Goal: Task Accomplishment & Management: Use online tool/utility

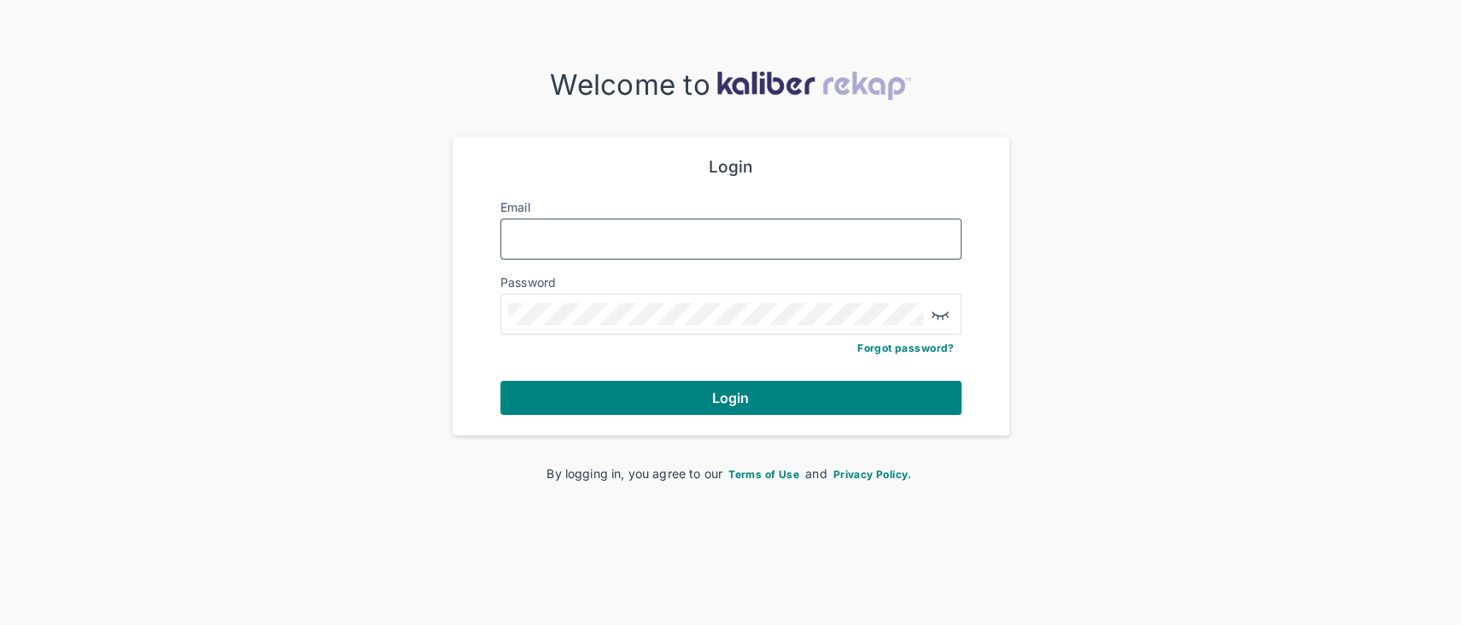
click at [634, 244] on input "Email" at bounding box center [731, 239] width 446 height 22
type input "**********"
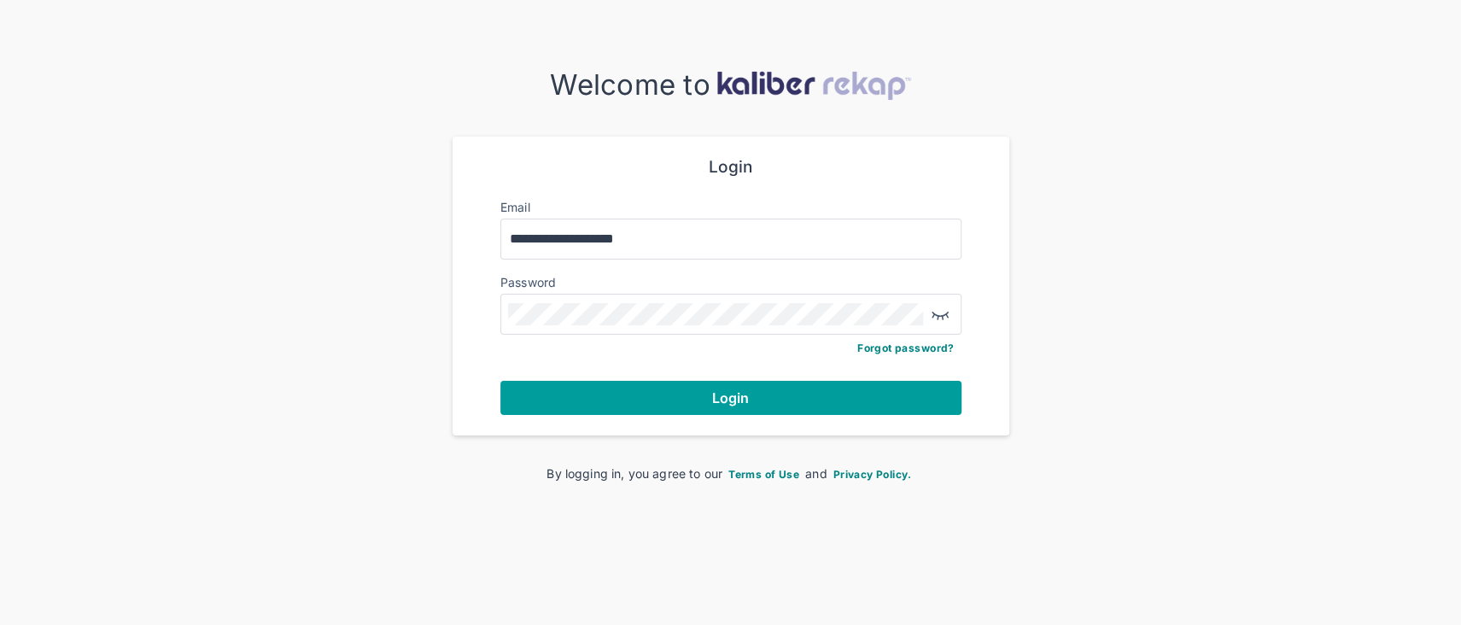
click at [664, 395] on button "Login" at bounding box center [730, 398] width 461 height 34
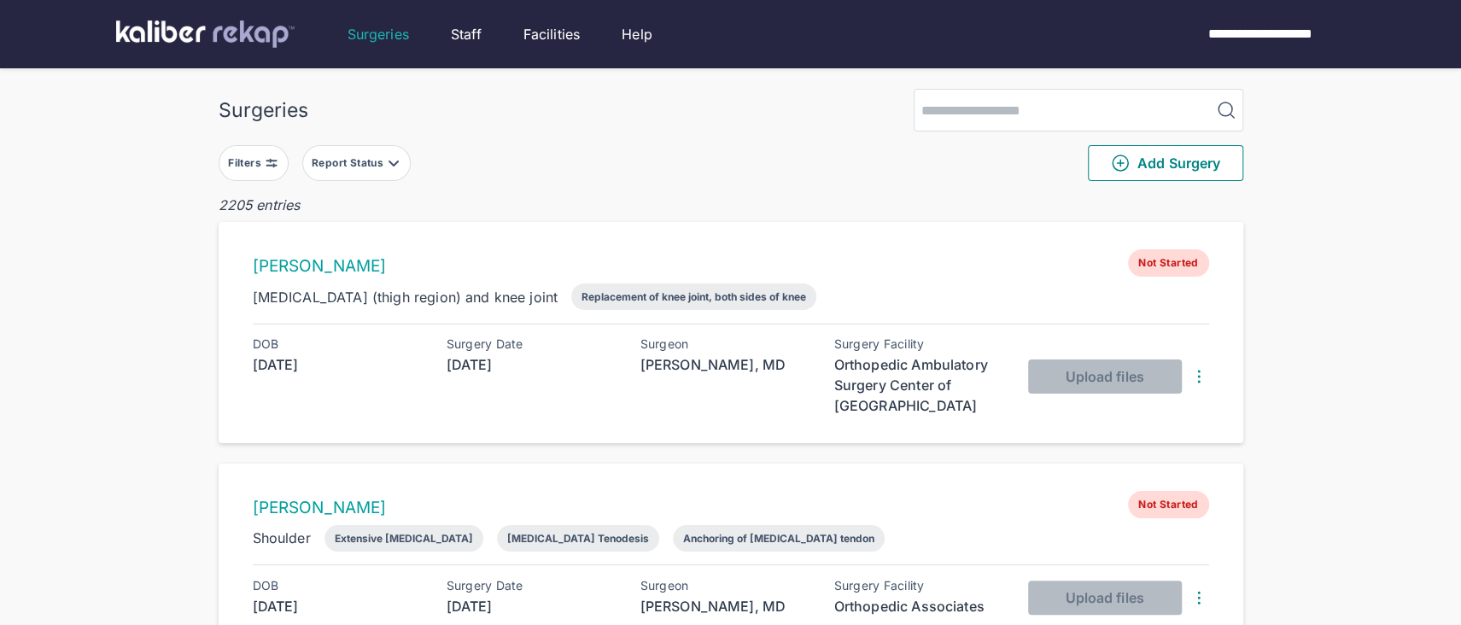
click at [271, 166] on img at bounding box center [272, 163] width 14 height 14
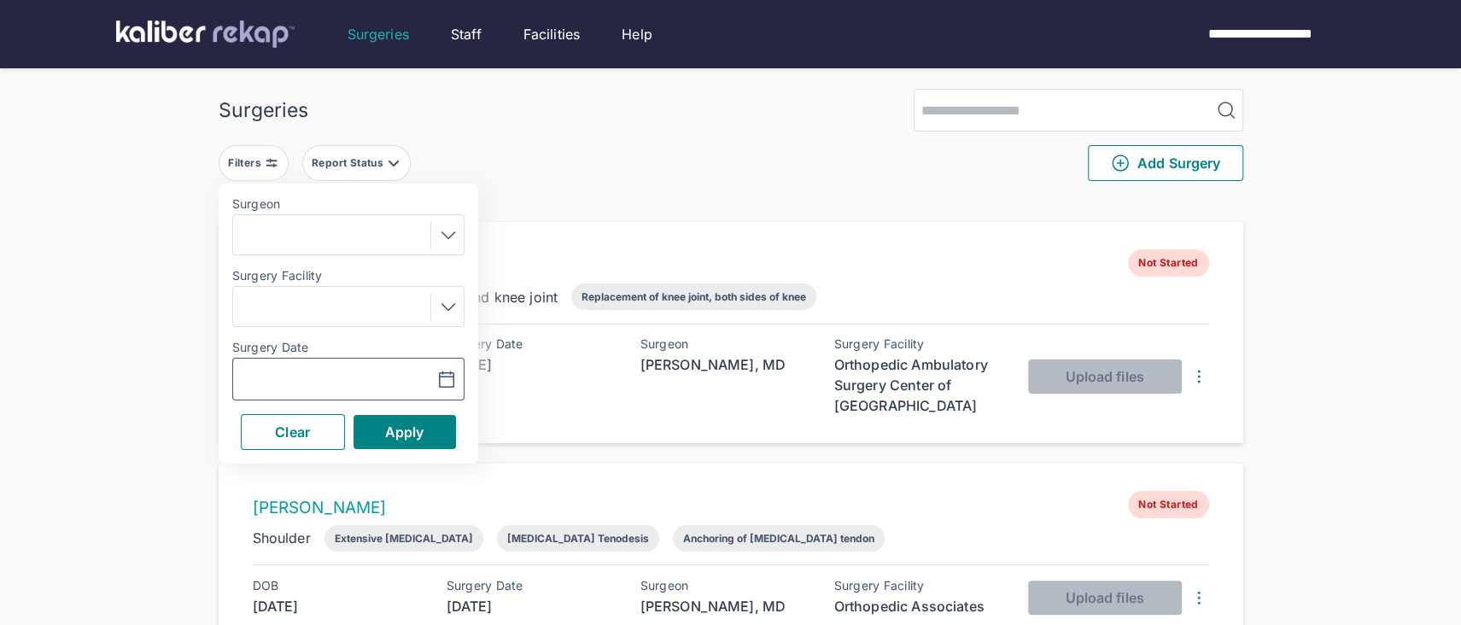
click at [447, 385] on icon "button" at bounding box center [446, 378] width 15 height 15
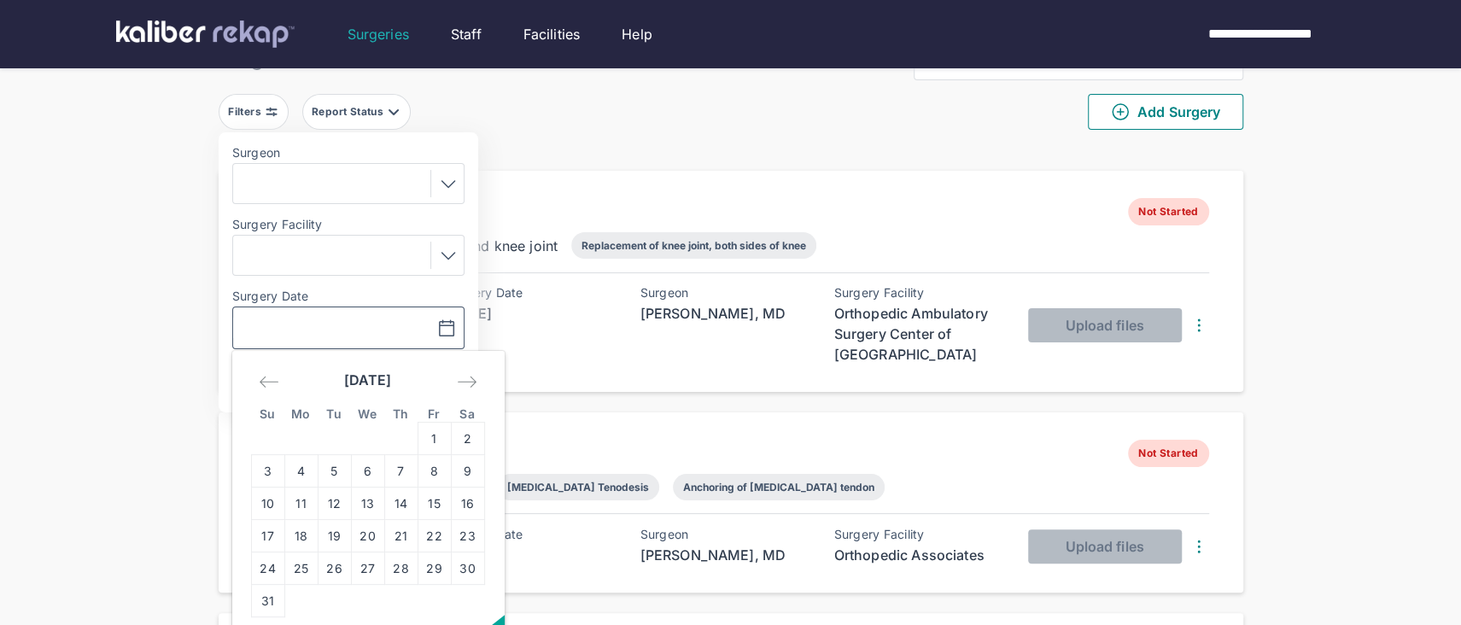
scroll to position [55, 0]
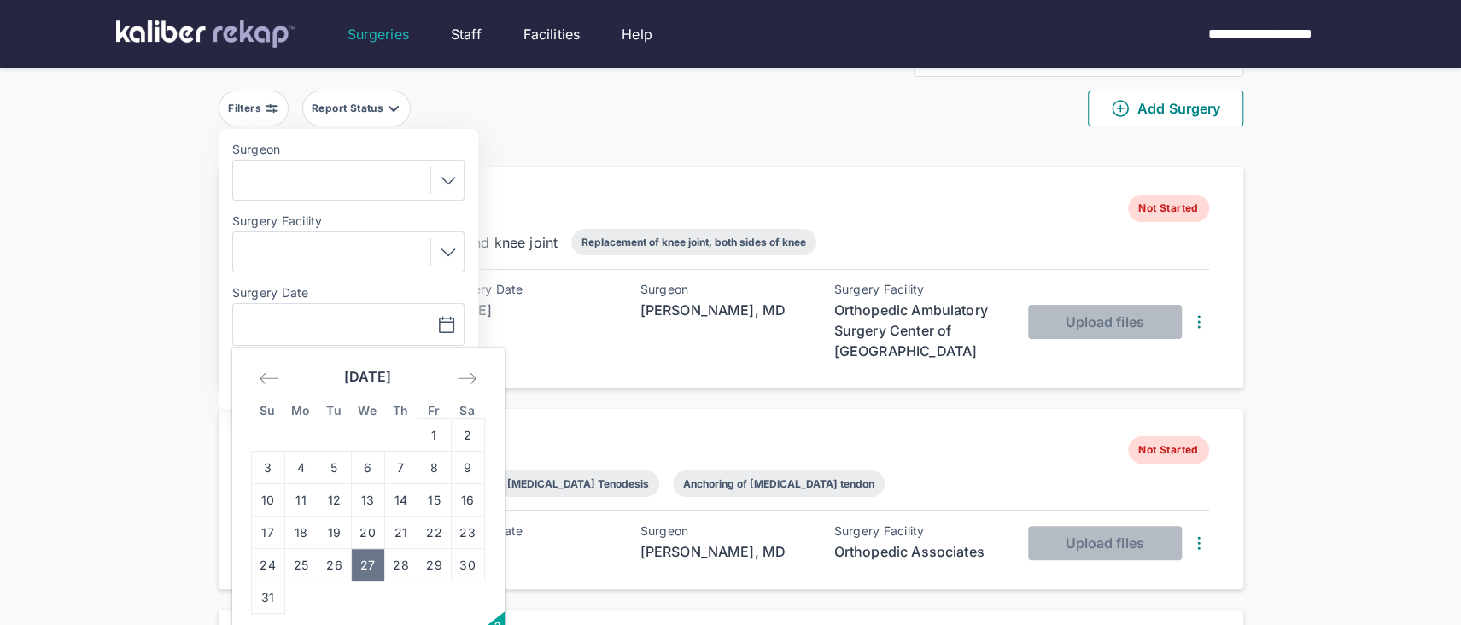
click at [369, 568] on td "27" at bounding box center [367, 565] width 33 height 32
type input "**********"
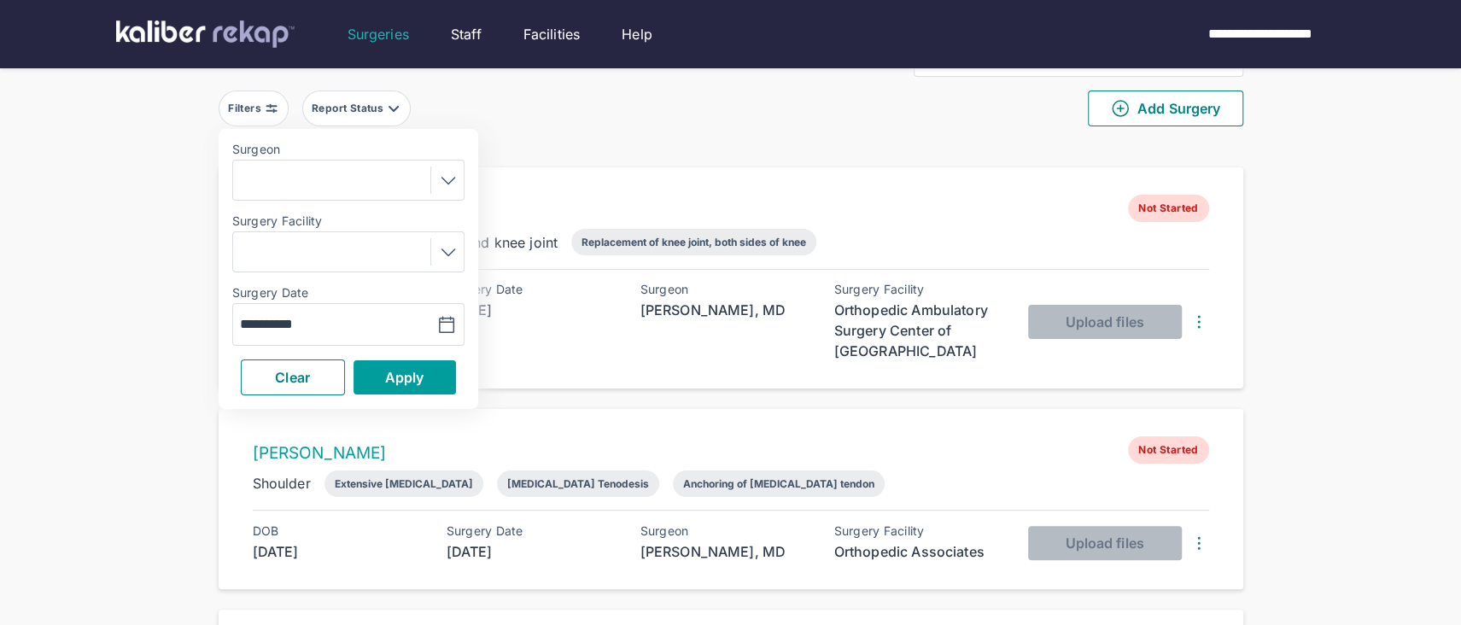
click at [399, 373] on span "Apply" at bounding box center [404, 377] width 39 height 17
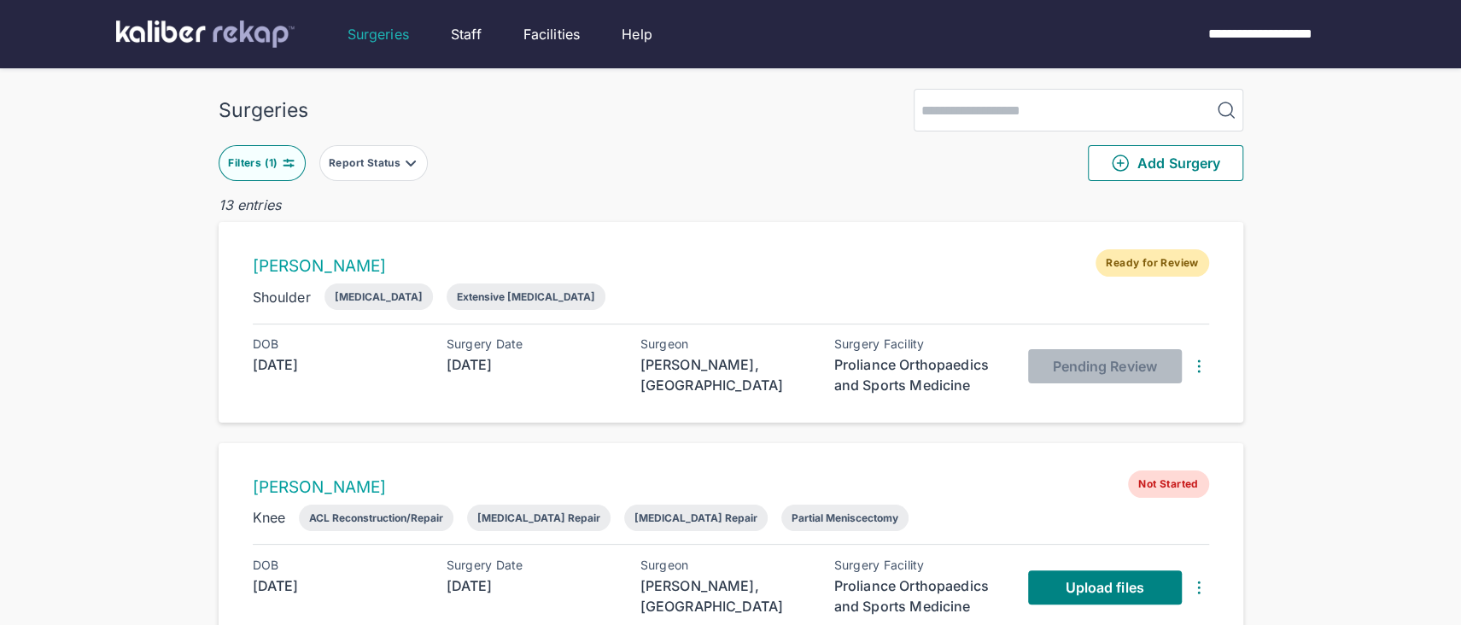
scroll to position [8, 0]
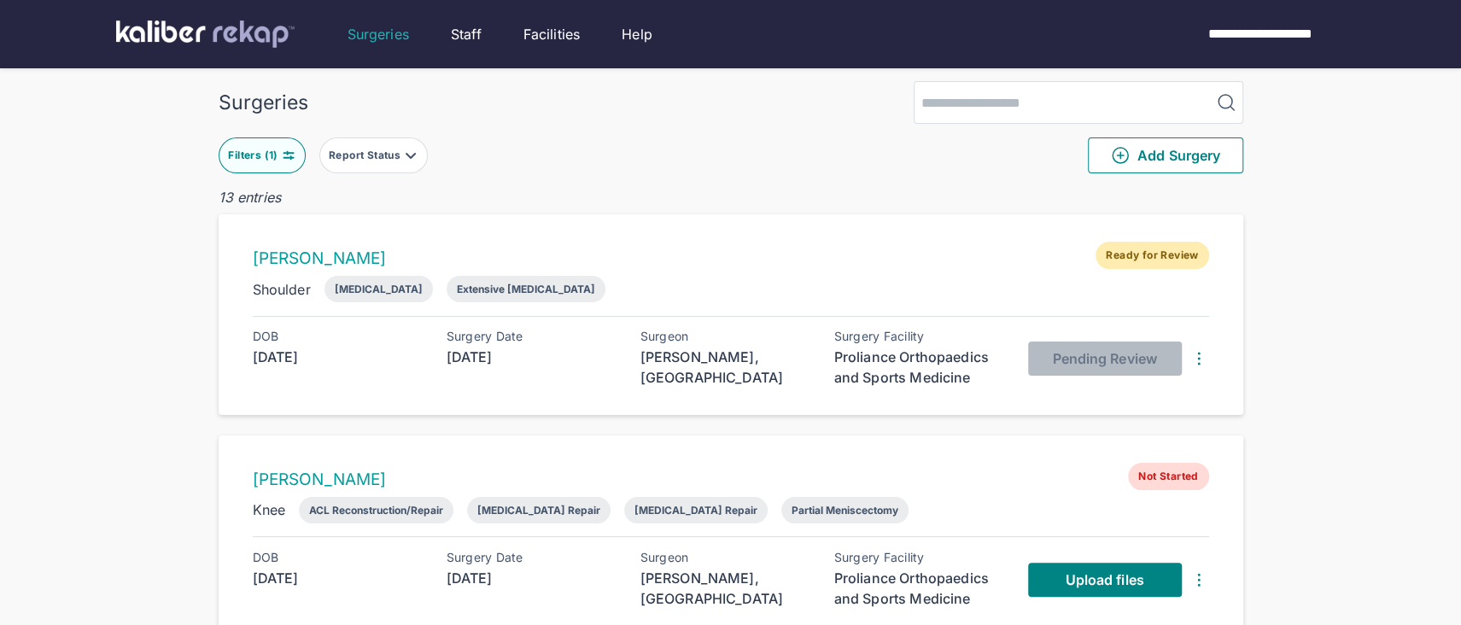
click at [276, 167] on button "Filters ( 1 )" at bounding box center [262, 155] width 87 height 36
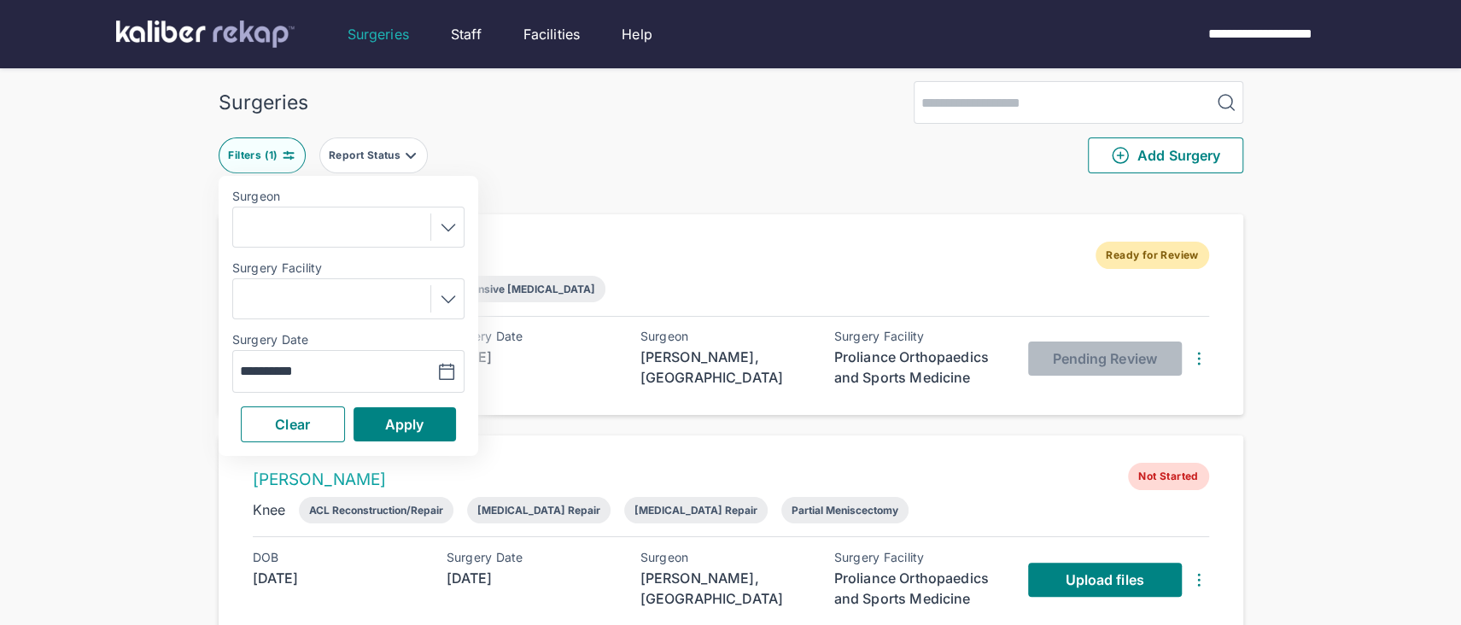
click at [436, 235] on div at bounding box center [444, 226] width 28 height 27
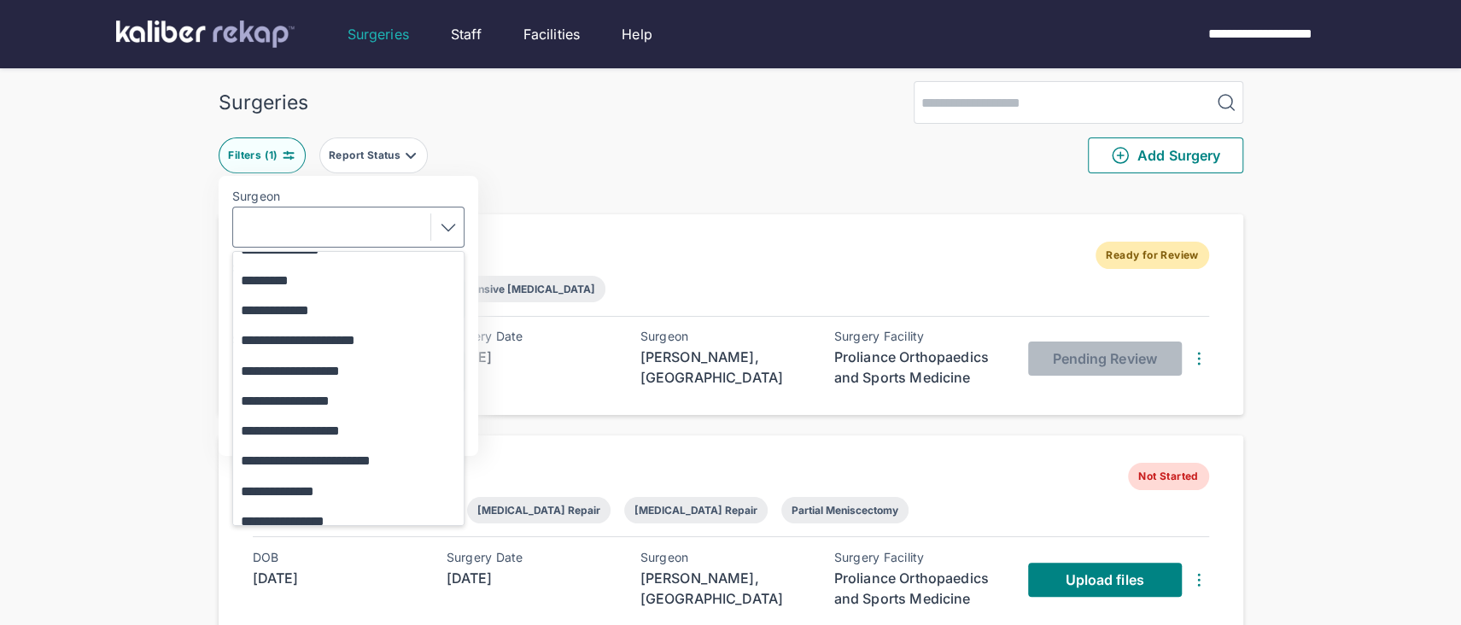
scroll to position [354, 0]
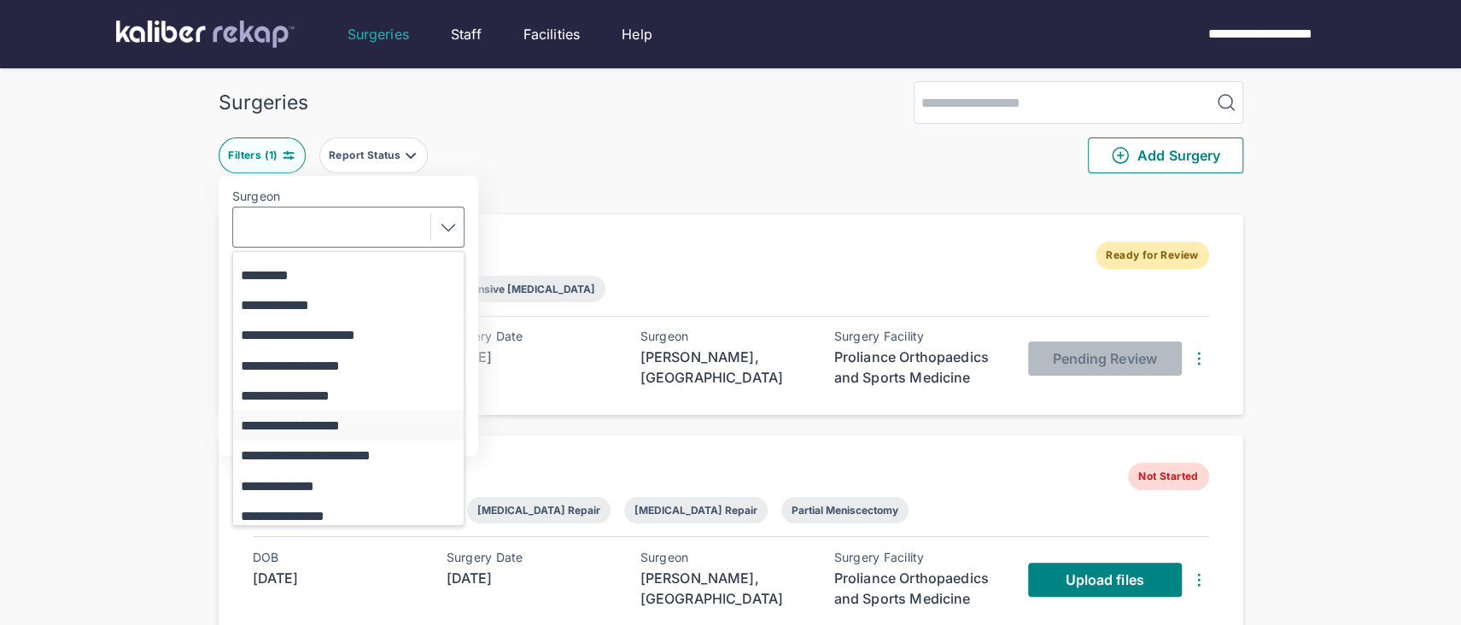
click at [320, 428] on button "**********" at bounding box center [356, 426] width 247 height 30
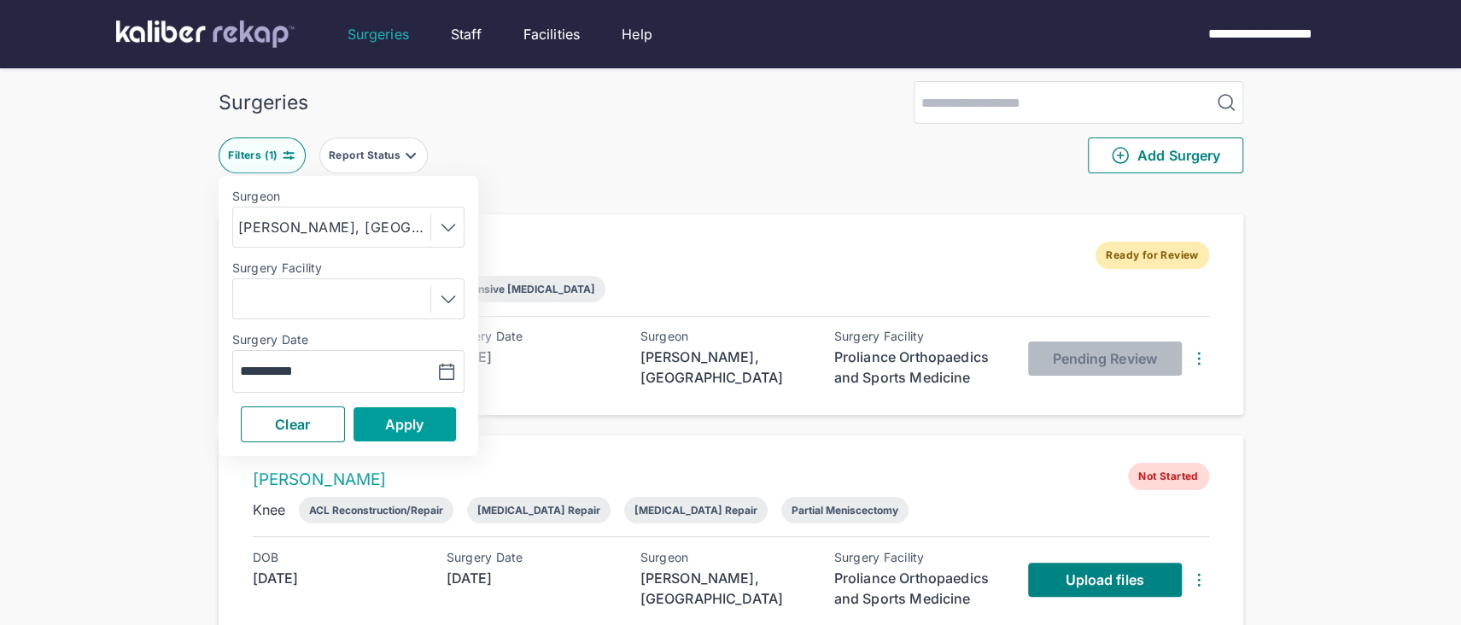
click at [385, 426] on span "Apply" at bounding box center [404, 424] width 39 height 17
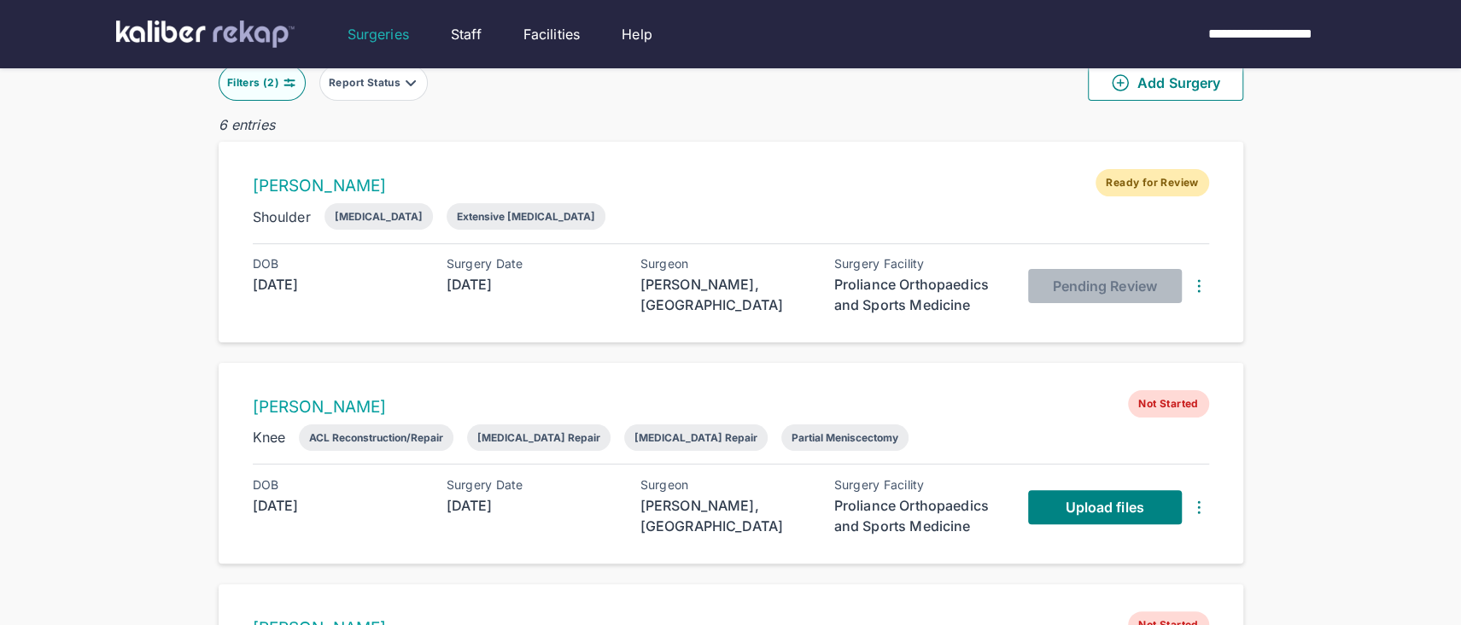
scroll to position [79, 0]
click at [336, 406] on link "[PERSON_NAME]" at bounding box center [320, 409] width 134 height 20
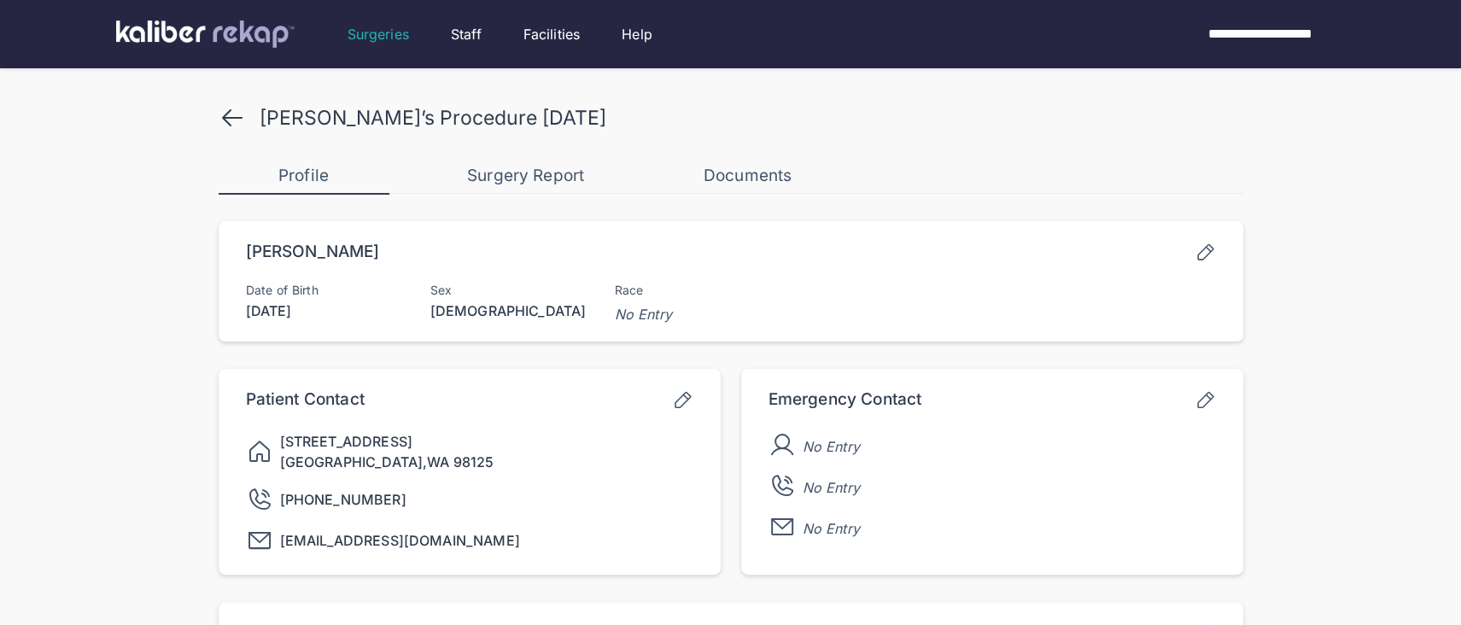
click at [229, 122] on icon at bounding box center [232, 117] width 27 height 27
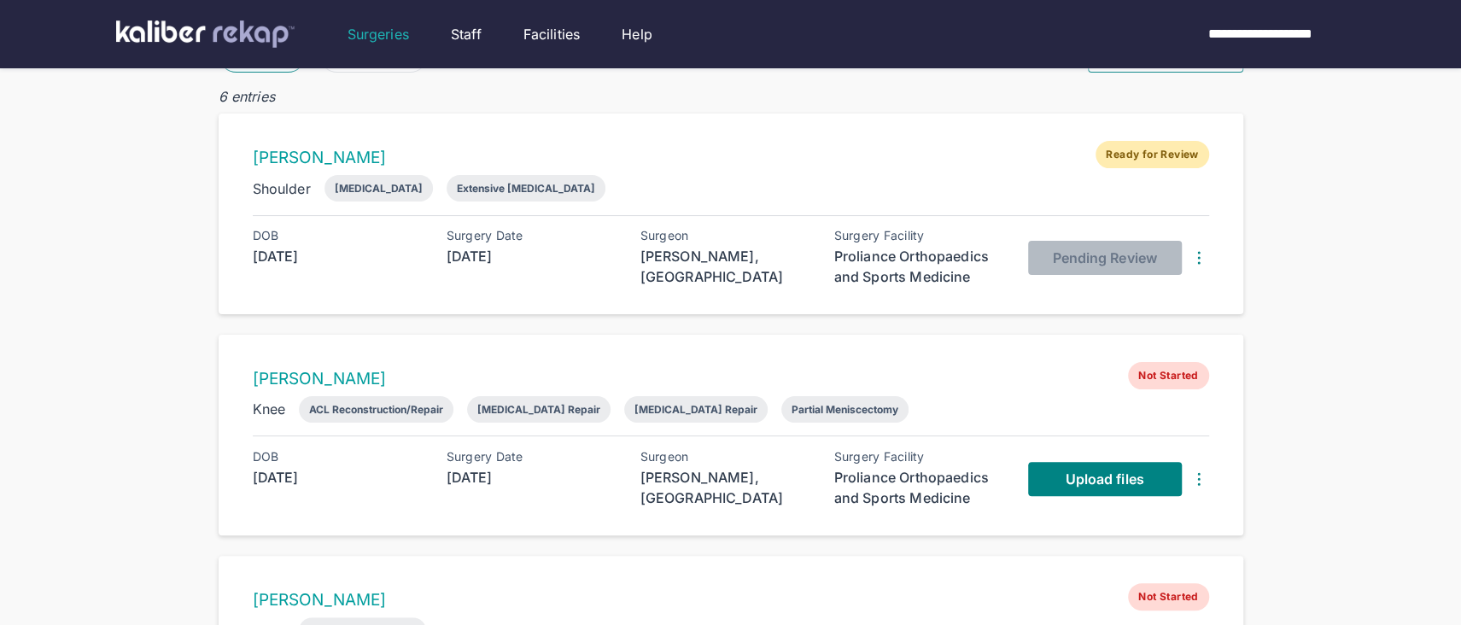
scroll to position [111, 0]
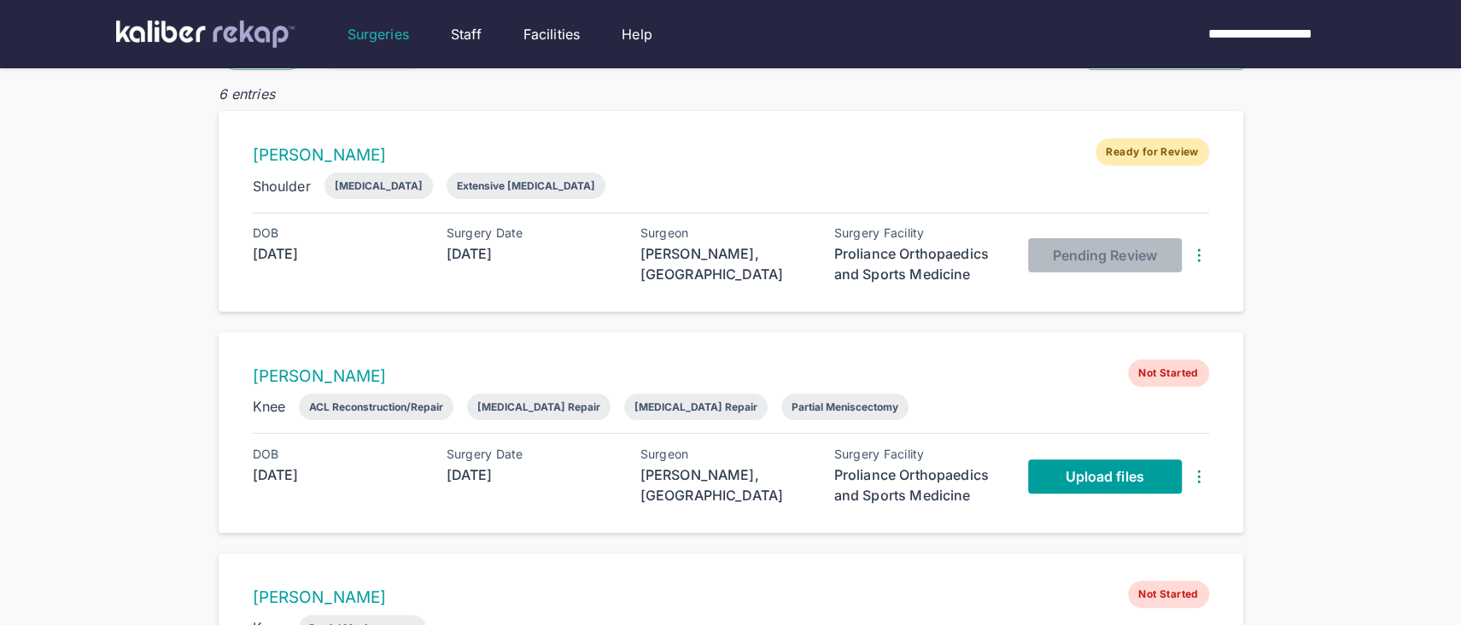
click at [1065, 481] on span "Upload files" at bounding box center [1104, 476] width 79 height 17
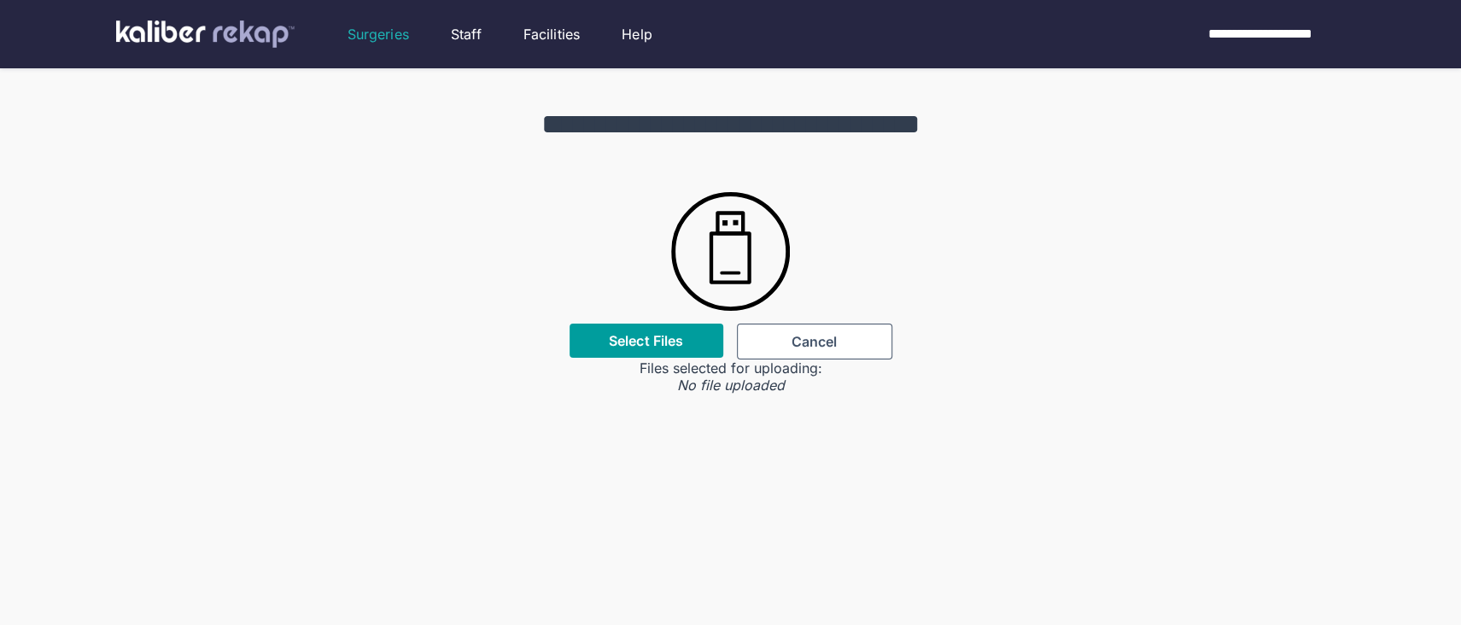
click at [651, 349] on div "Select Files" at bounding box center [647, 341] width 154 height 34
click at [653, 345] on label "Select Files" at bounding box center [646, 340] width 74 height 17
click at [0, 0] on input "Select Files" at bounding box center [0, 0] width 0 height 0
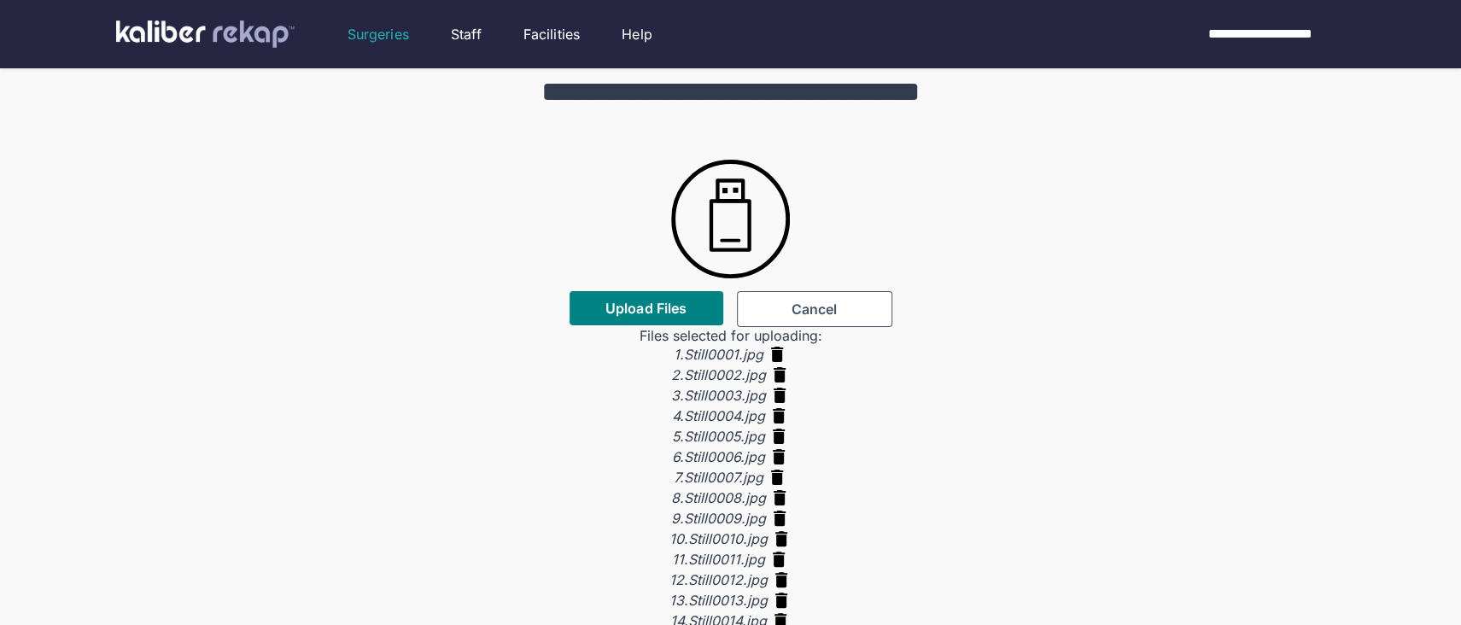
scroll to position [28, 0]
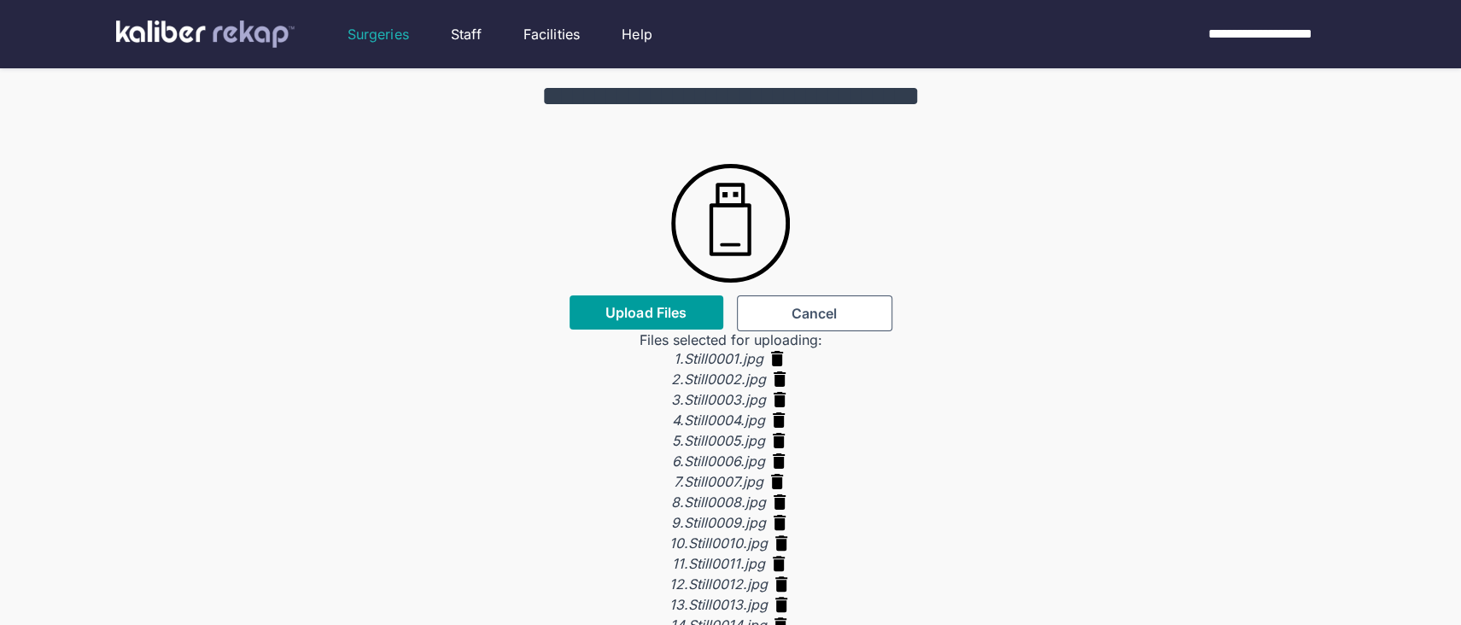
click at [646, 313] on span "Upload Files" at bounding box center [645, 312] width 81 height 17
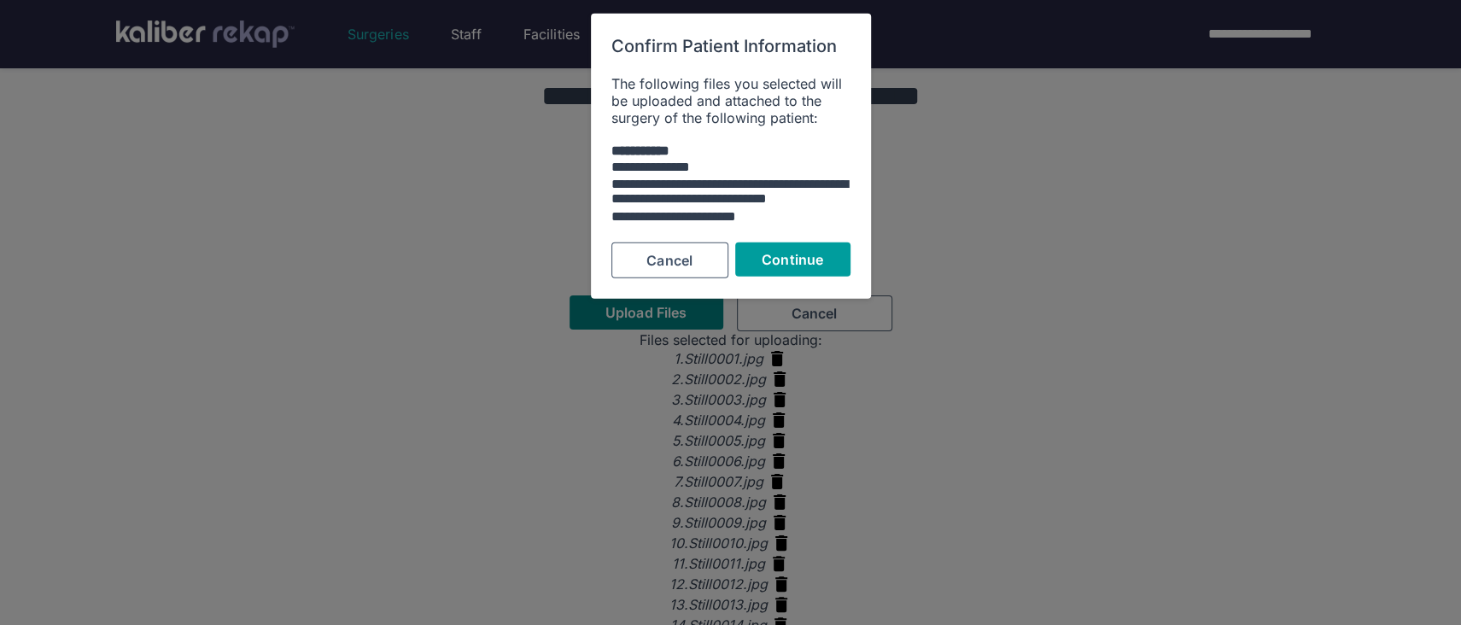
click at [791, 266] on span "Continue" at bounding box center [792, 259] width 61 height 17
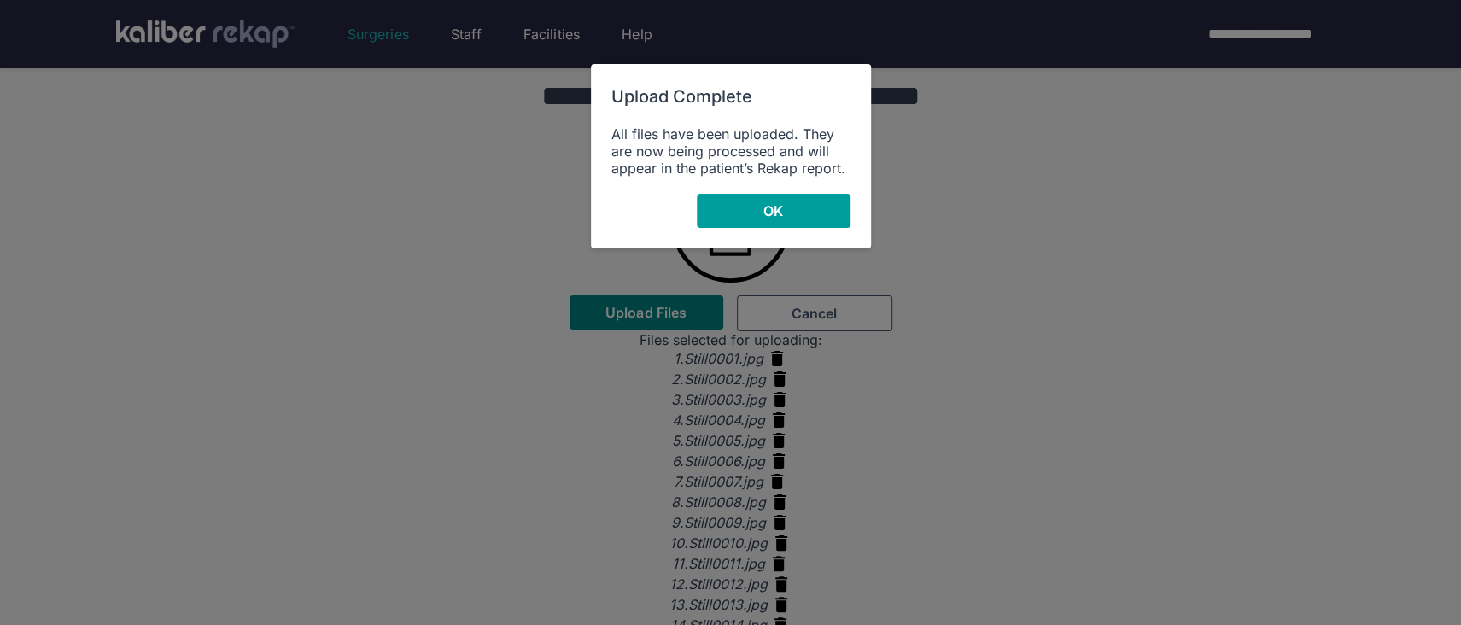
click at [773, 200] on button "OK" at bounding box center [774, 211] width 154 height 34
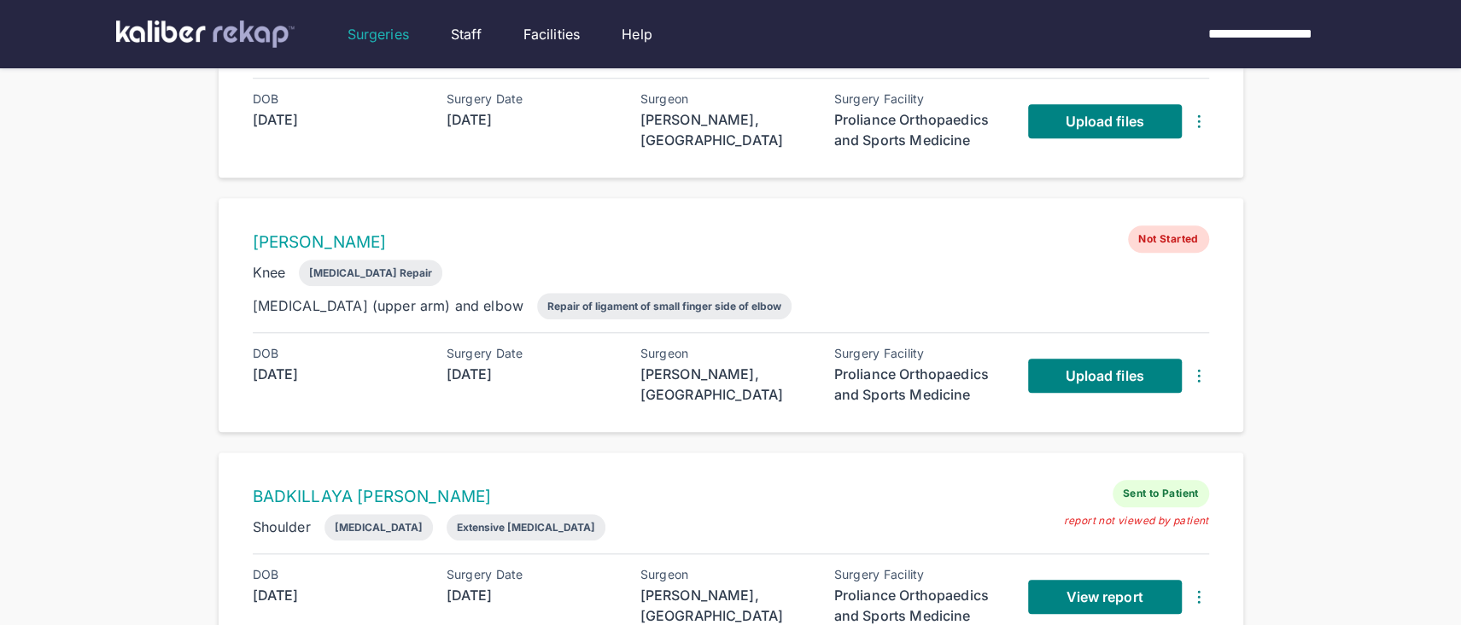
scroll to position [948, 0]
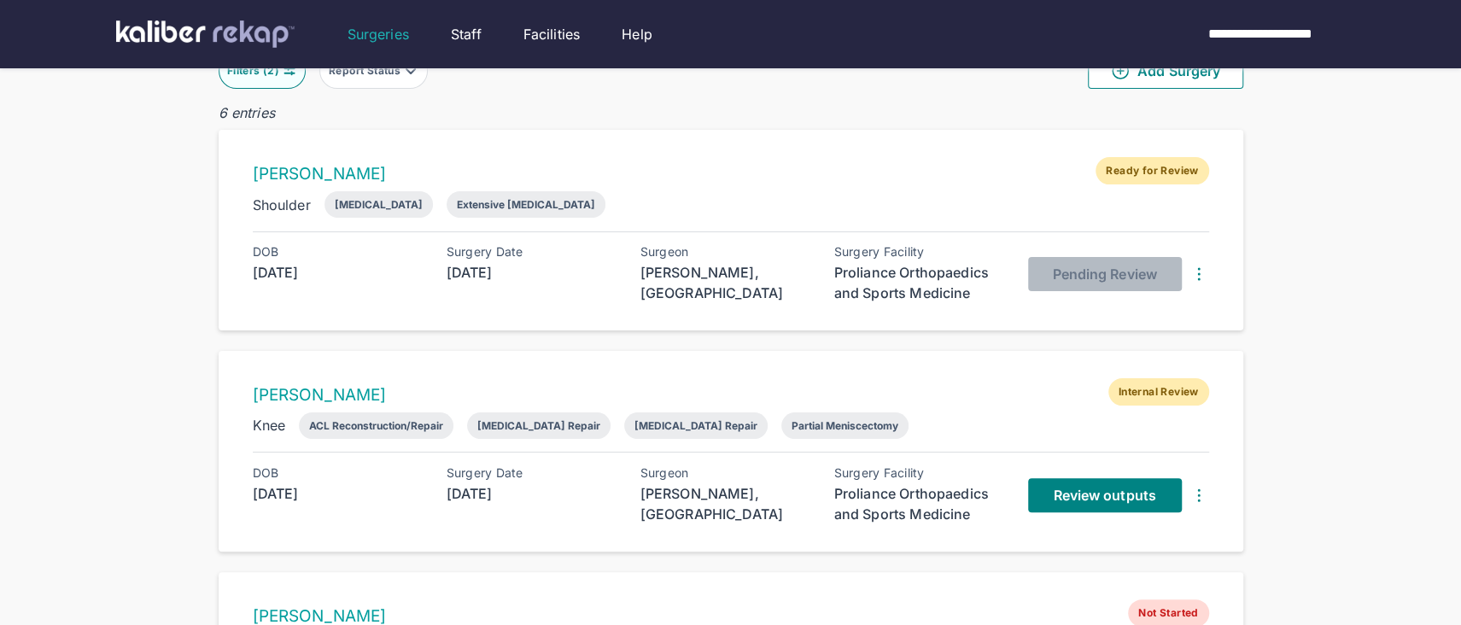
scroll to position [132, 0]
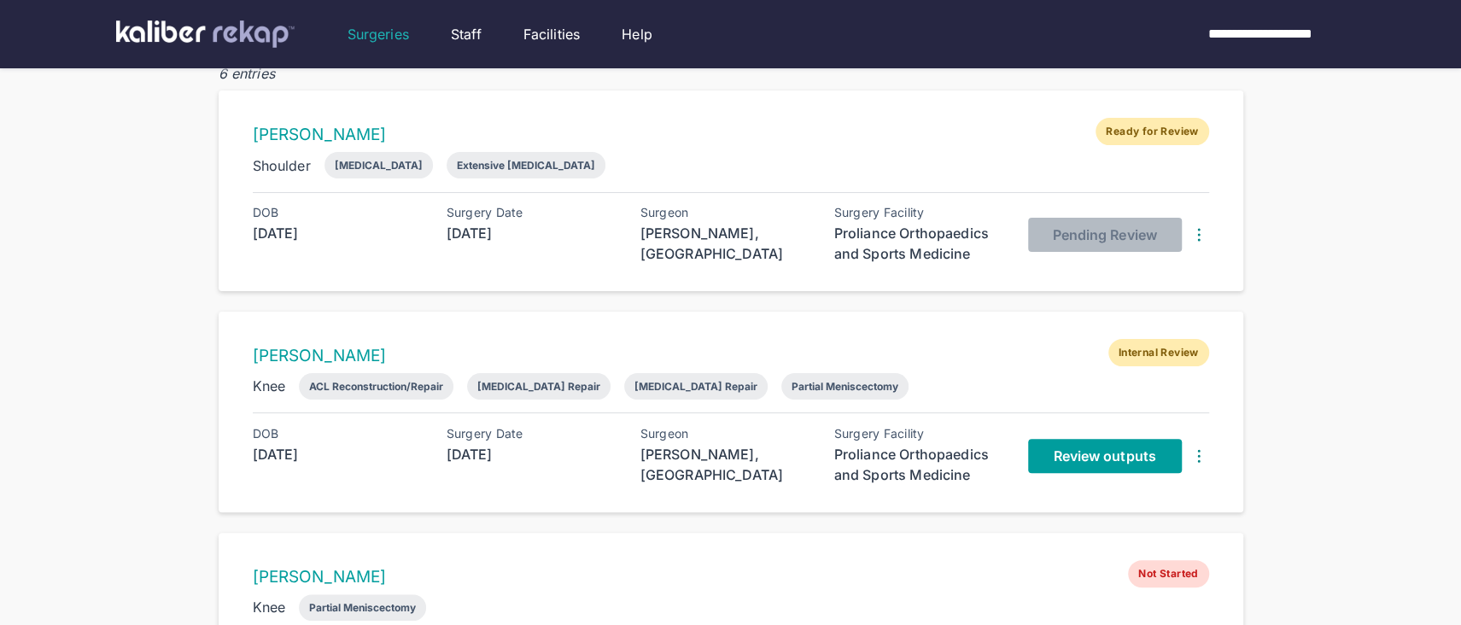
click at [1117, 459] on span "Review outputs" at bounding box center [1104, 455] width 102 height 17
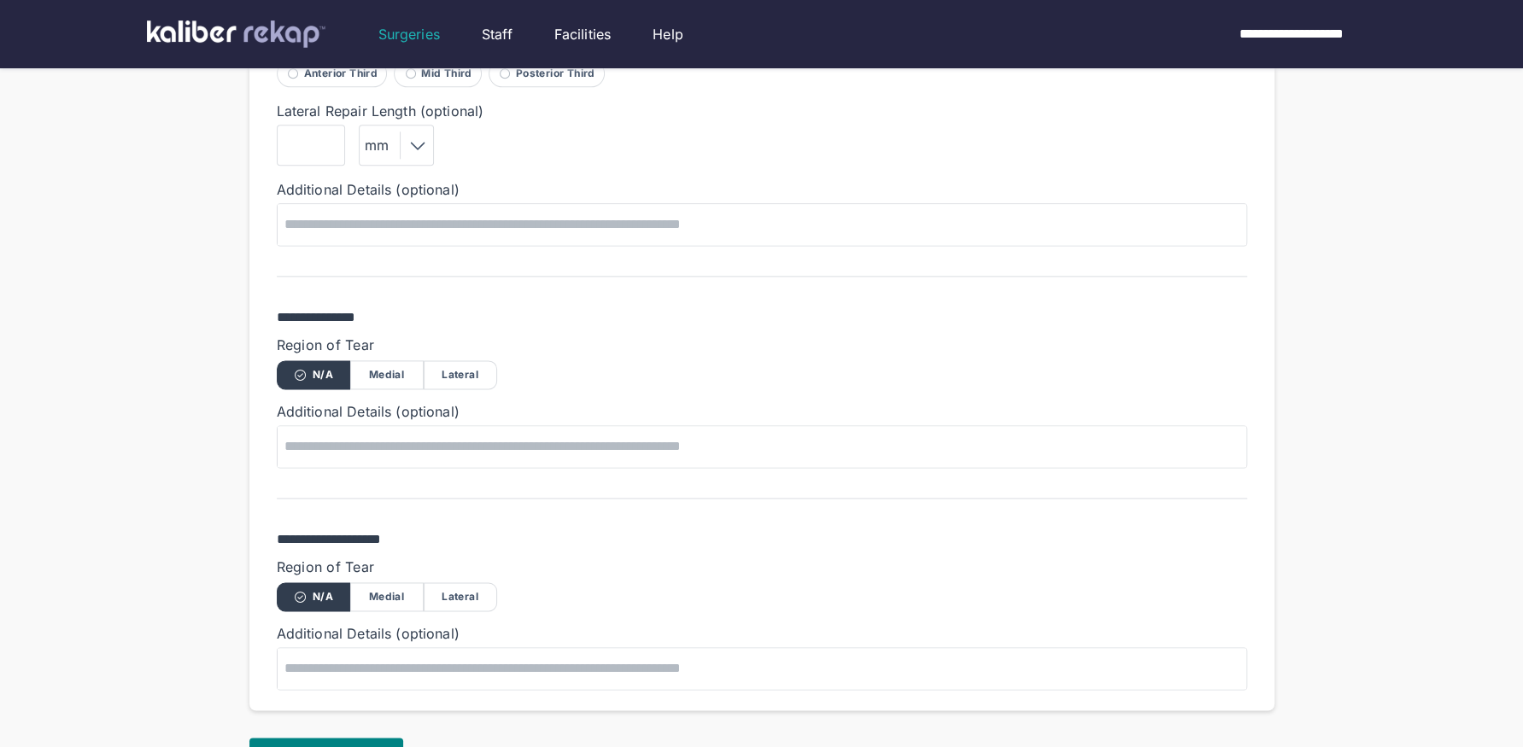
scroll to position [1741, 0]
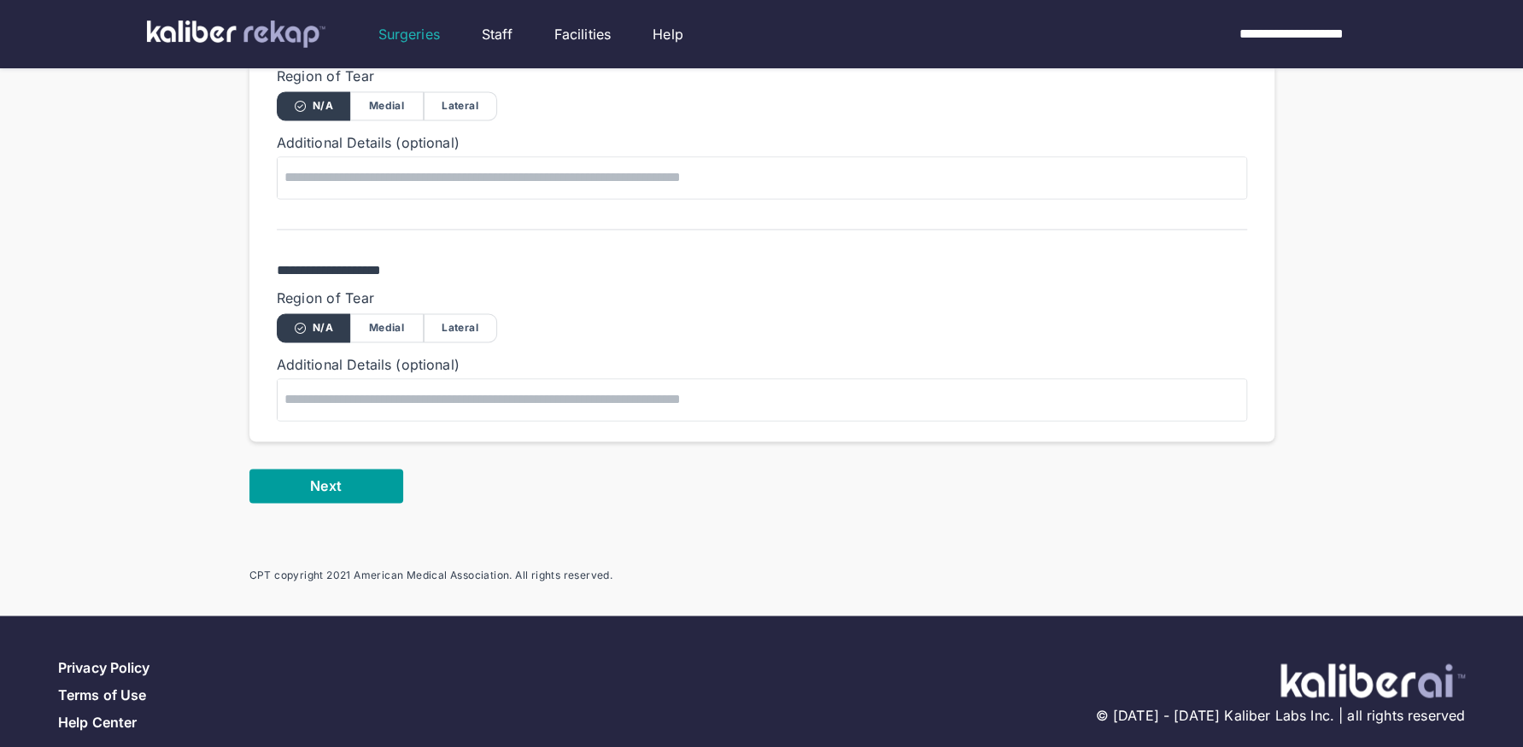
click at [347, 469] on button "Next" at bounding box center [326, 486] width 154 height 34
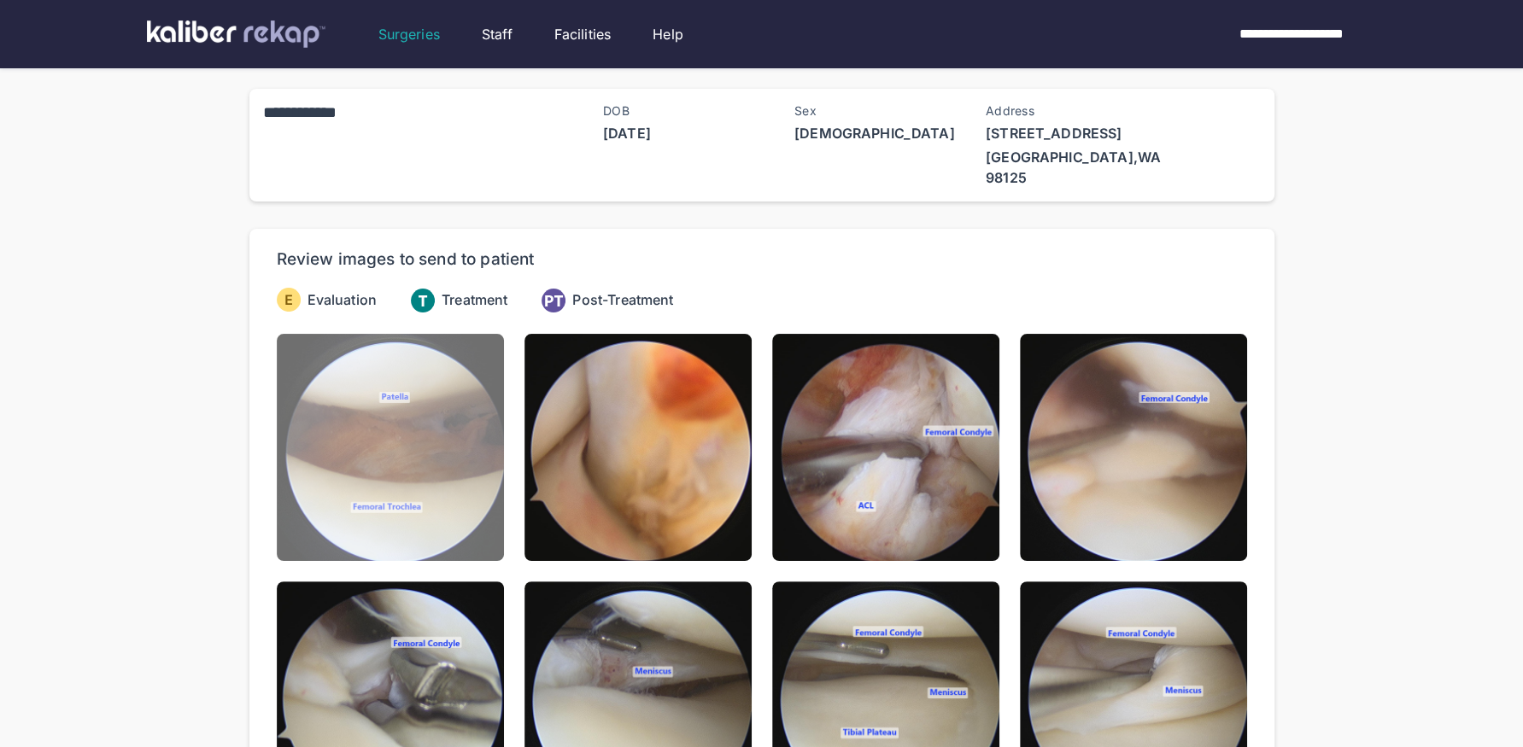
click at [375, 390] on img at bounding box center [390, 447] width 227 height 227
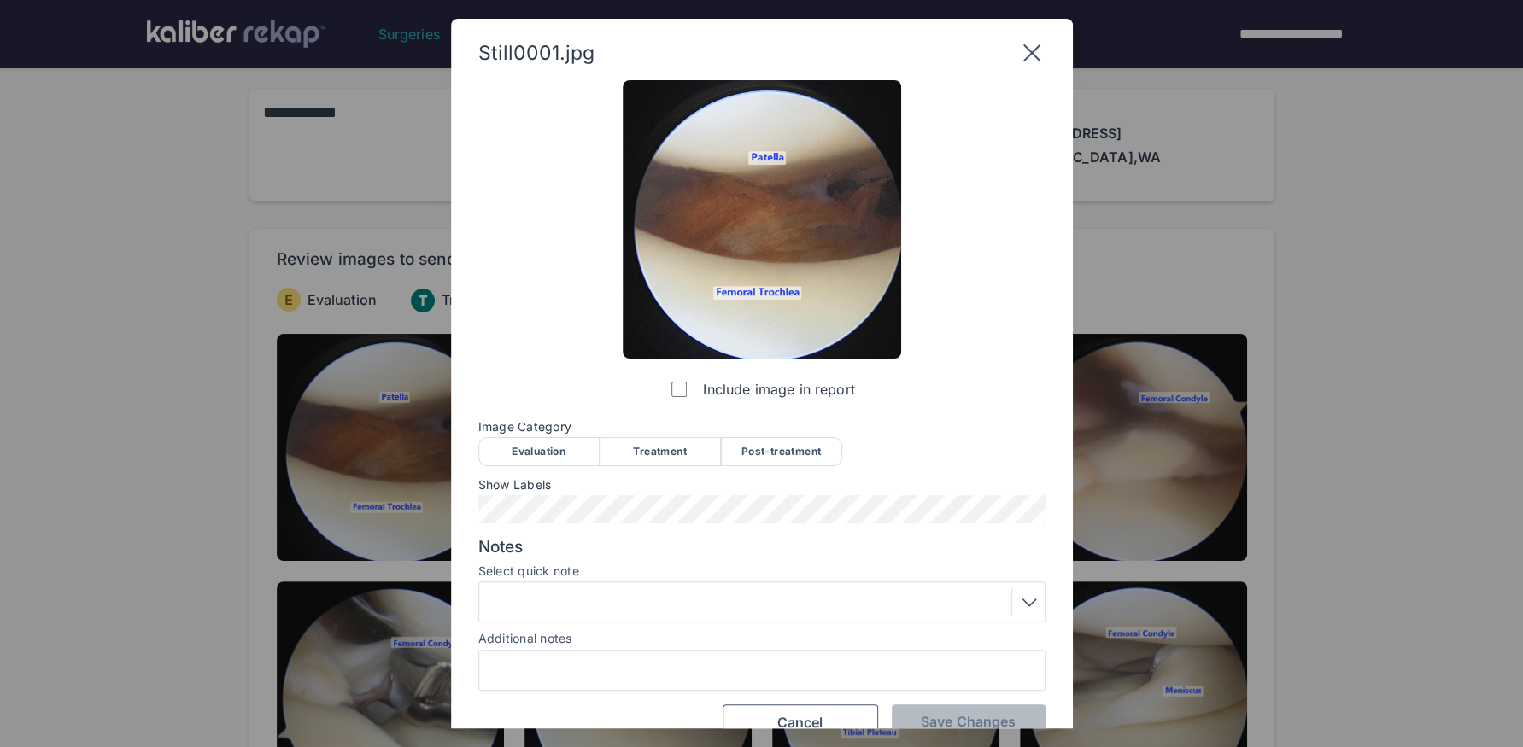
click at [551, 448] on div "Evaluation" at bounding box center [538, 451] width 121 height 29
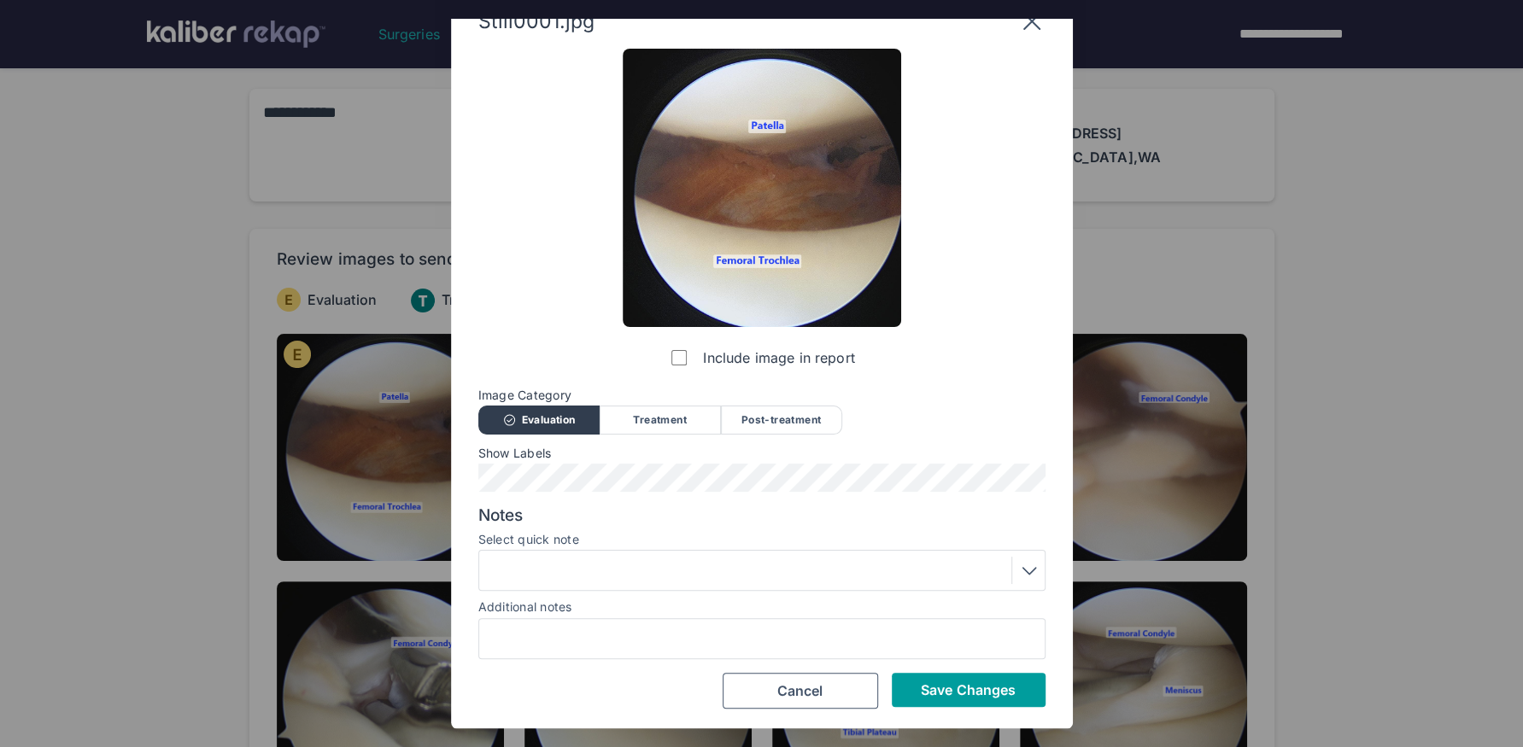
click at [973, 624] on span "Save Changes" at bounding box center [968, 689] width 95 height 17
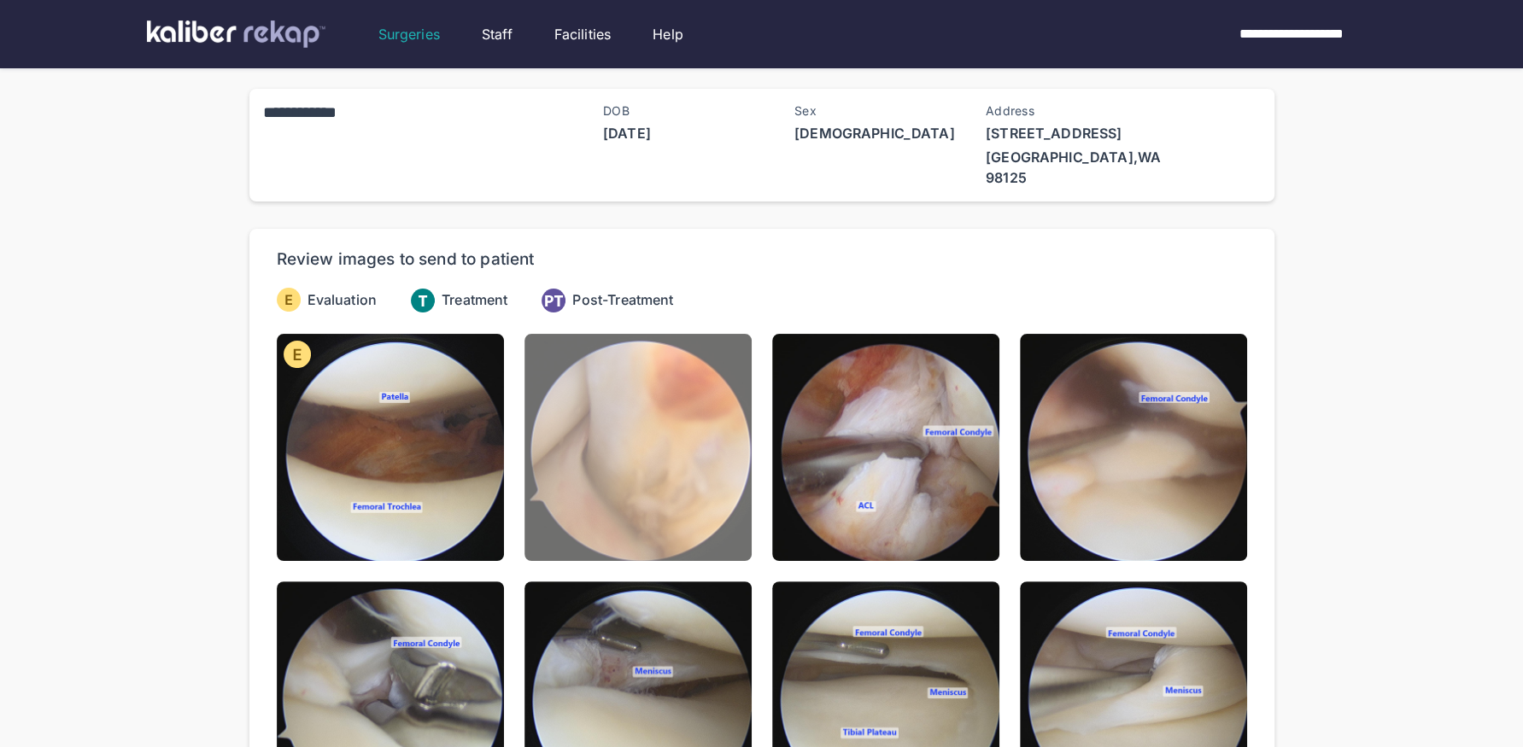
click at [736, 506] on img at bounding box center [637, 447] width 227 height 227
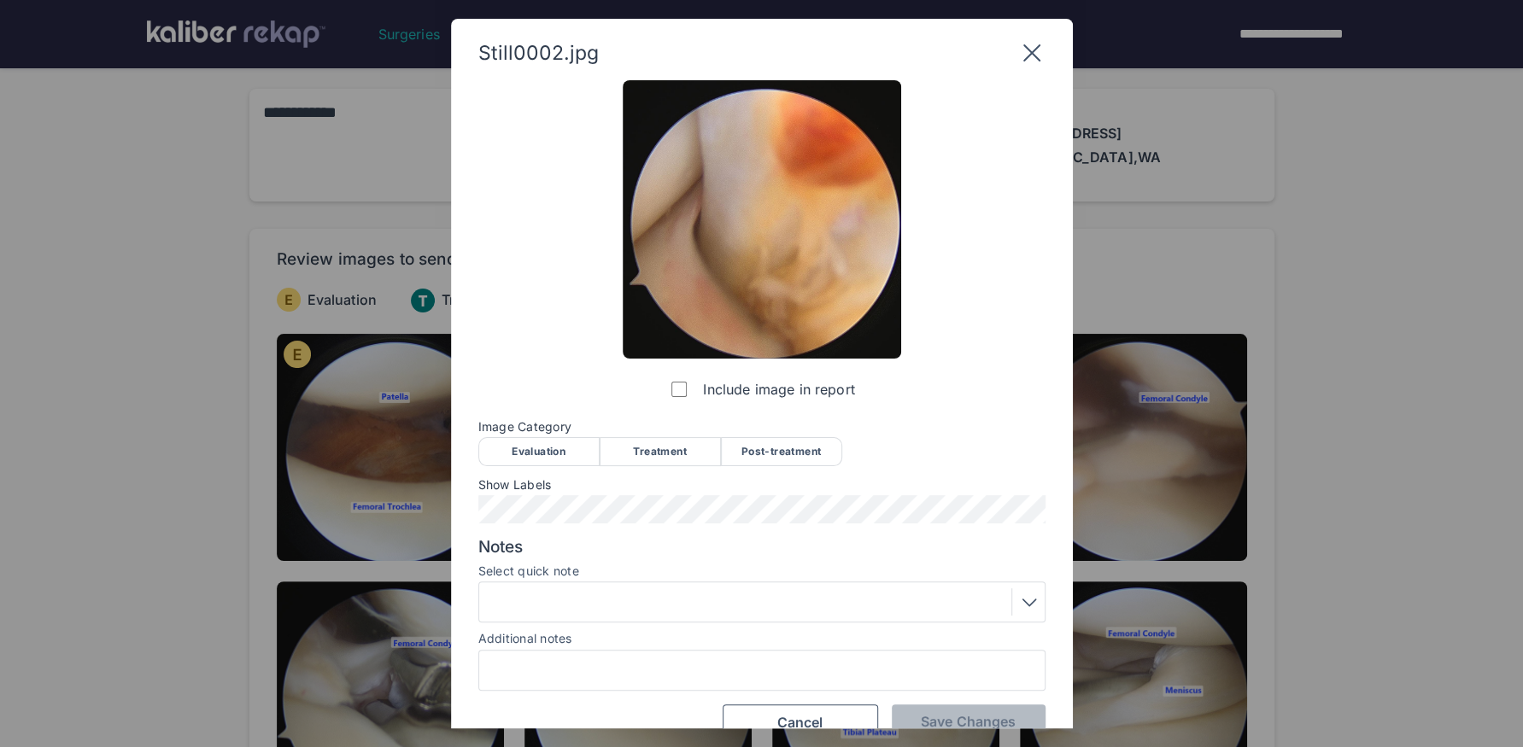
click at [556, 449] on div "Evaluation" at bounding box center [538, 451] width 121 height 29
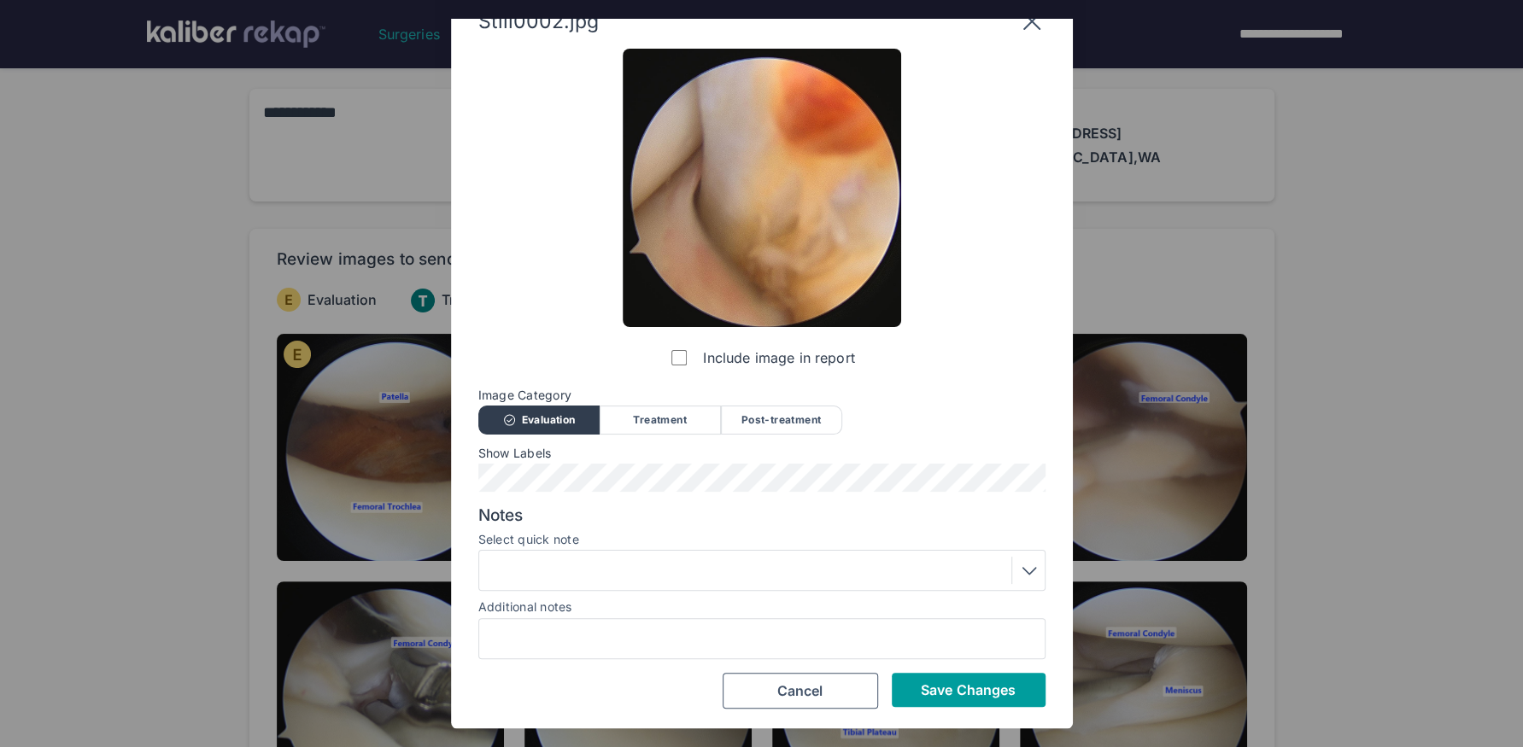
click at [975, 624] on span "Save Changes" at bounding box center [968, 689] width 95 height 17
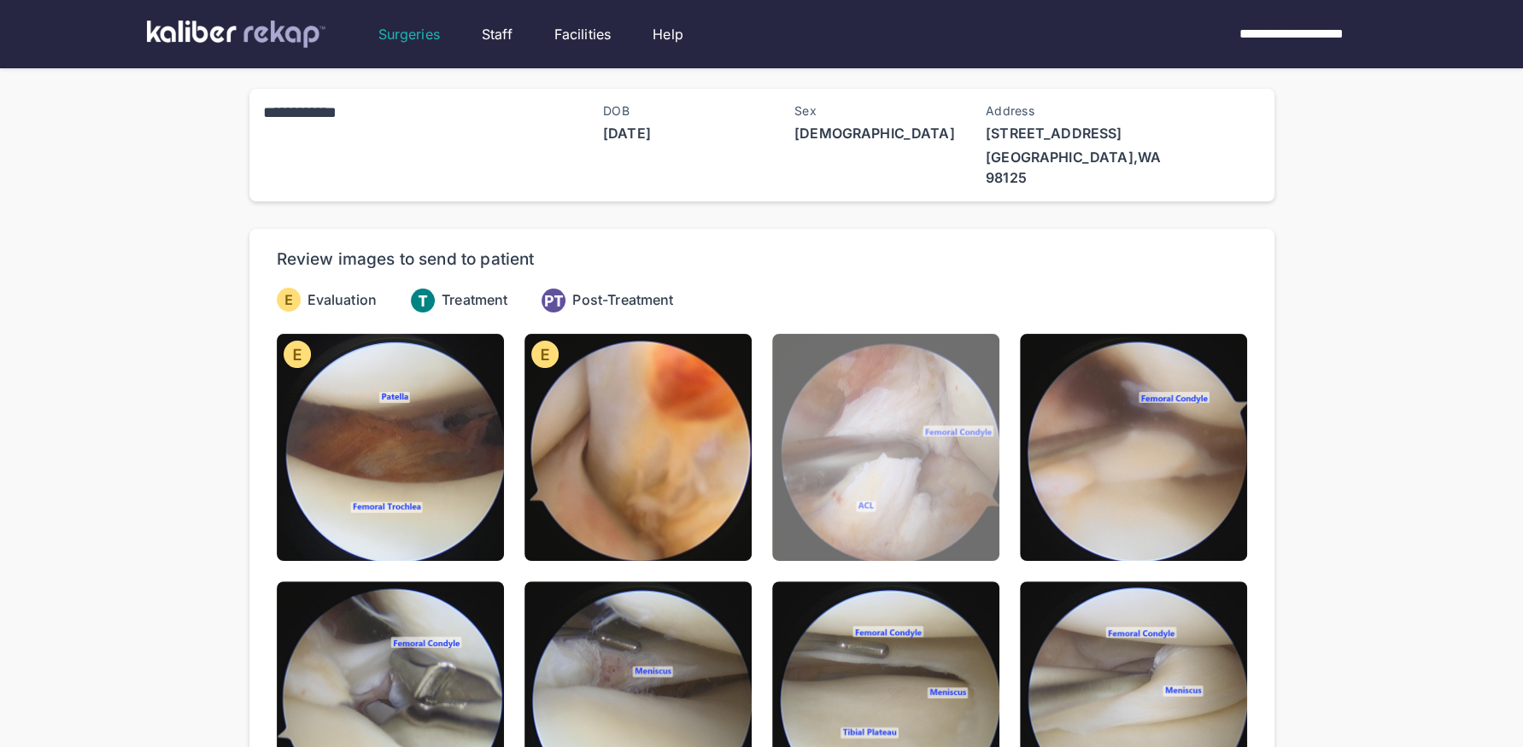
click at [859, 443] on img at bounding box center [885, 447] width 227 height 227
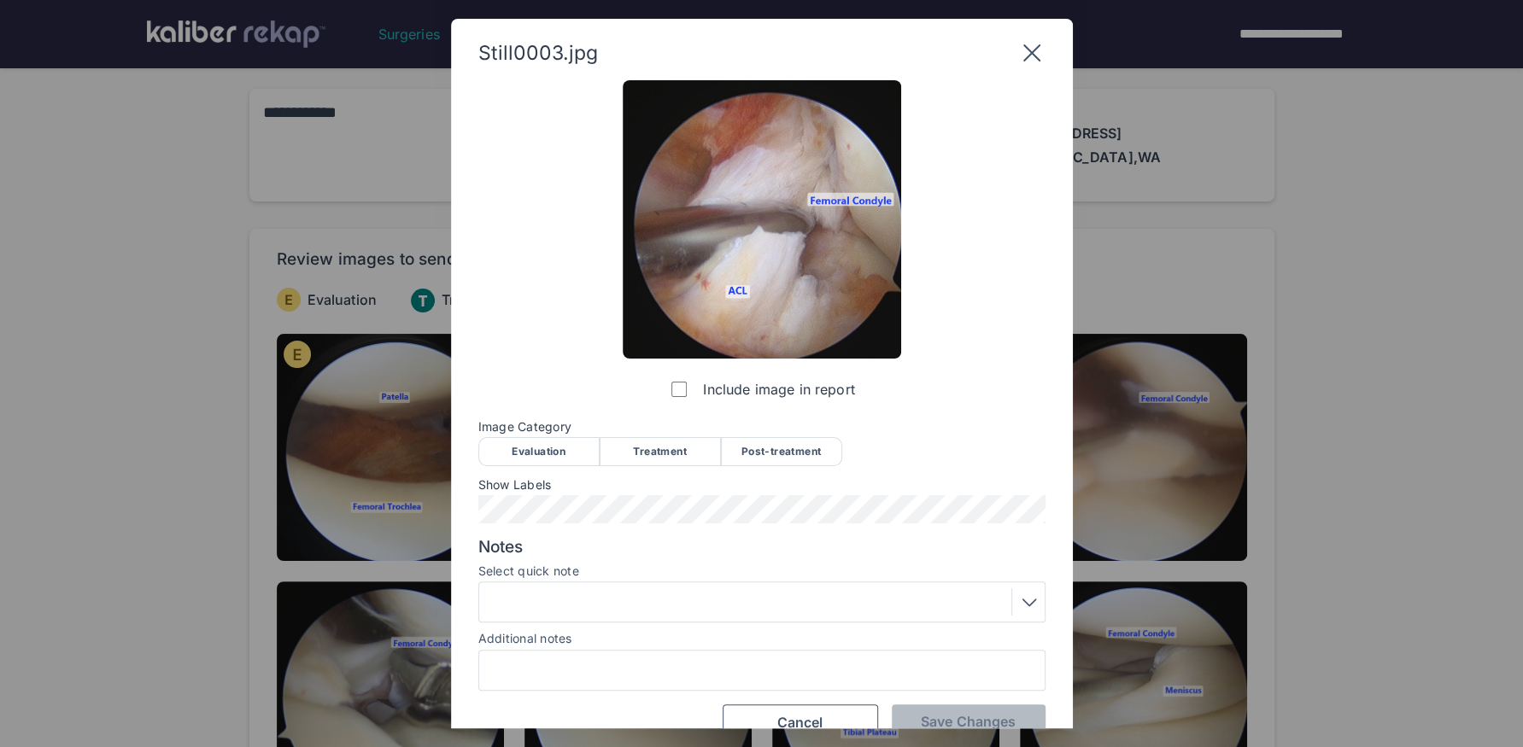
click at [540, 447] on div "Evaluation" at bounding box center [538, 451] width 121 height 29
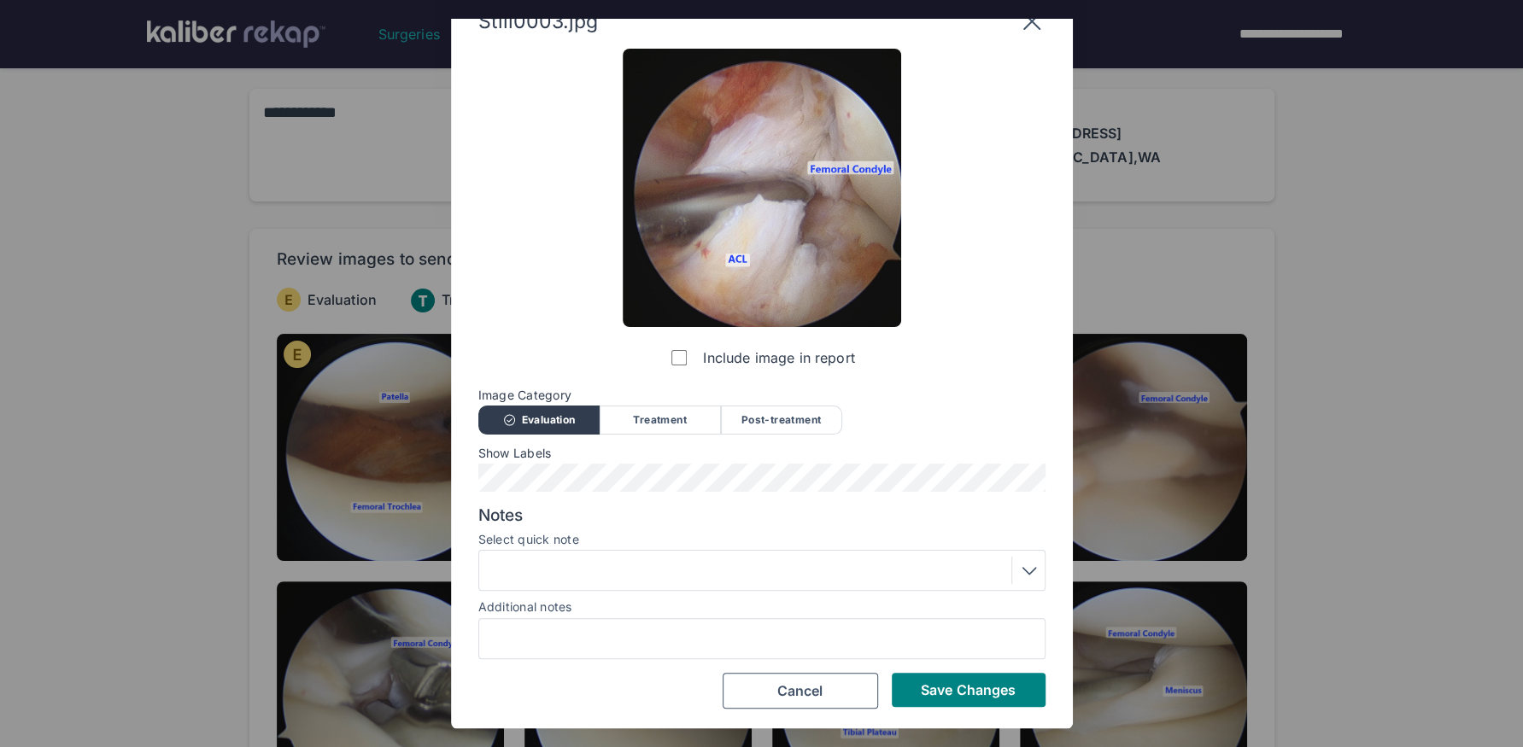
click at [659, 570] on div at bounding box center [761, 570] width 555 height 27
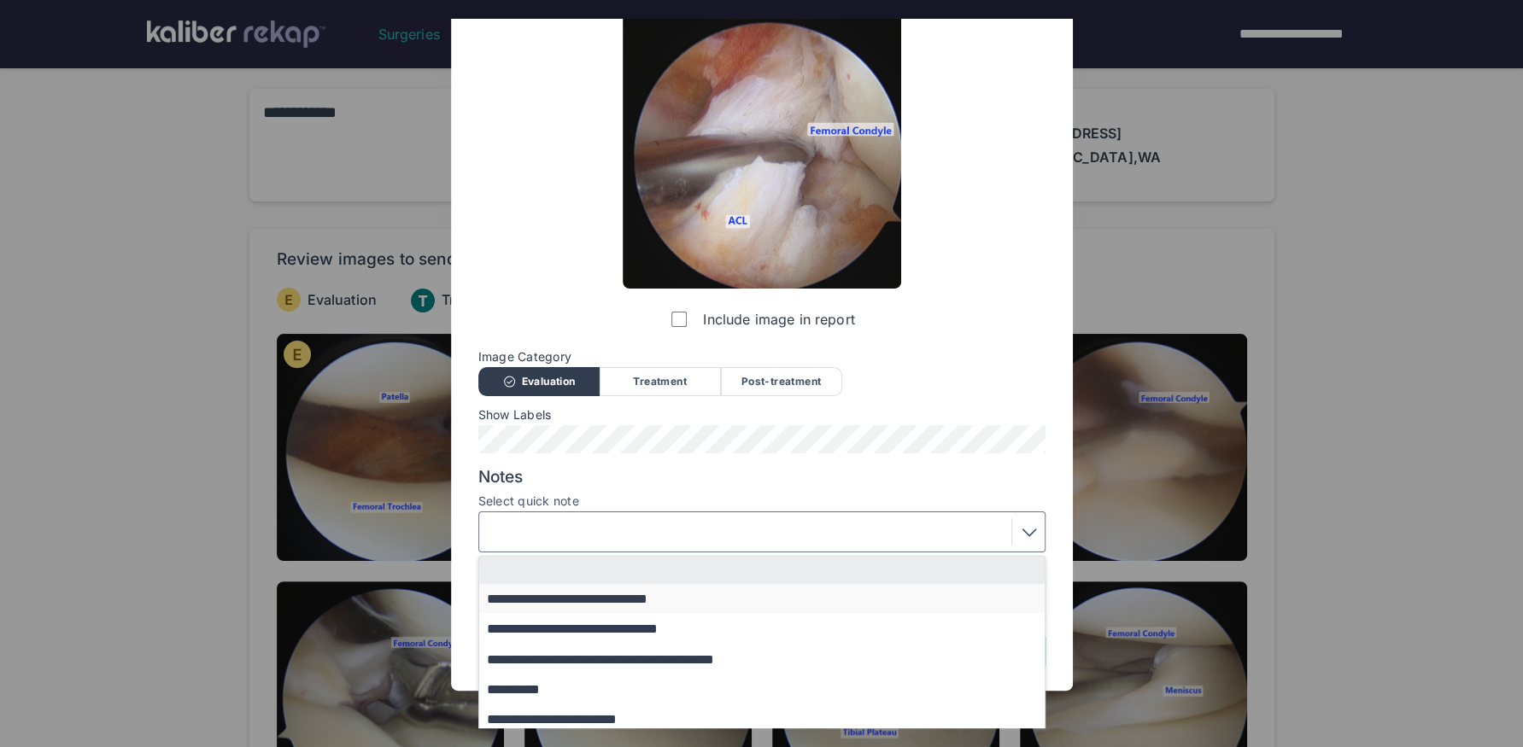
click at [651, 599] on button "**********" at bounding box center [770, 599] width 582 height 30
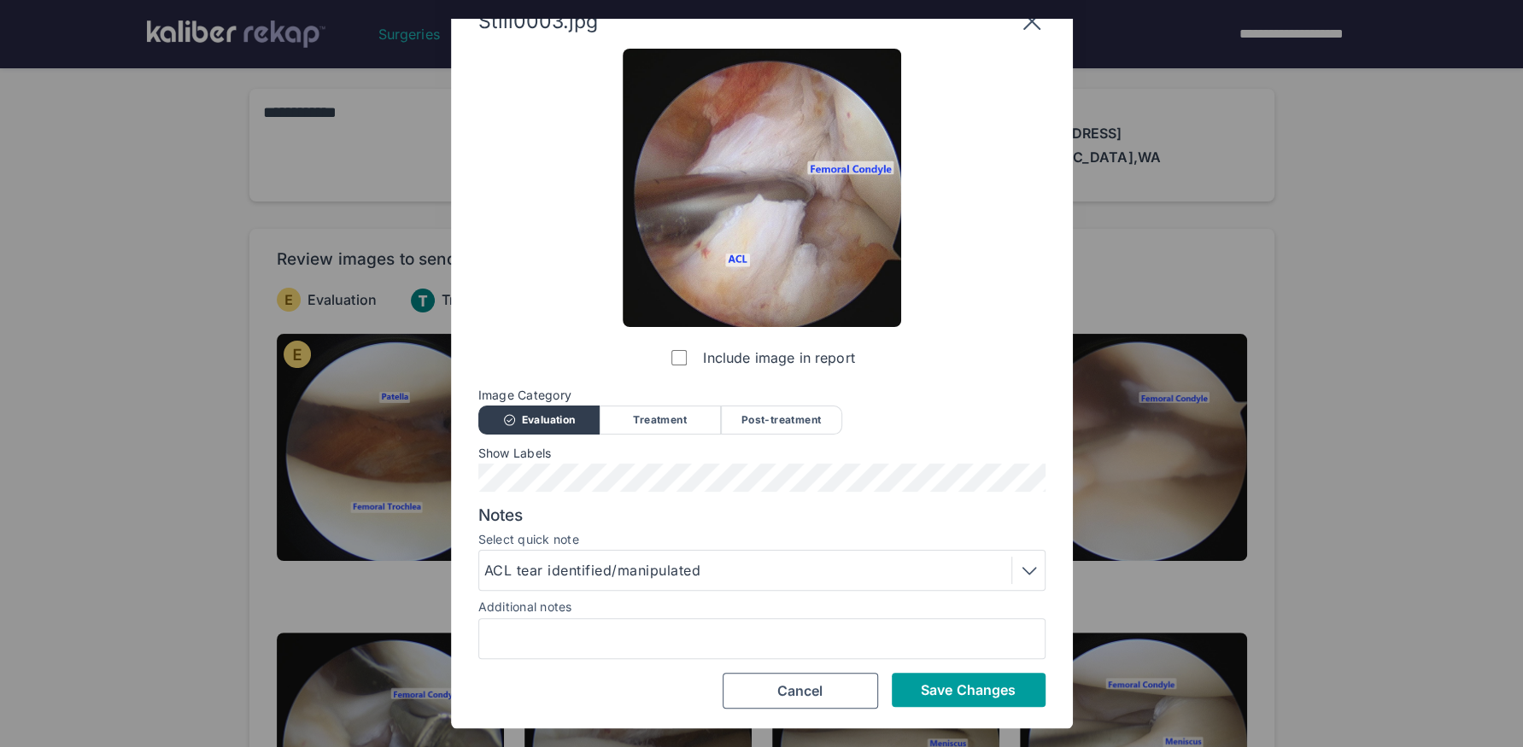
click at [986, 624] on span "Save Changes" at bounding box center [968, 689] width 95 height 17
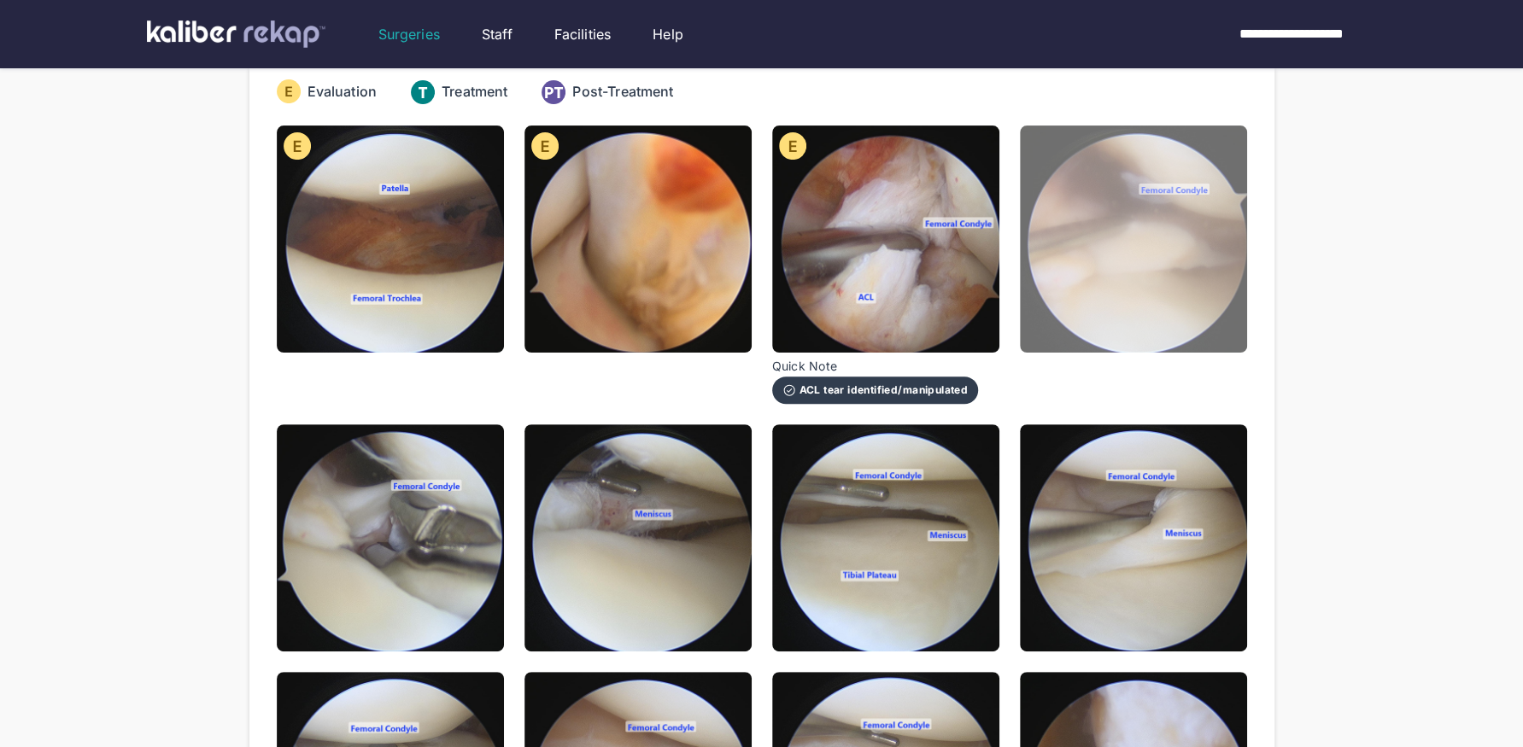
scroll to position [207, 0]
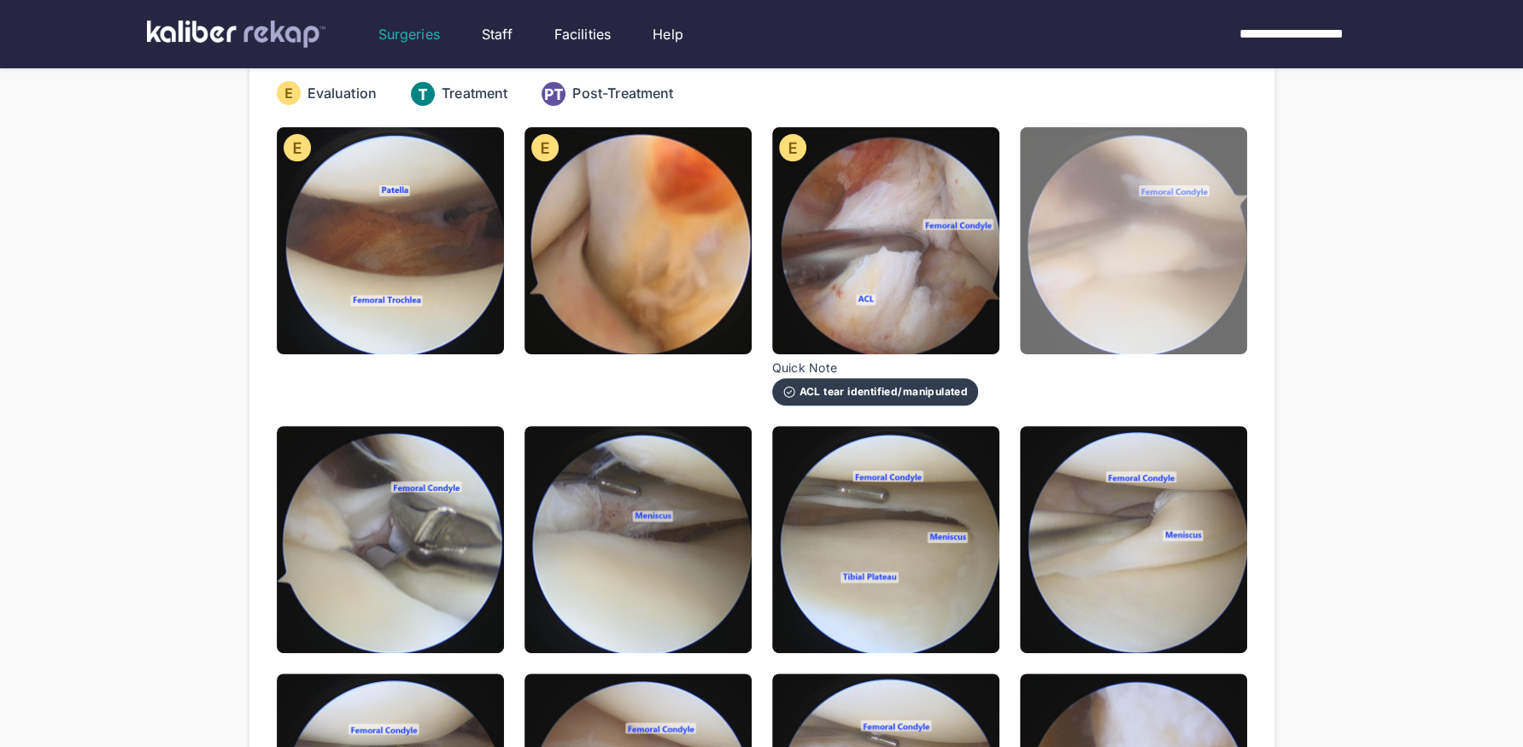
click at [1181, 287] on img at bounding box center [1133, 240] width 227 height 227
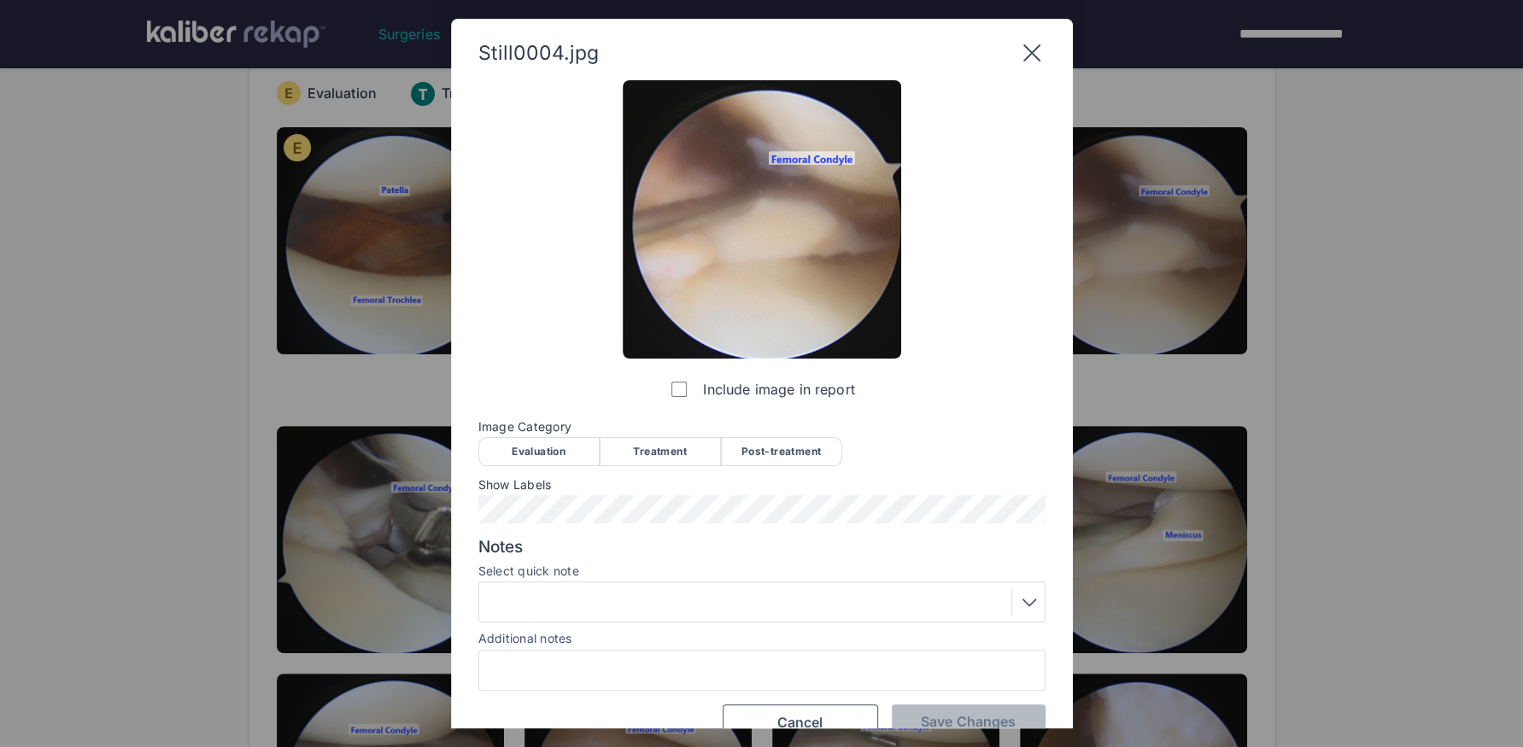
click at [551, 445] on div "Evaluation" at bounding box center [538, 451] width 121 height 29
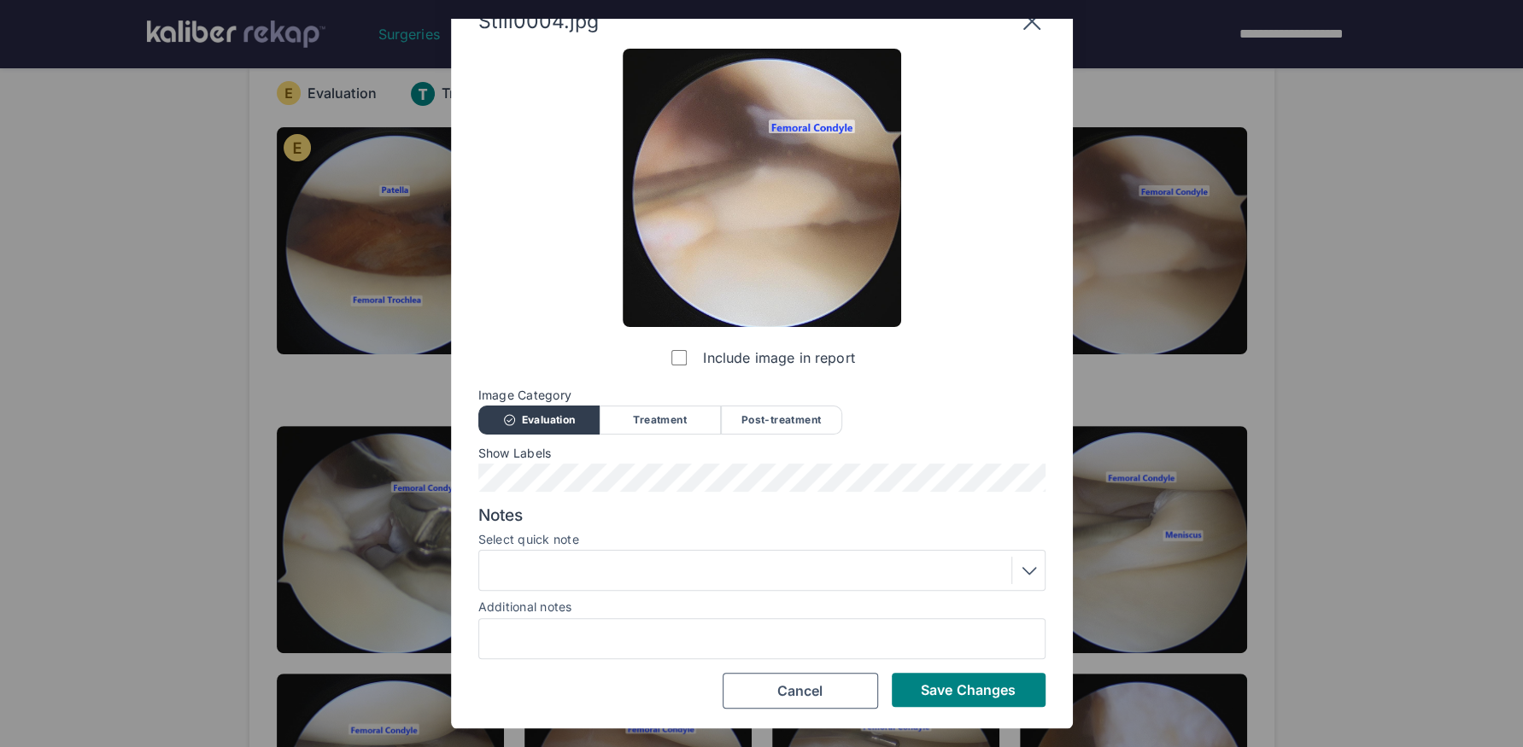
click at [626, 564] on div at bounding box center [761, 570] width 555 height 27
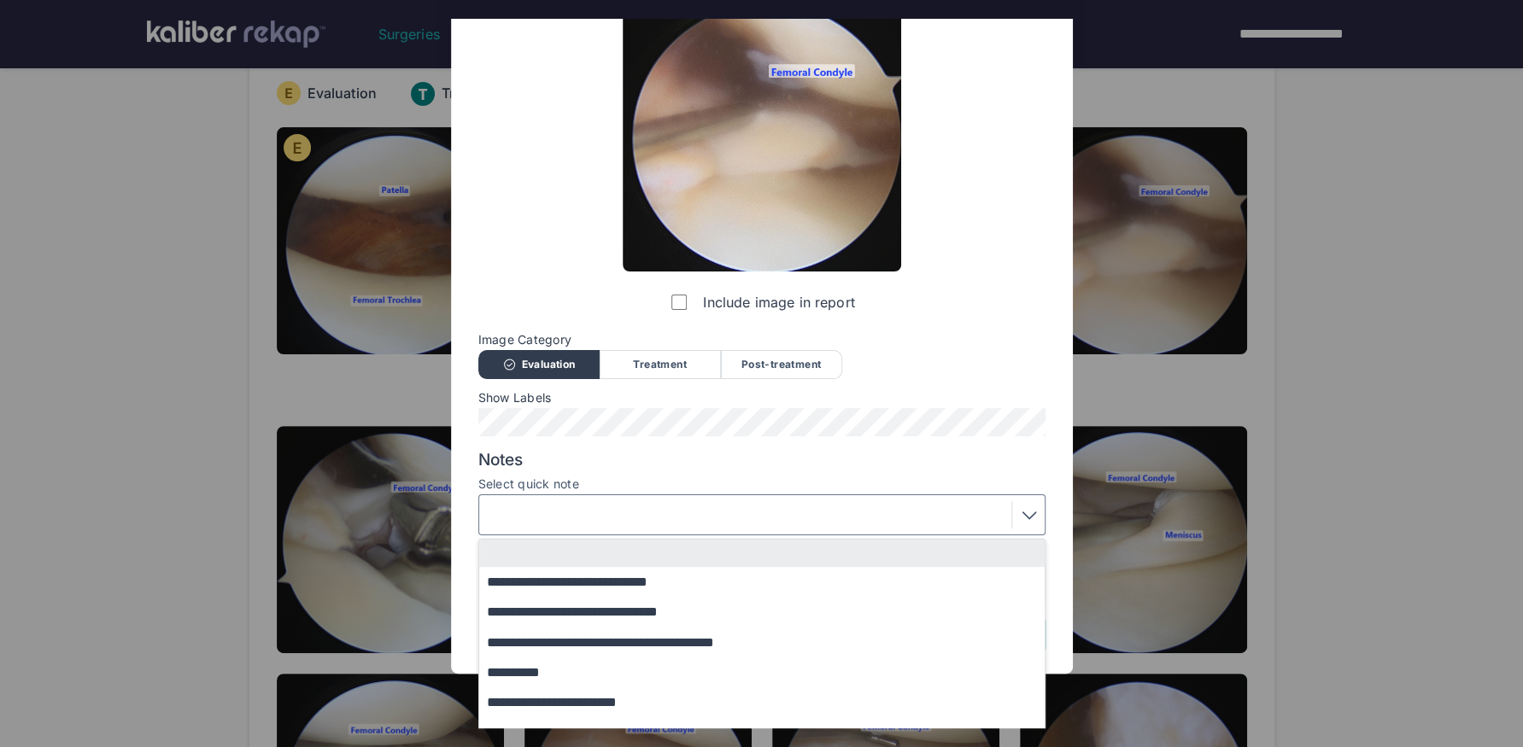
scroll to position [137, 0]
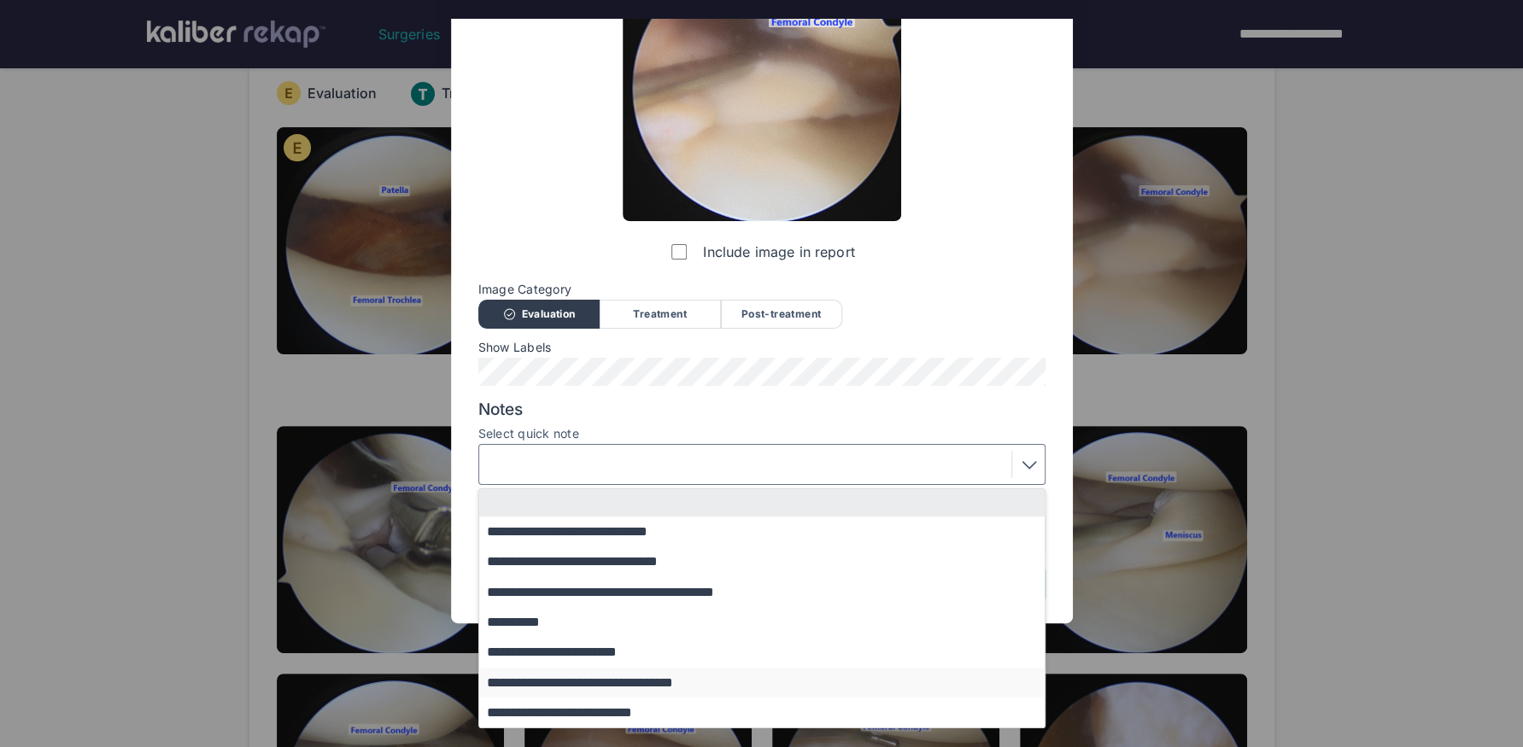
click at [641, 624] on button "**********" at bounding box center [770, 683] width 582 height 30
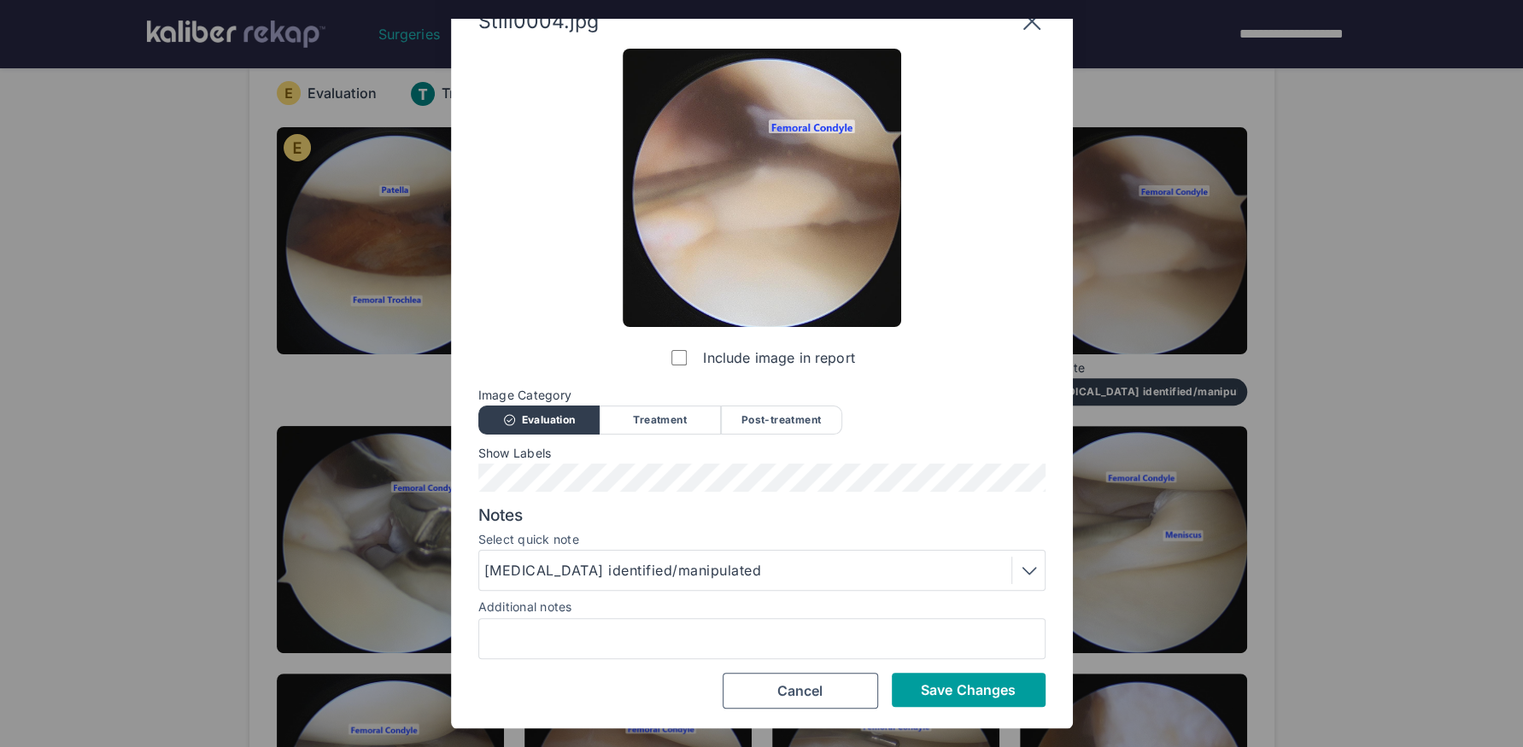
click at [1006, 624] on span "Save Changes" at bounding box center [968, 689] width 95 height 17
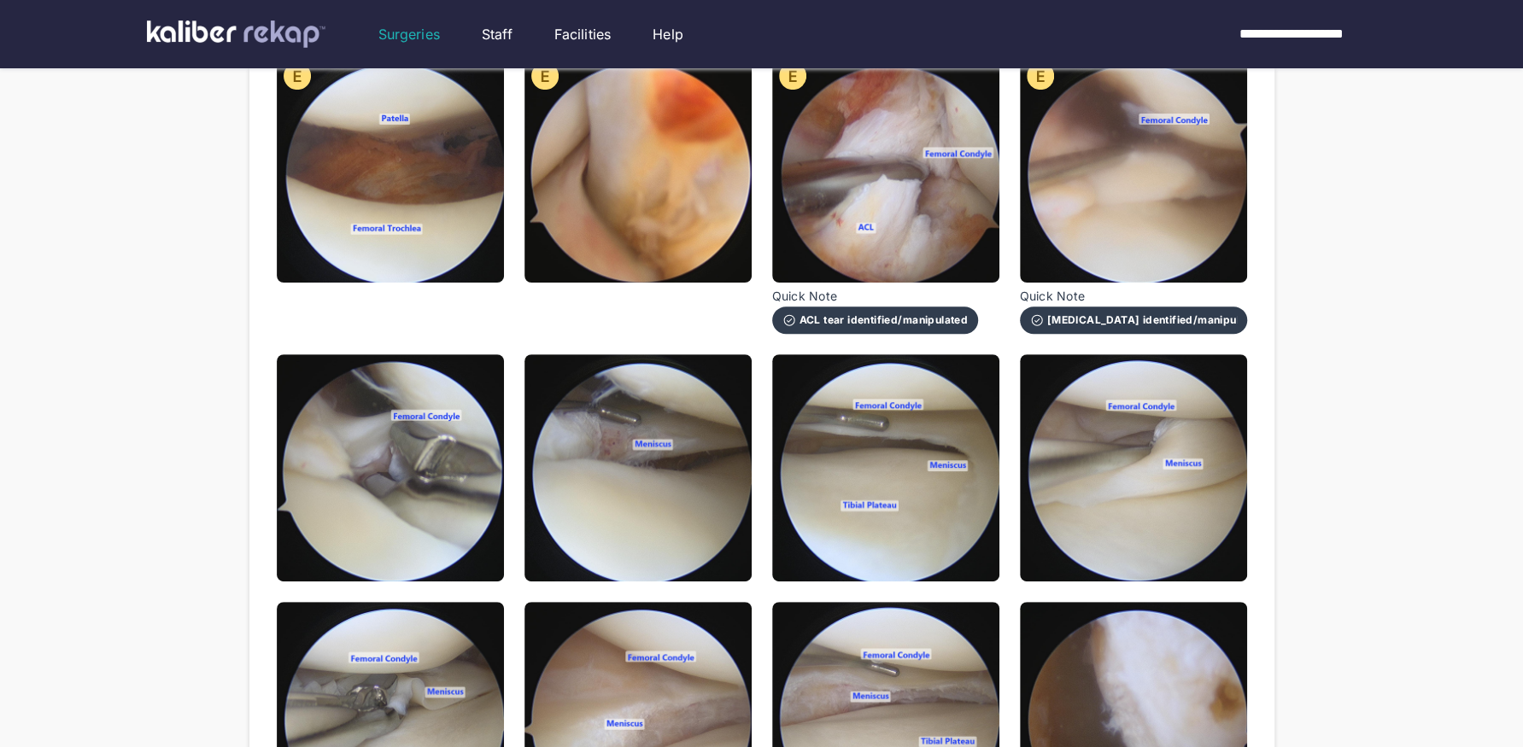
scroll to position [309, 0]
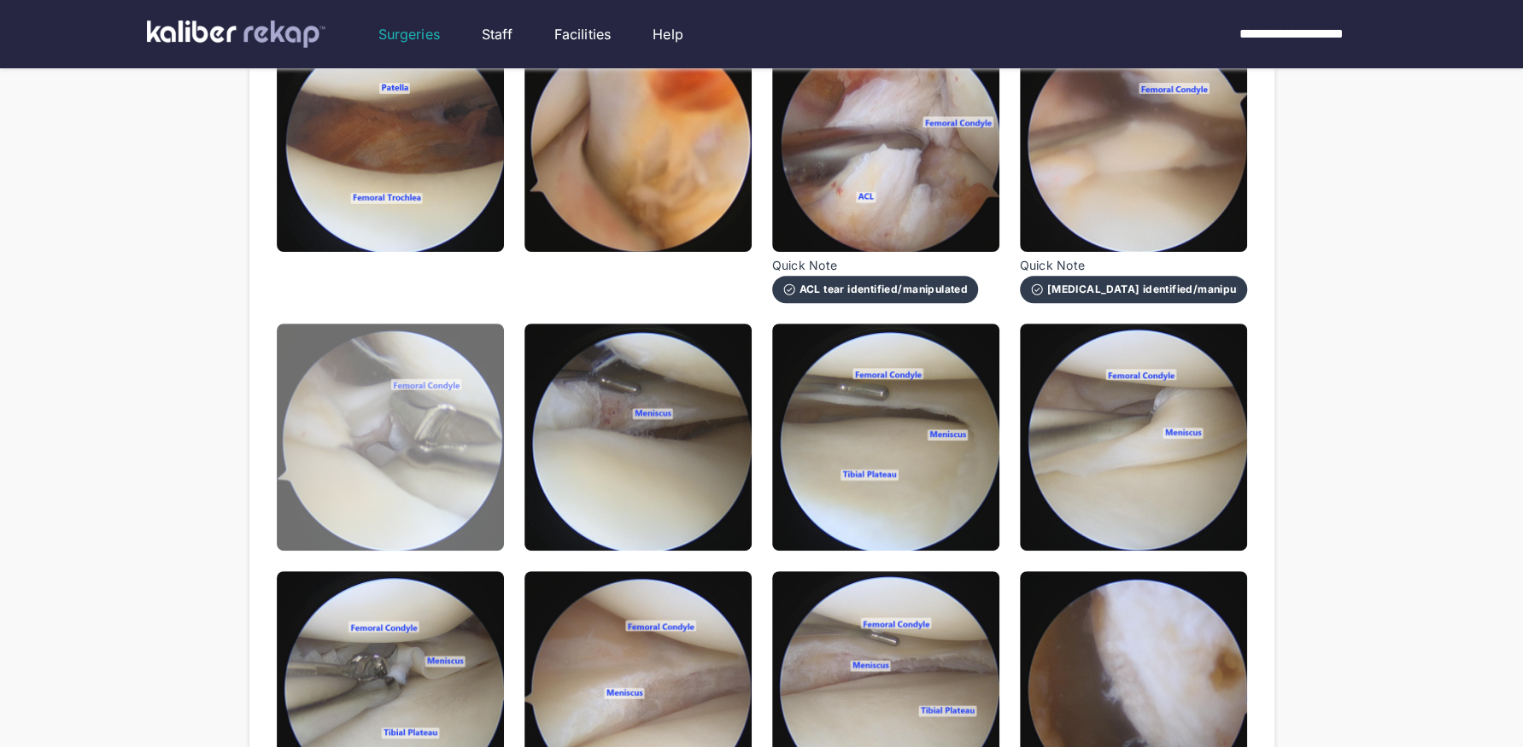
click at [476, 465] on img at bounding box center [390, 437] width 227 height 227
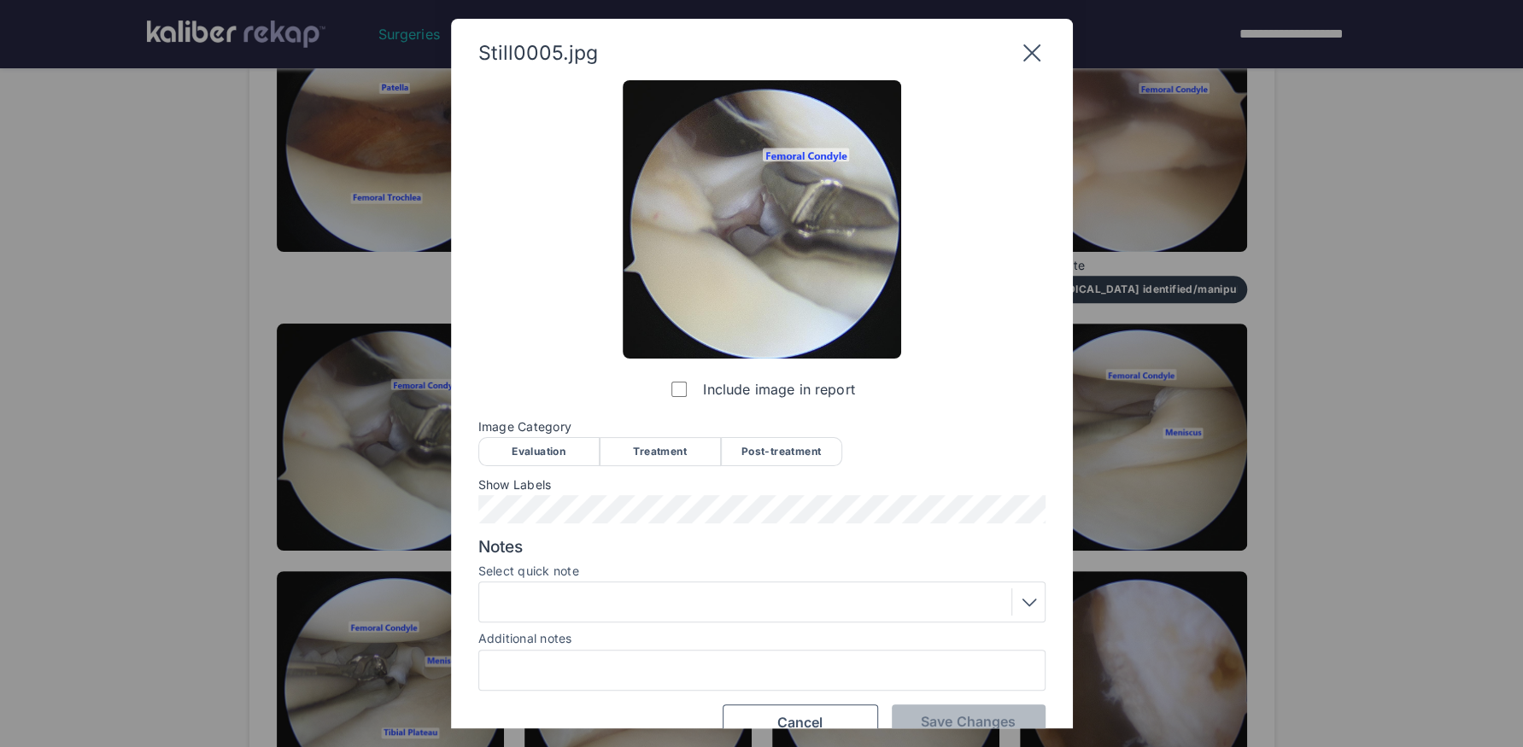
click at [604, 463] on div "Treatment" at bounding box center [659, 451] width 121 height 29
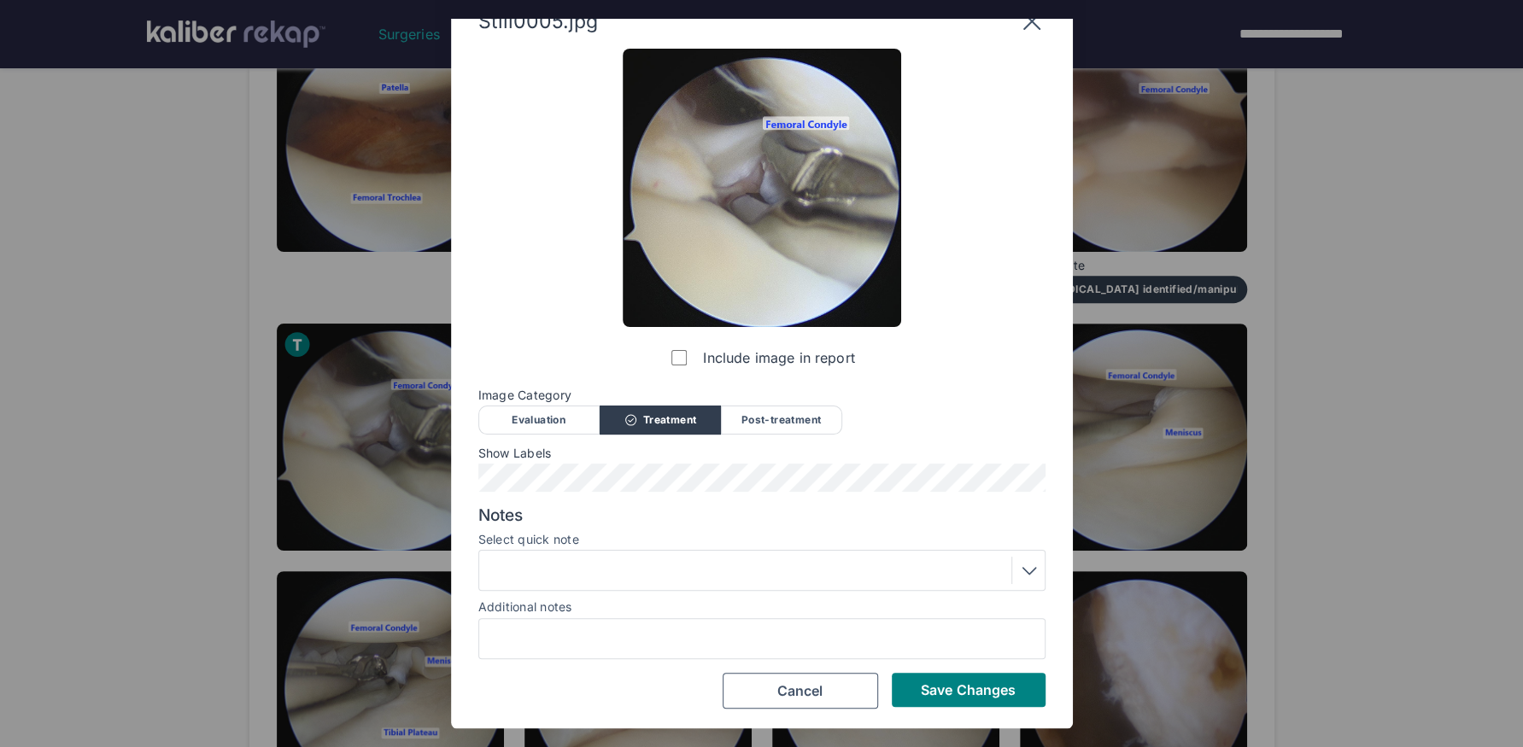
click at [606, 576] on div at bounding box center [761, 570] width 555 height 27
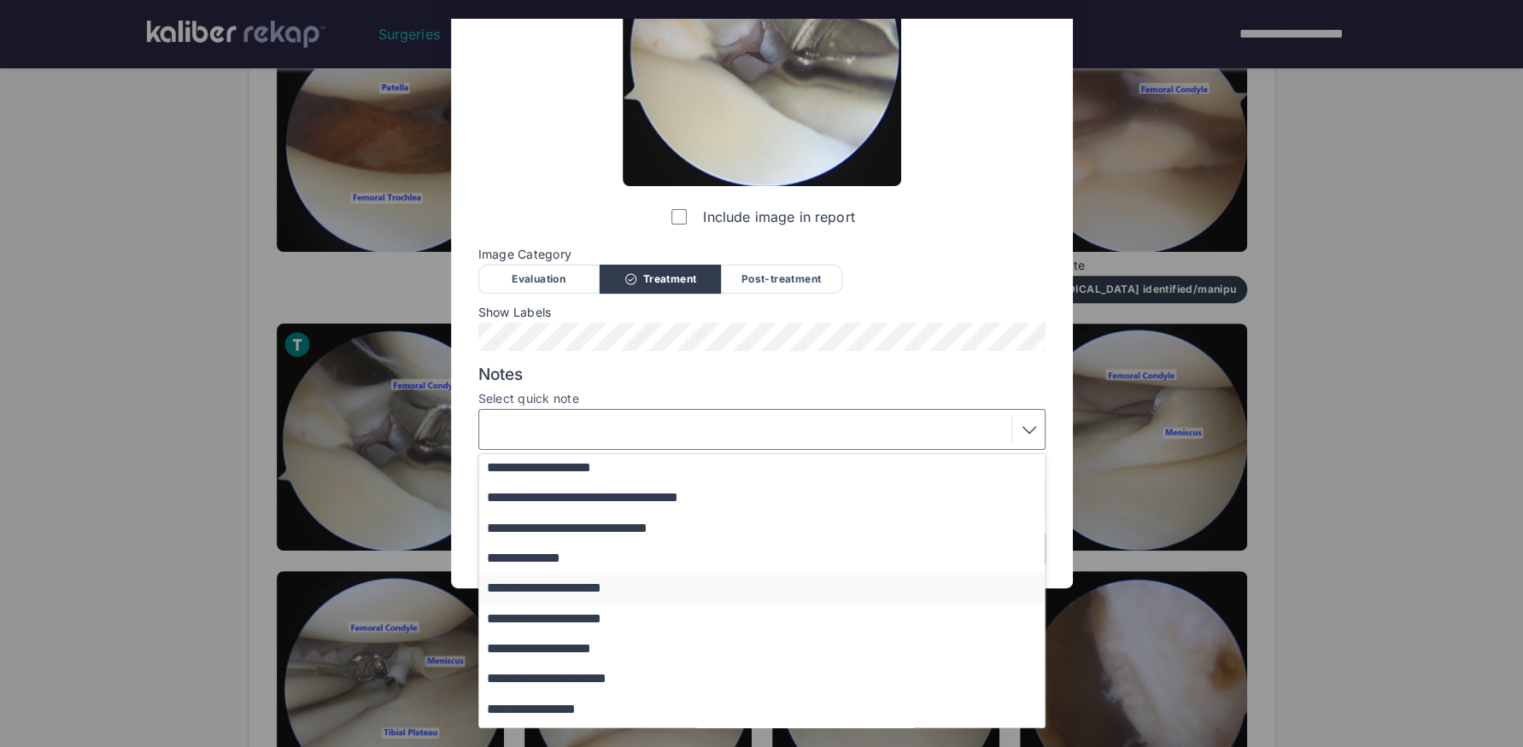
scroll to position [43, 0]
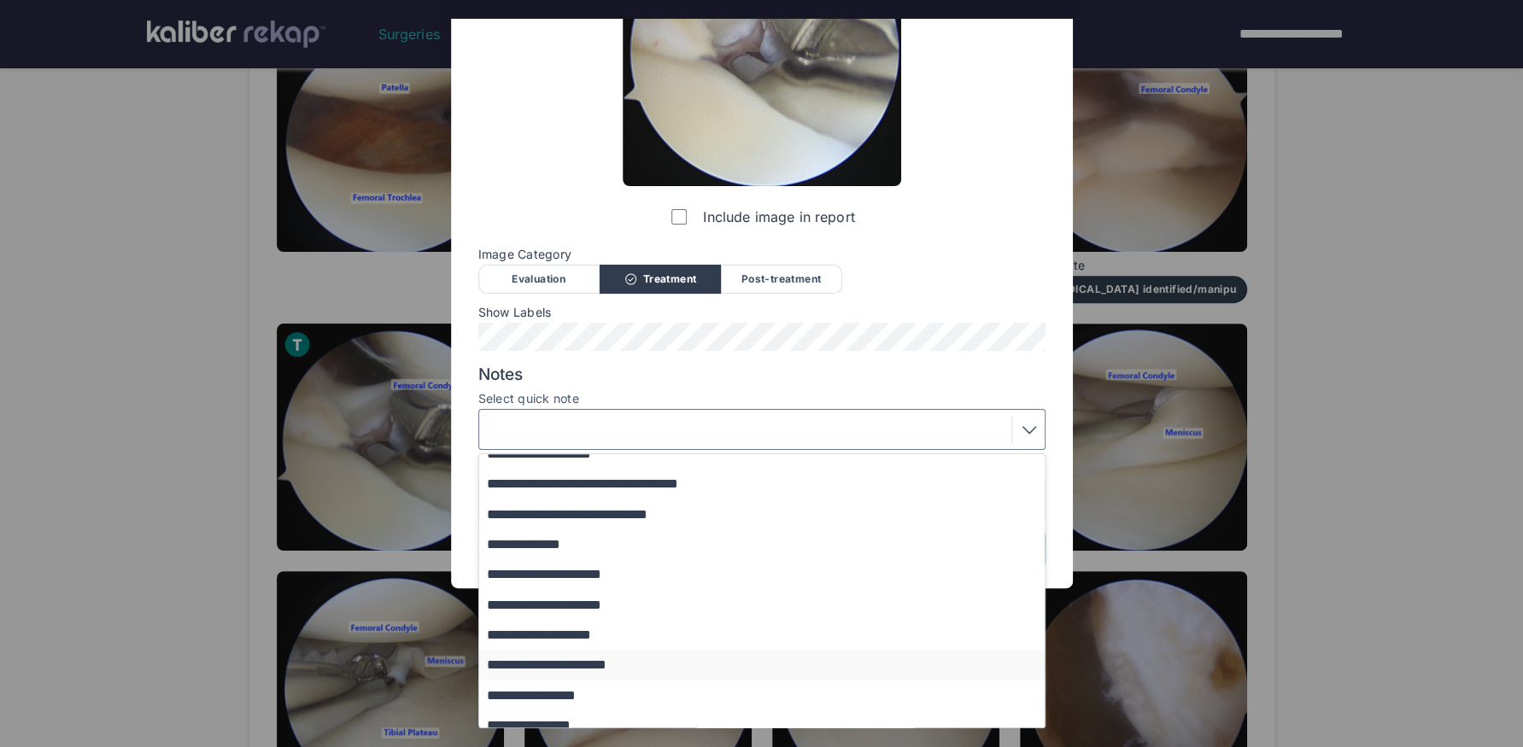
click at [644, 624] on button "**********" at bounding box center [770, 665] width 582 height 30
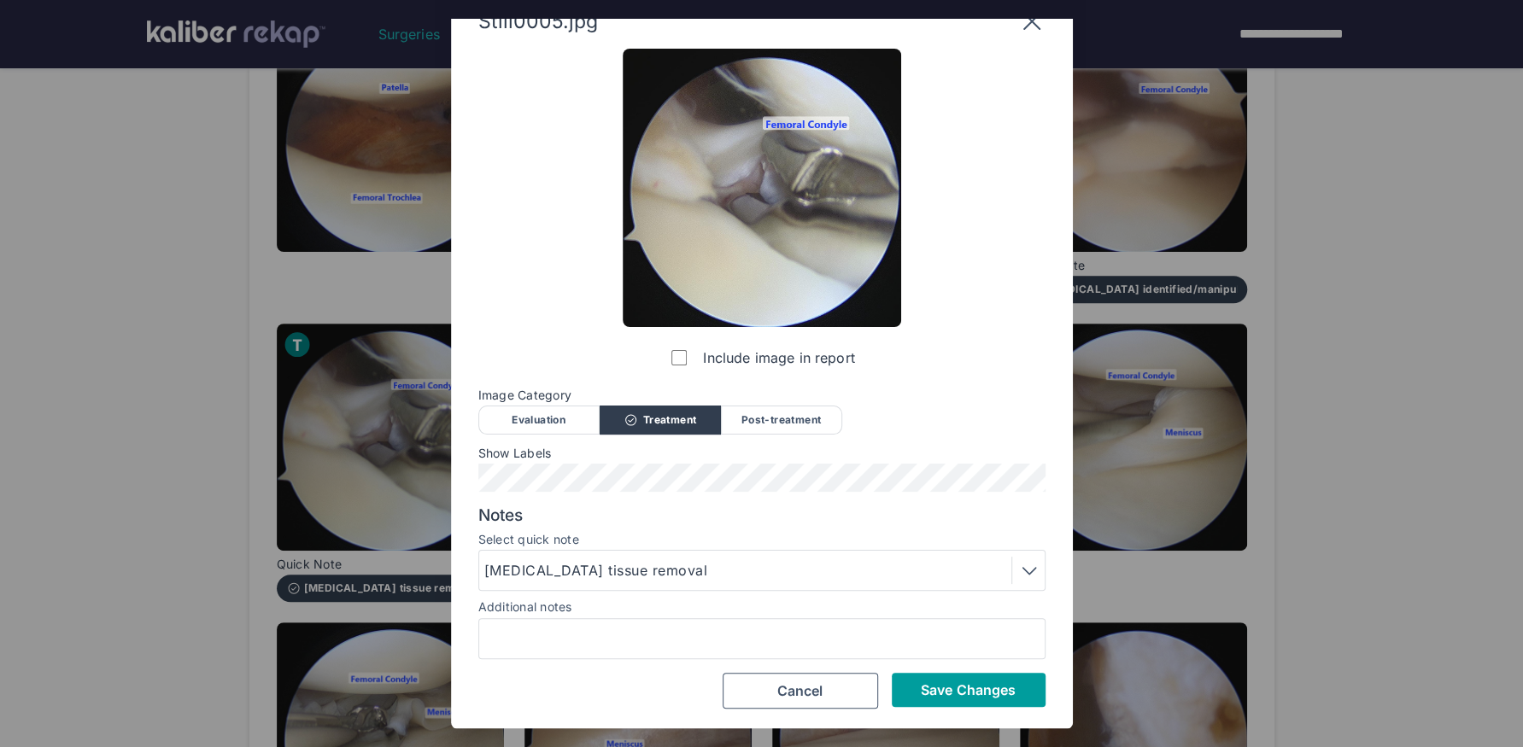
click at [1001, 624] on span "Save Changes" at bounding box center [968, 689] width 95 height 17
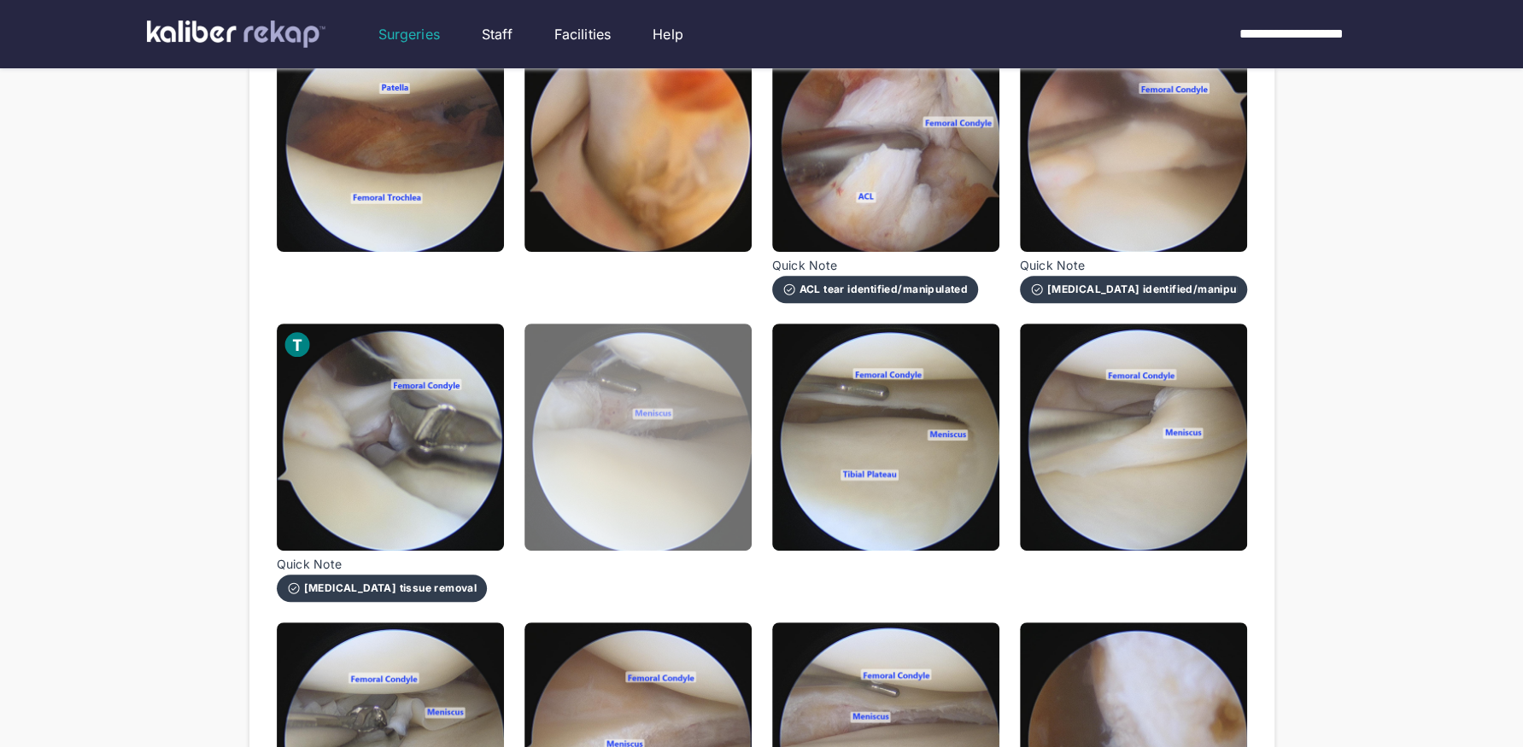
click at [710, 487] on img at bounding box center [637, 437] width 227 height 227
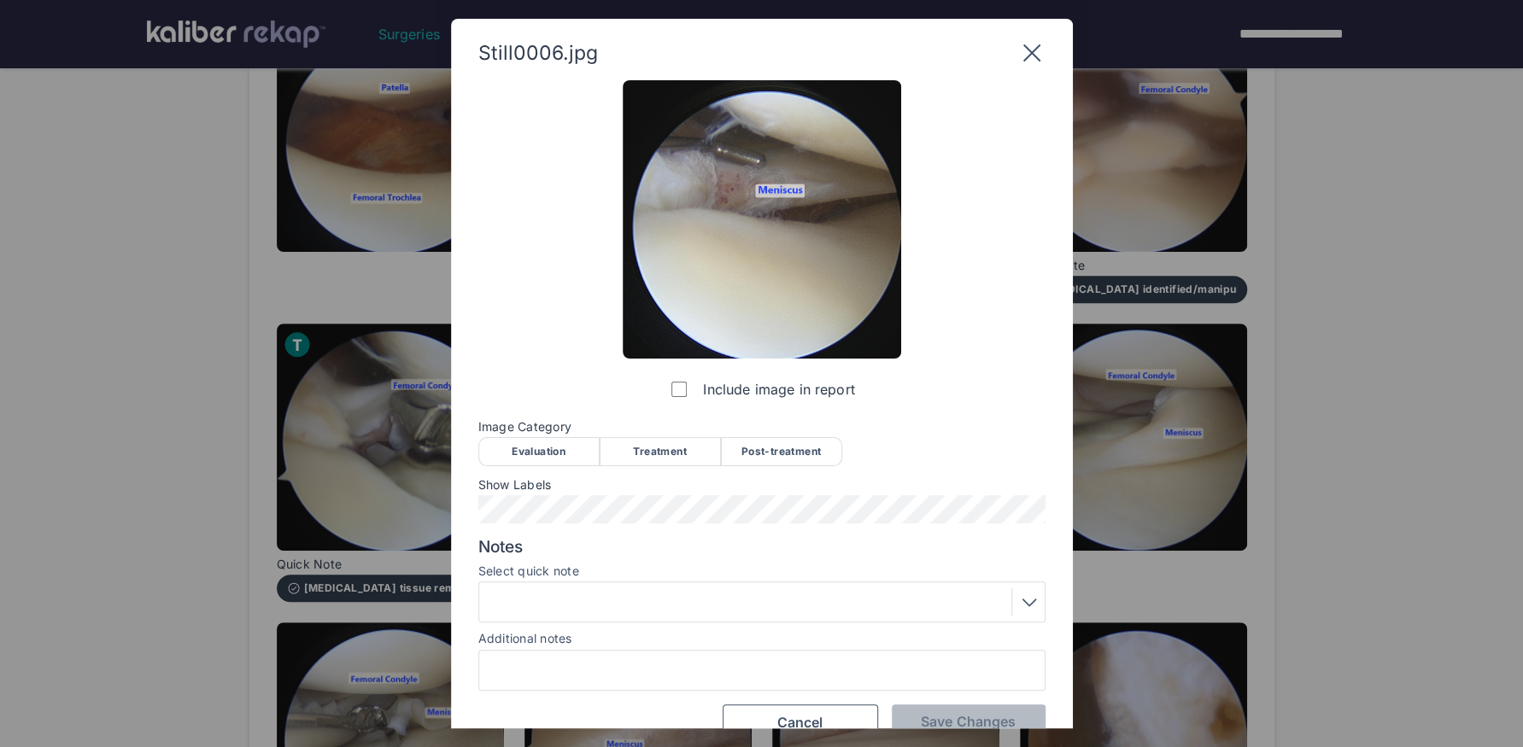
click at [785, 441] on div "Post-treatment" at bounding box center [781, 451] width 121 height 29
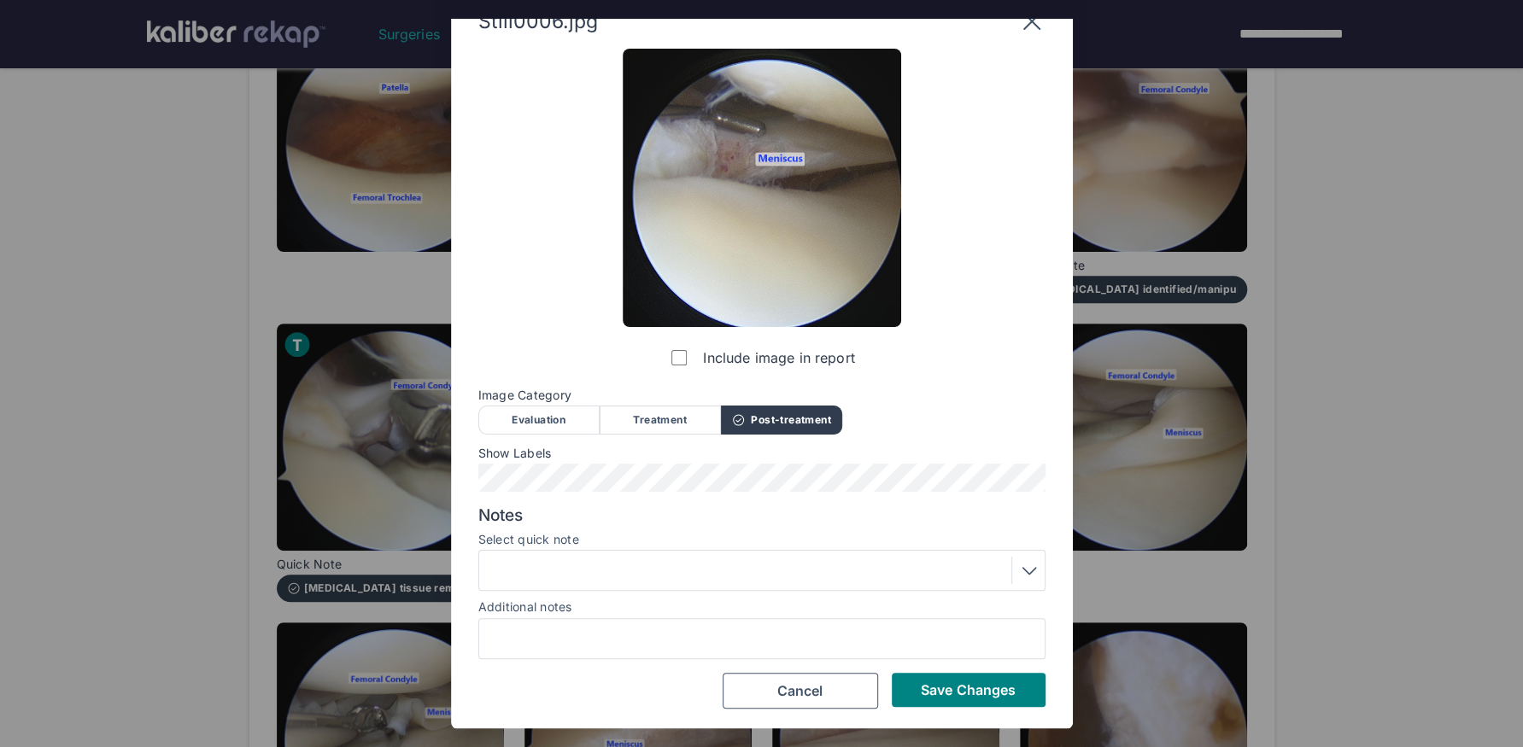
click at [659, 573] on div at bounding box center [761, 570] width 555 height 27
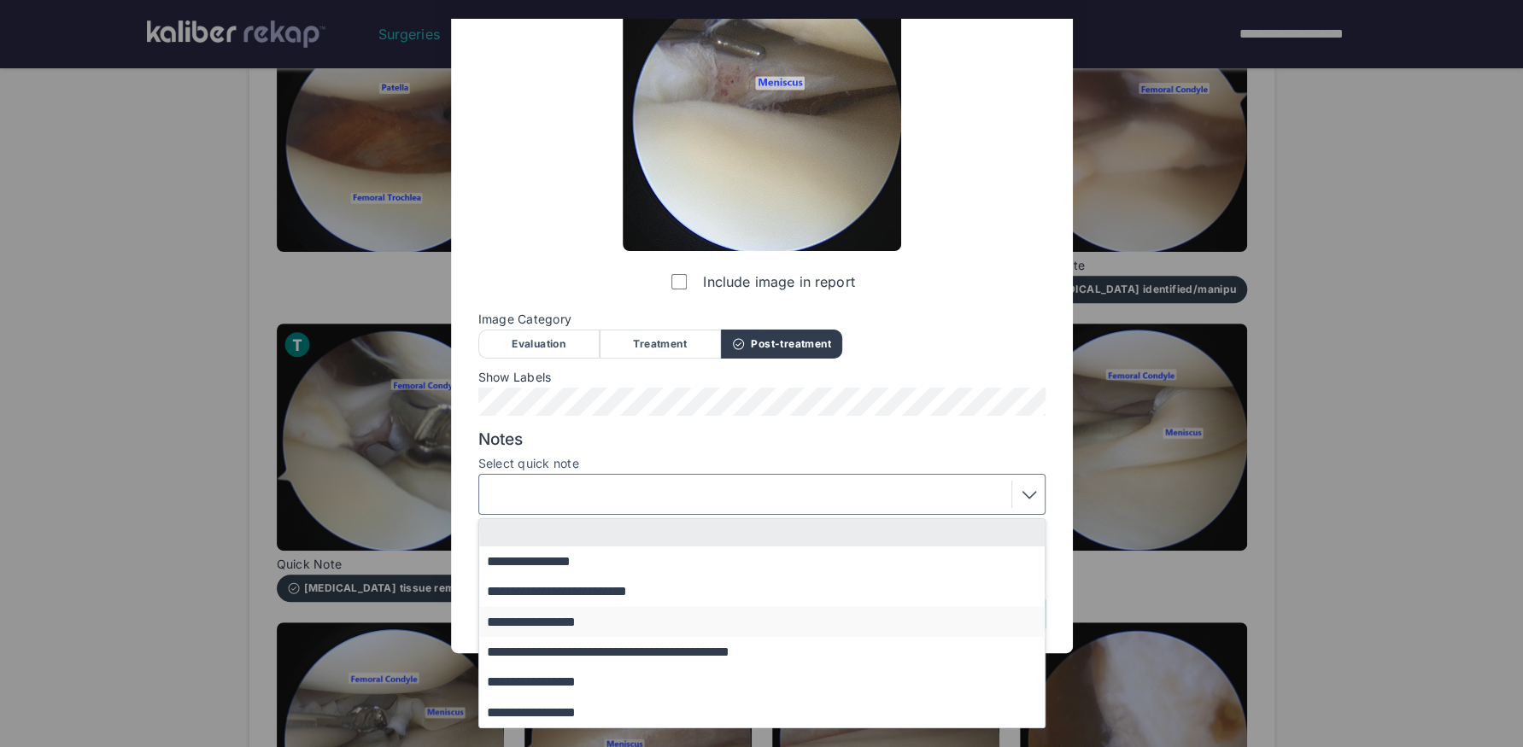
click at [586, 620] on button "**********" at bounding box center [770, 622] width 582 height 30
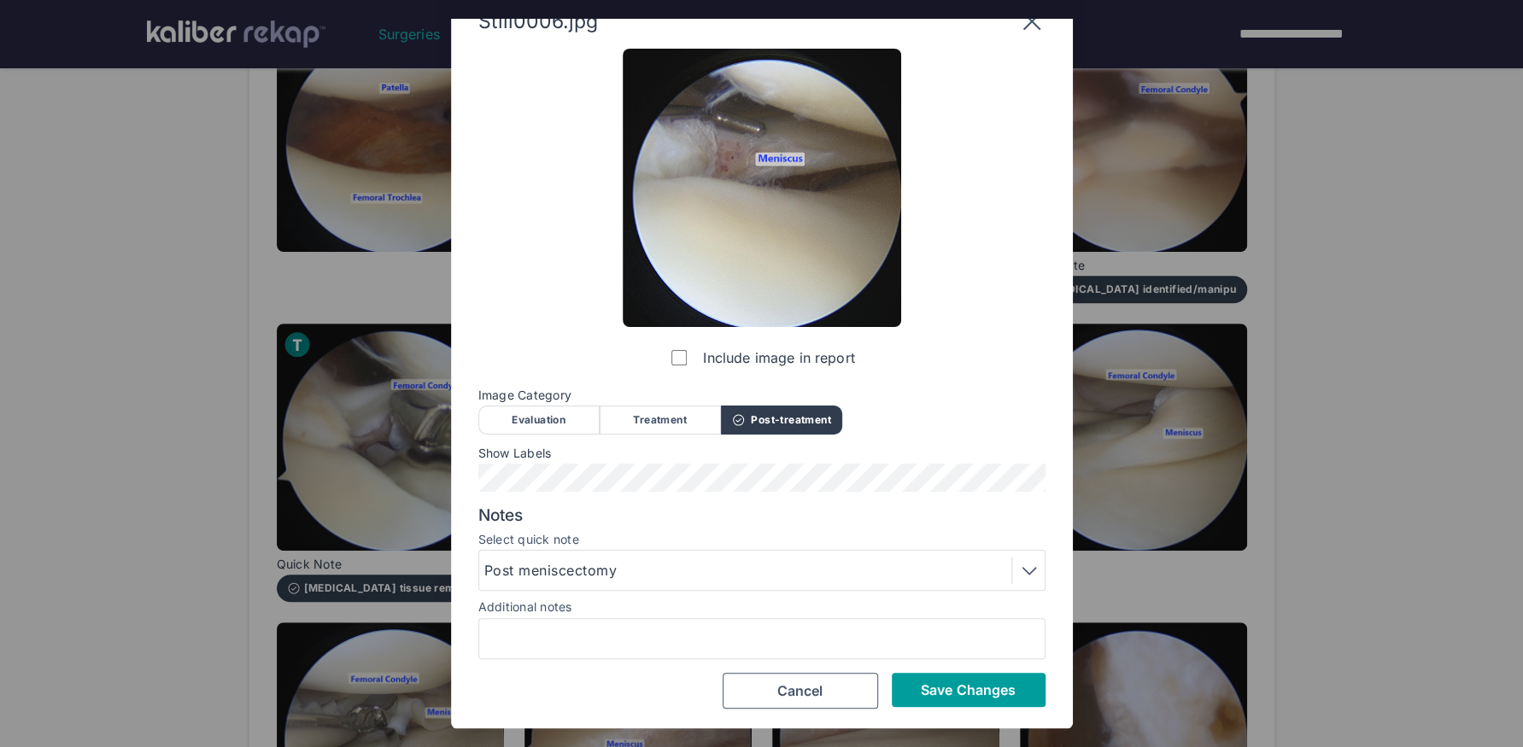
click at [971, 624] on button "Save Changes" at bounding box center [969, 690] width 154 height 34
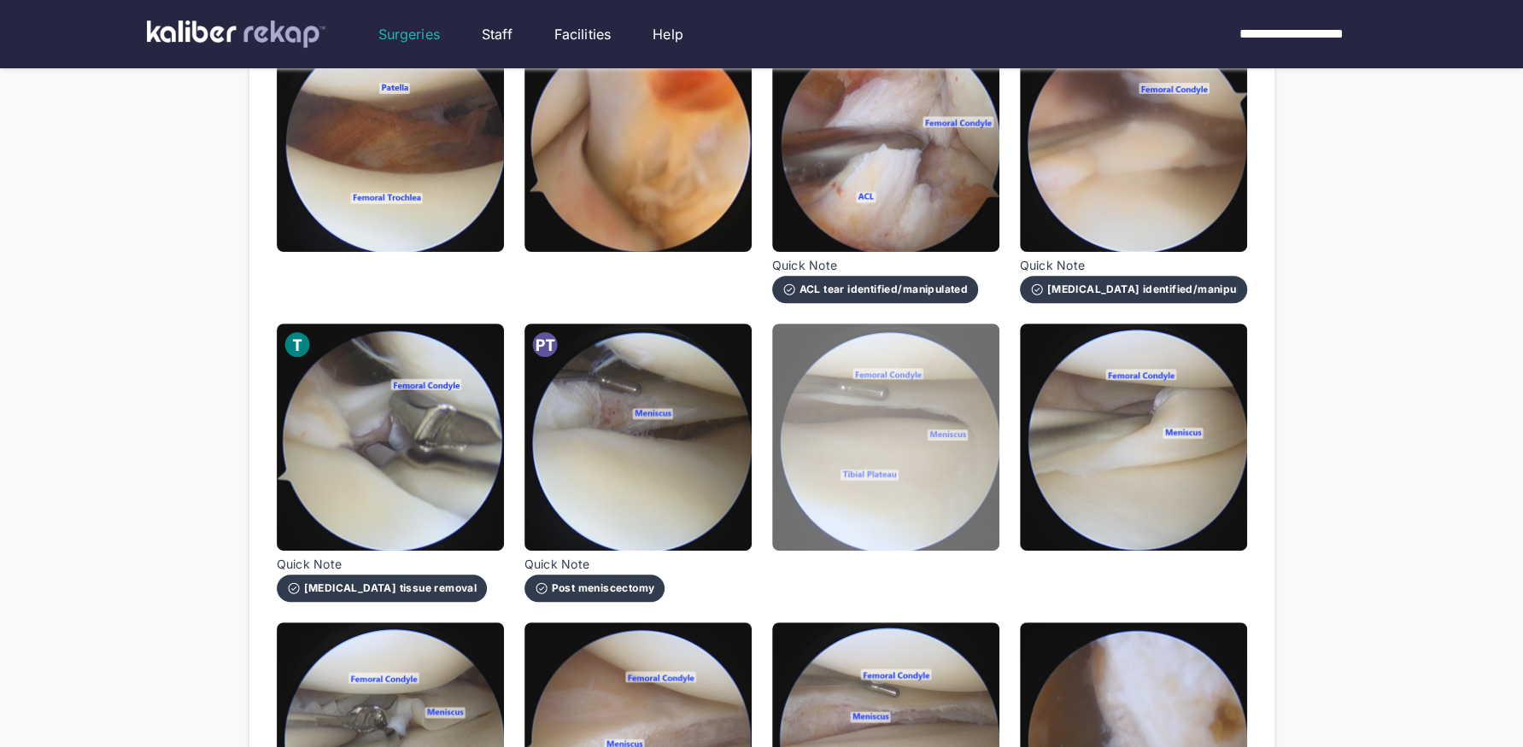
click at [935, 508] on img at bounding box center [885, 437] width 227 height 227
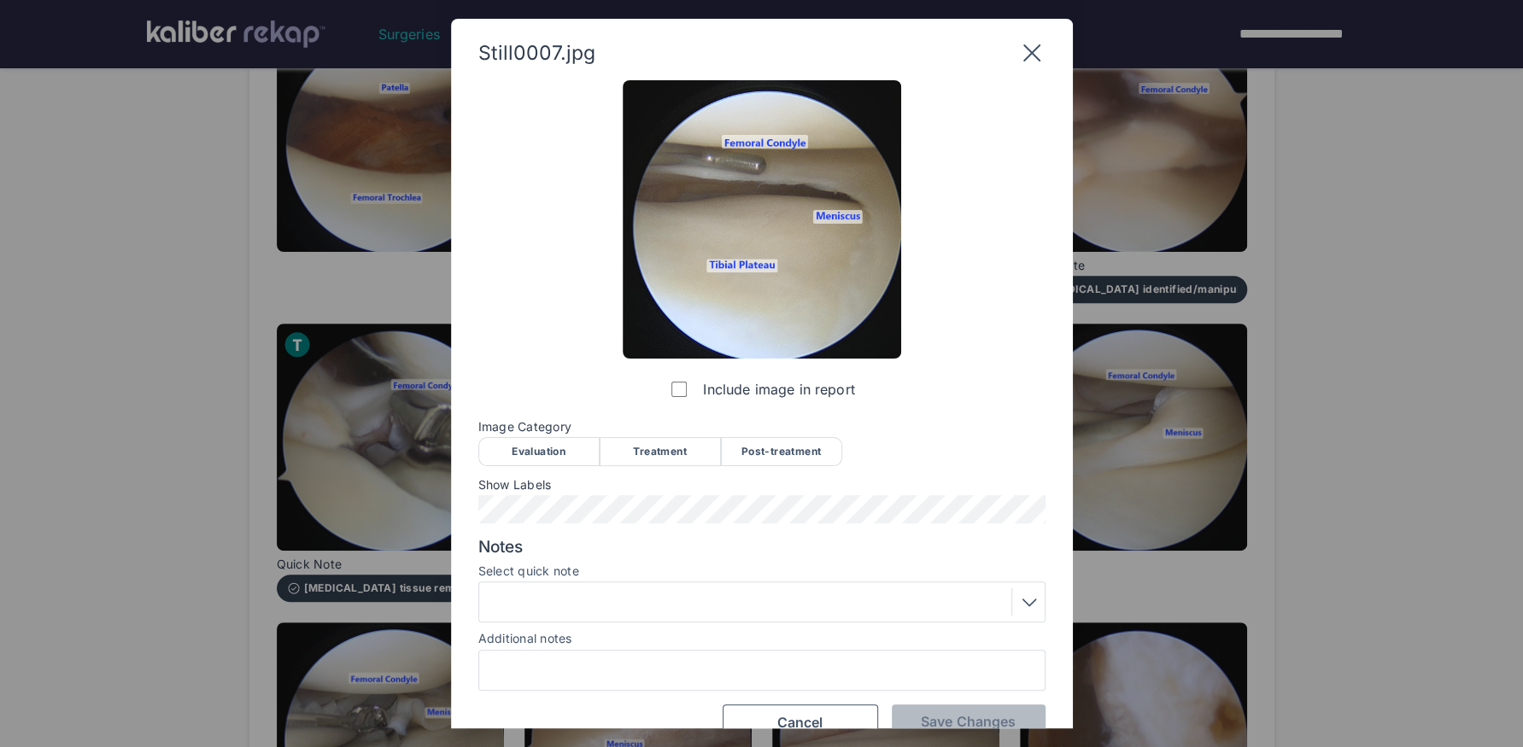
click at [571, 451] on div "Evaluation" at bounding box center [538, 451] width 121 height 29
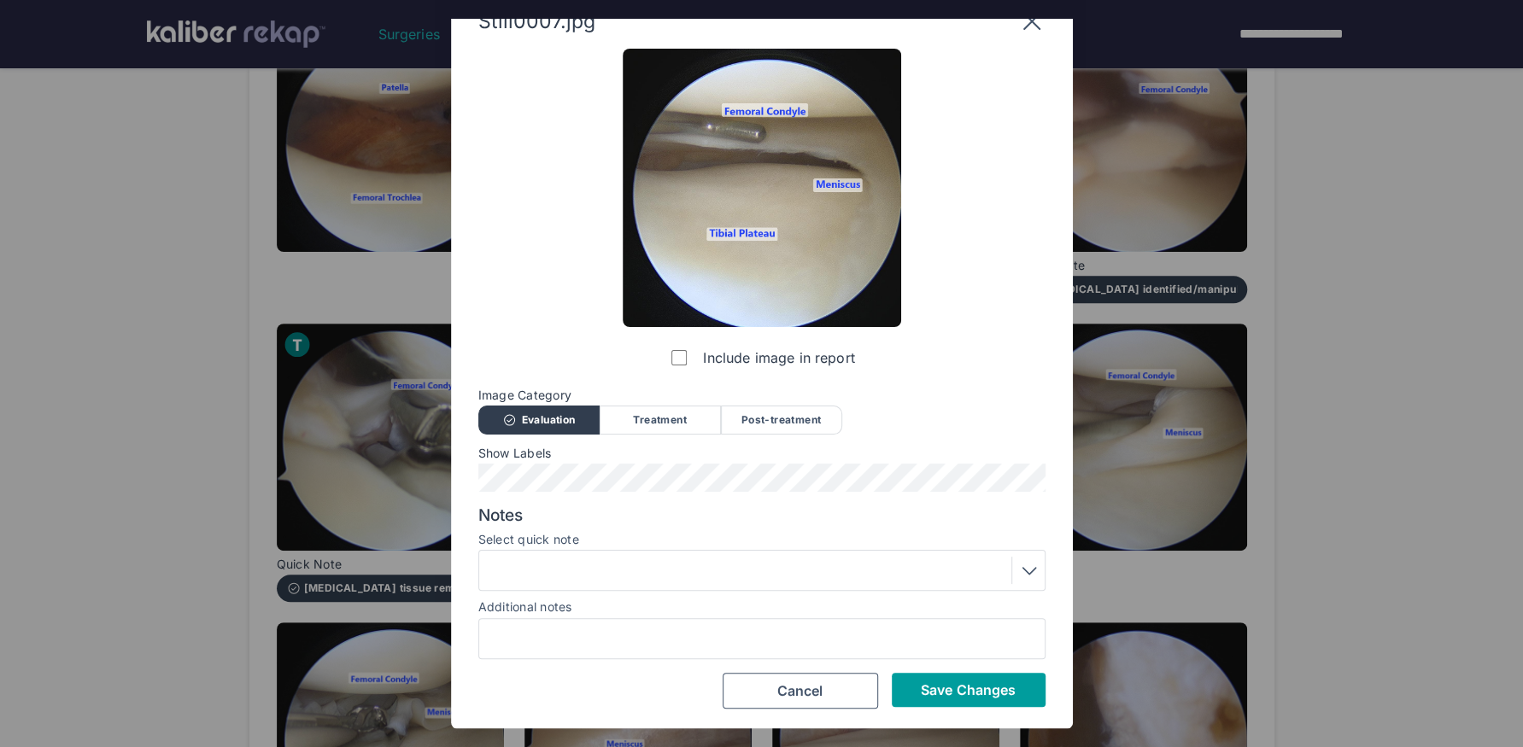
click at [993, 624] on button "Save Changes" at bounding box center [969, 690] width 154 height 34
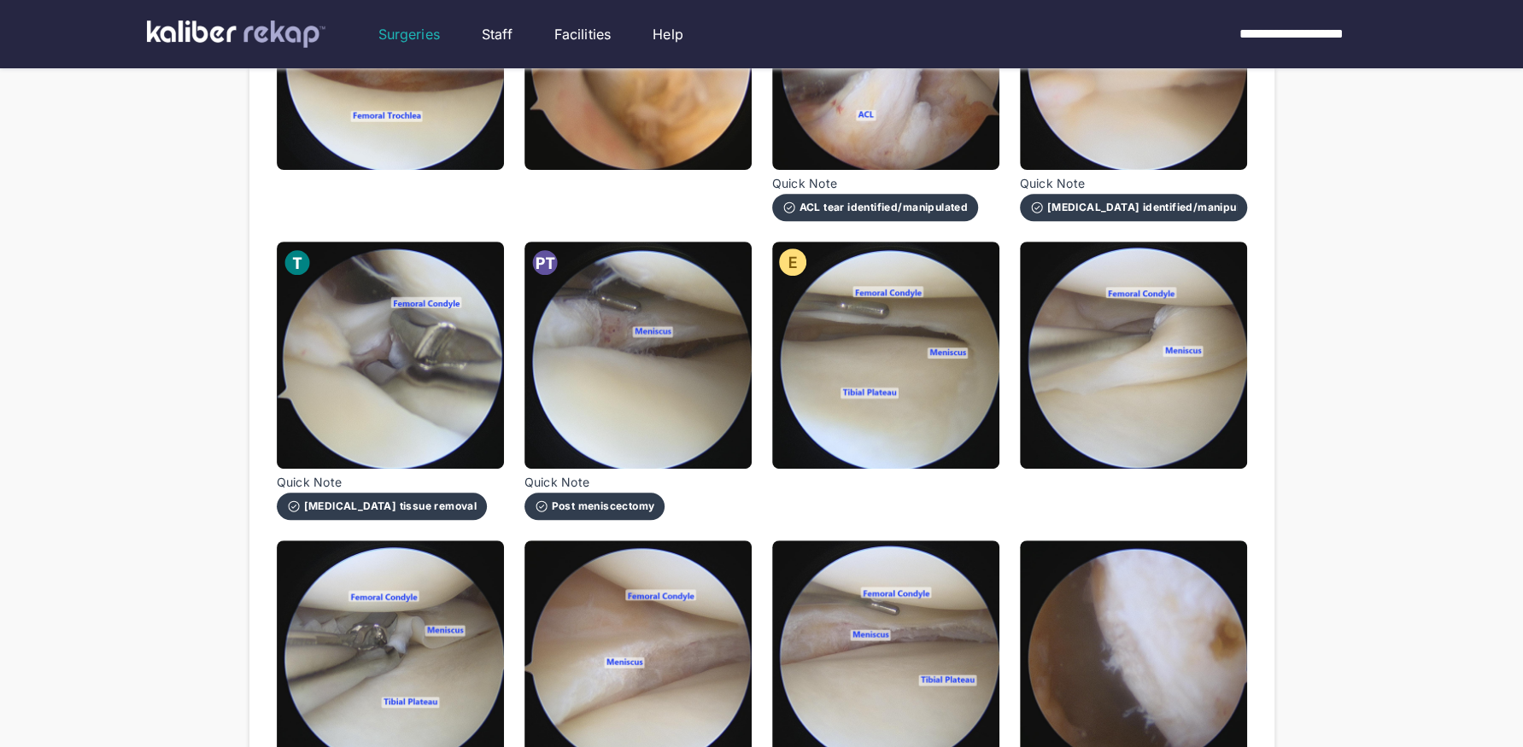
scroll to position [394, 0]
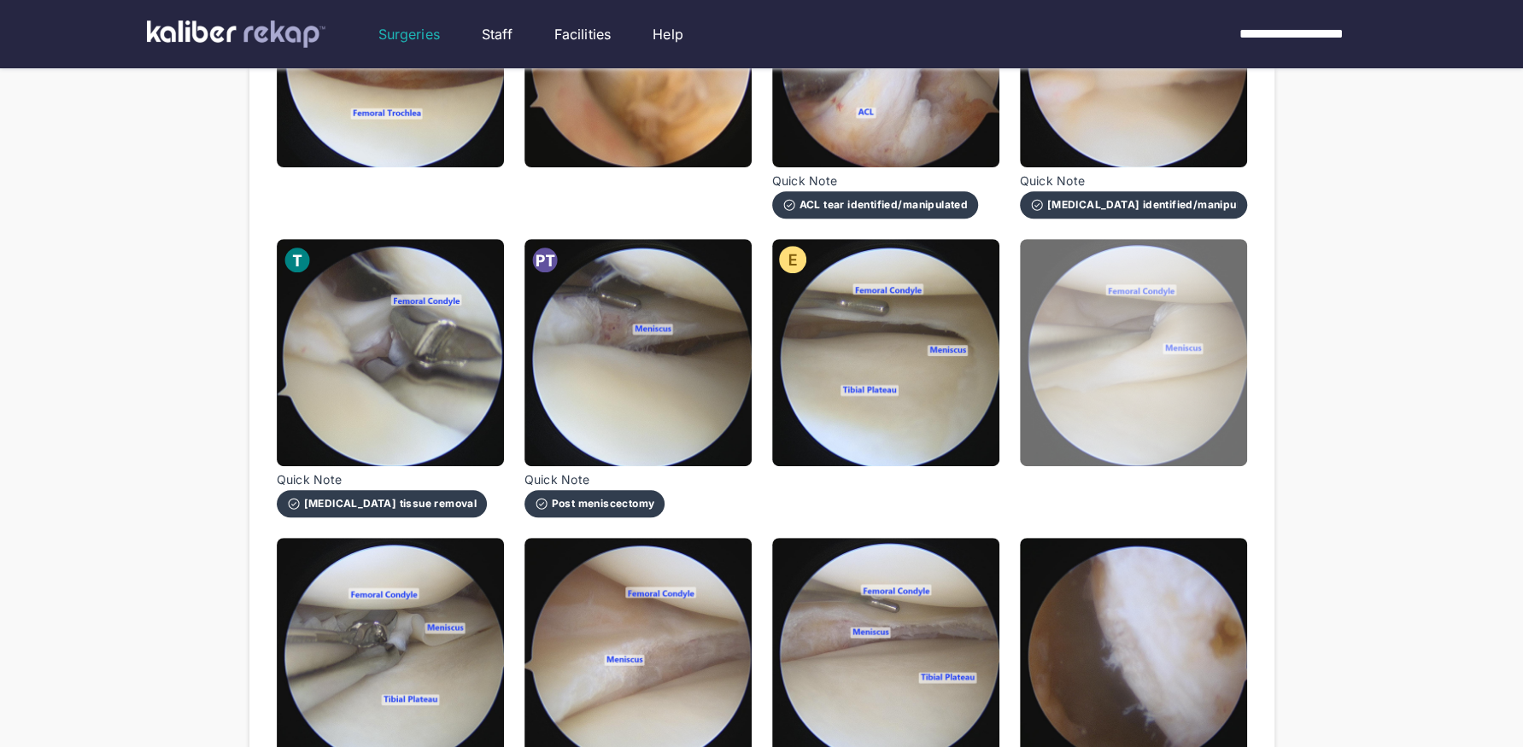
click at [1130, 407] on img at bounding box center [1133, 352] width 227 height 227
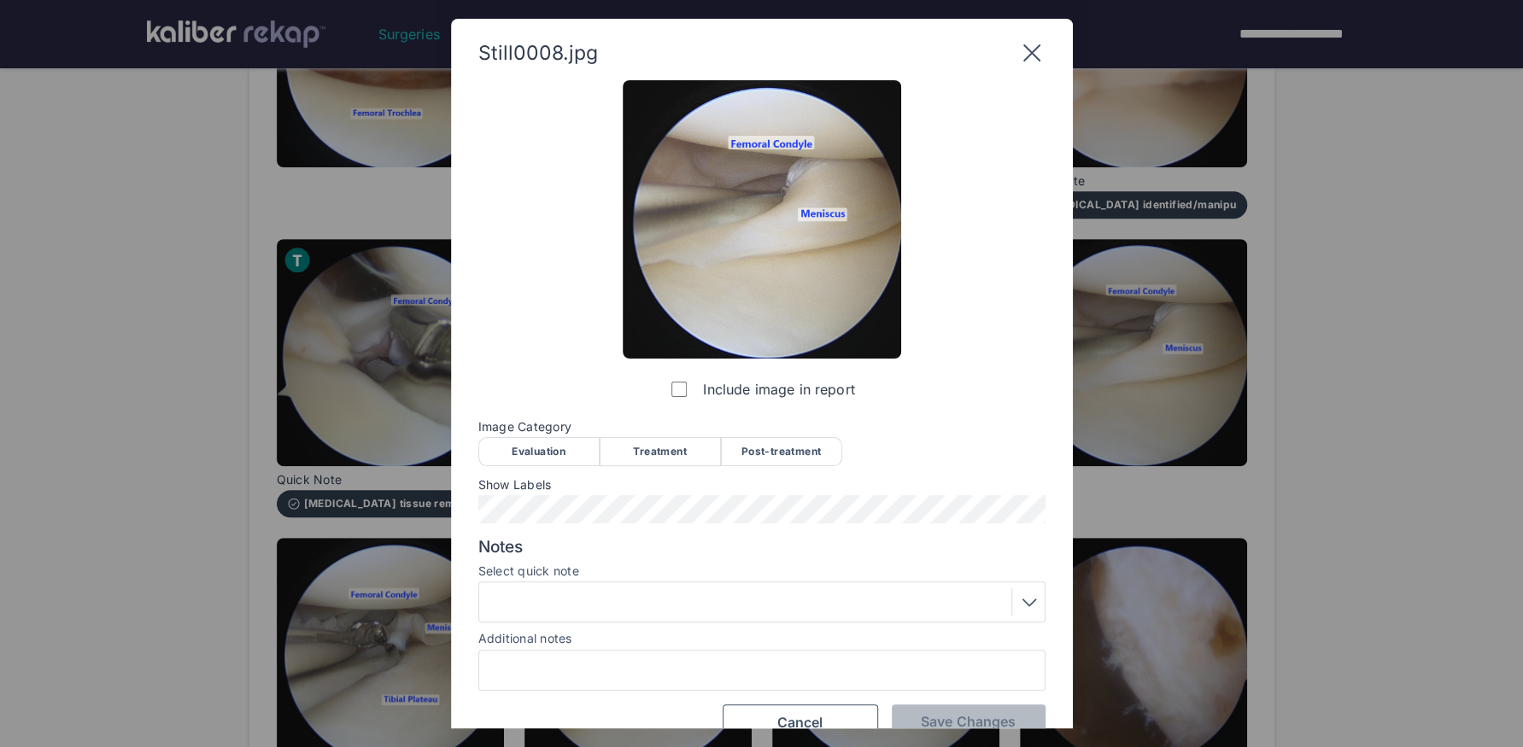
click at [561, 447] on div "Evaluation" at bounding box center [538, 451] width 121 height 29
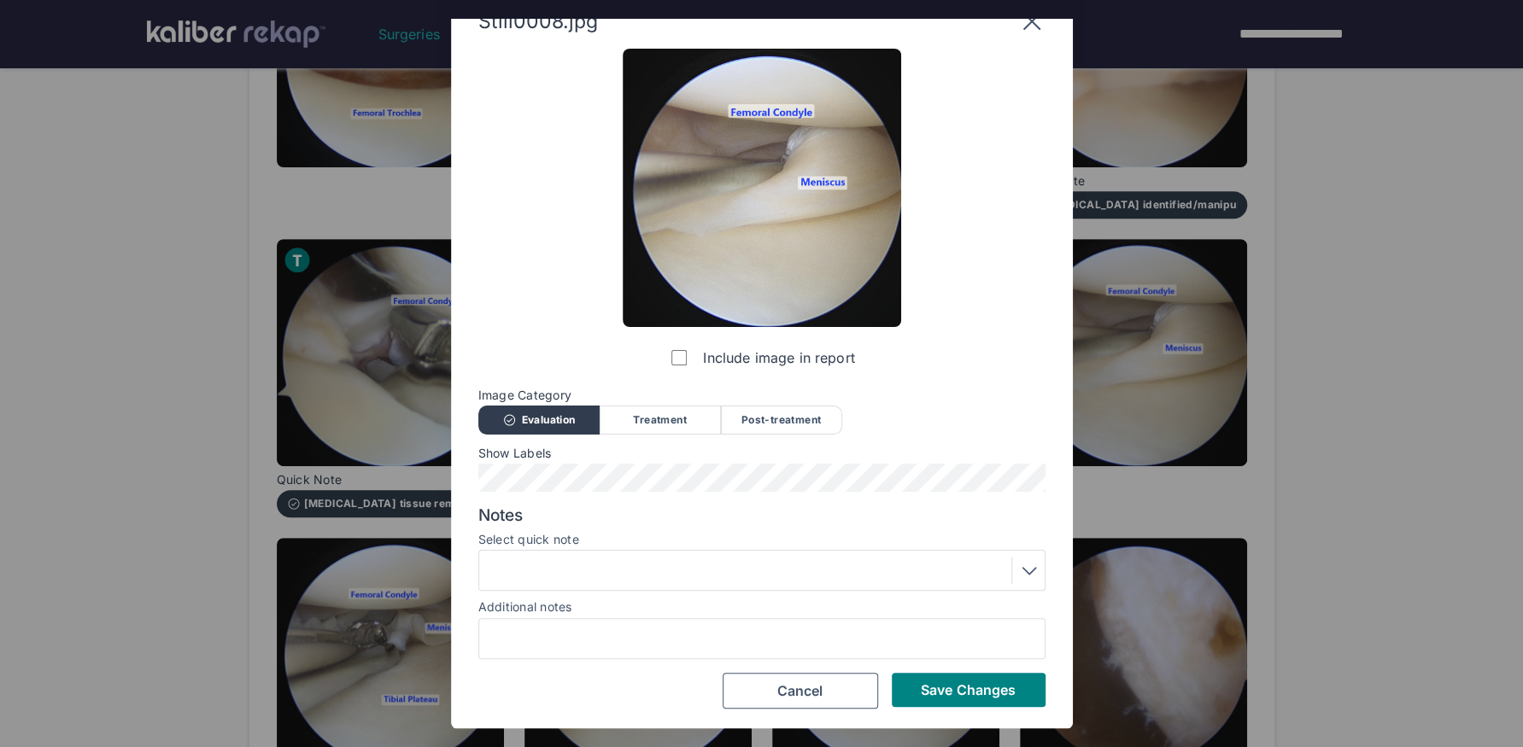
click at [599, 572] on div at bounding box center [761, 570] width 555 height 27
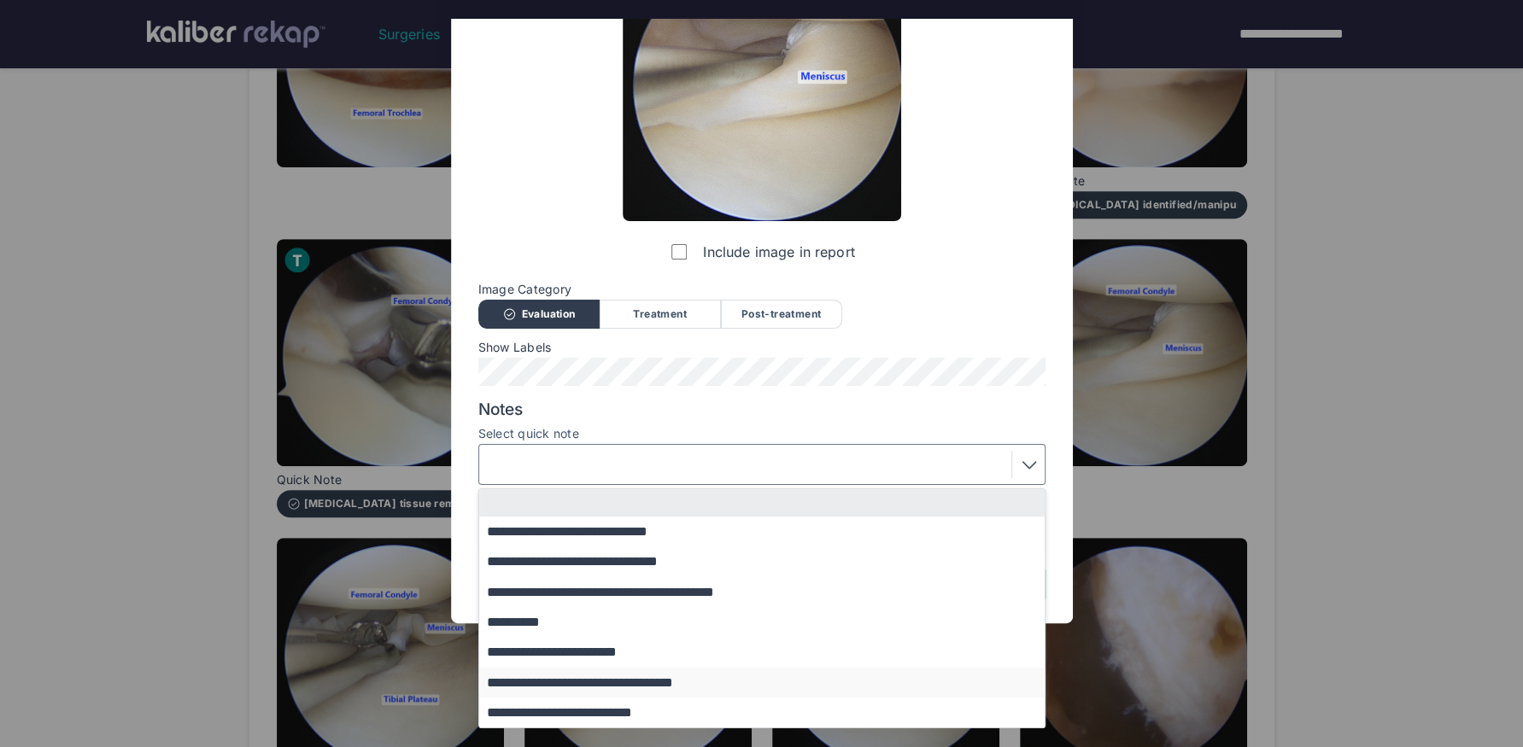
click at [658, 624] on button "**********" at bounding box center [770, 683] width 582 height 30
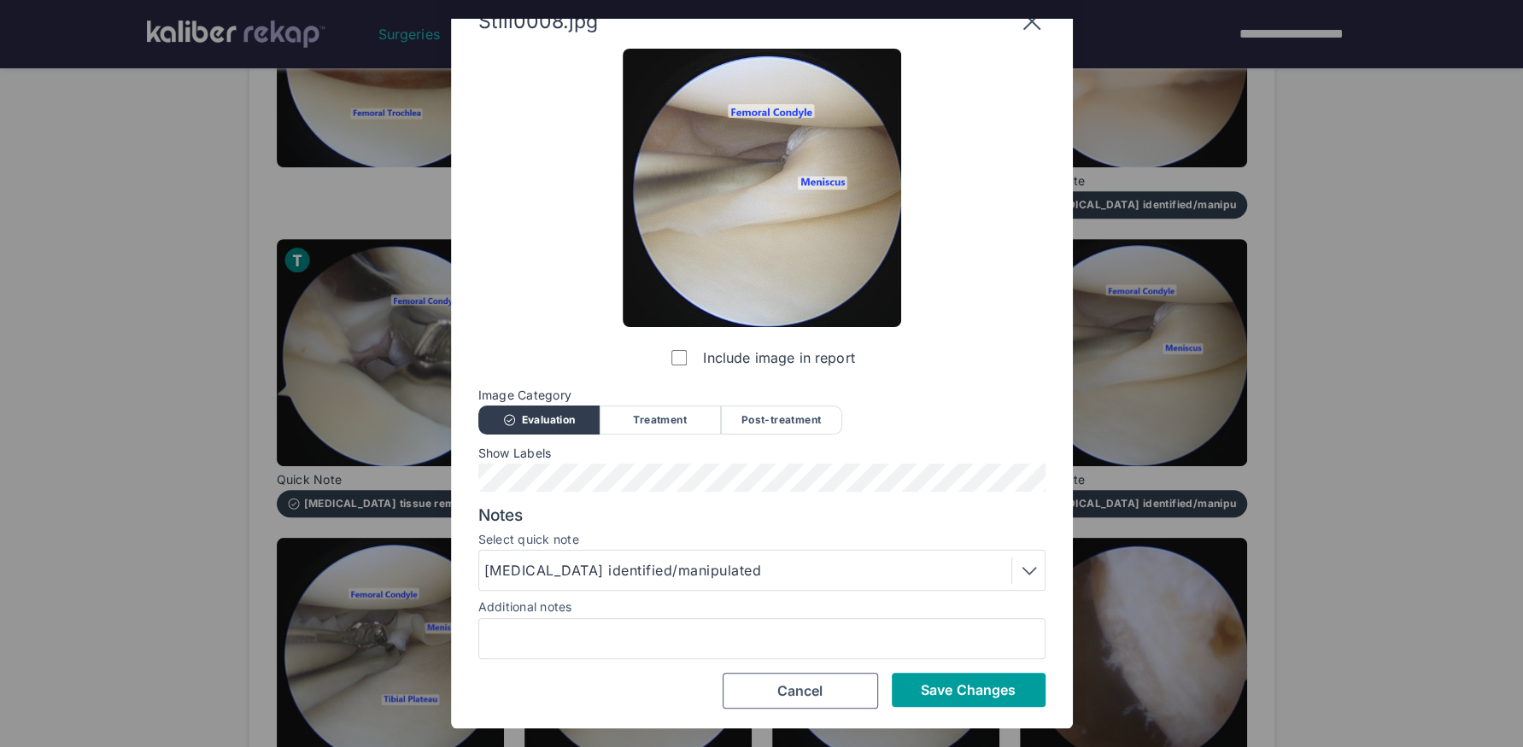
click at [953, 624] on span "Save Changes" at bounding box center [968, 689] width 95 height 17
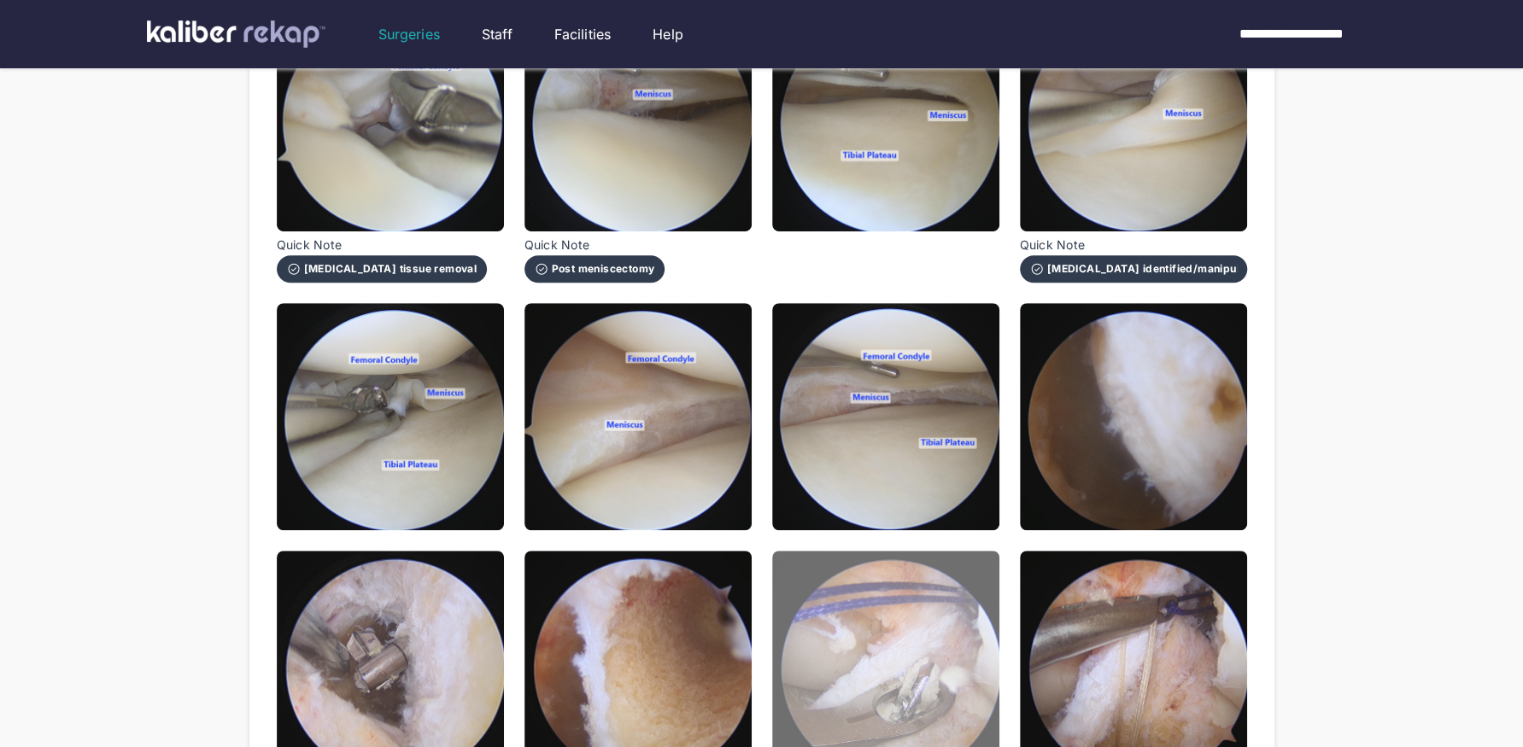
scroll to position [637, 0]
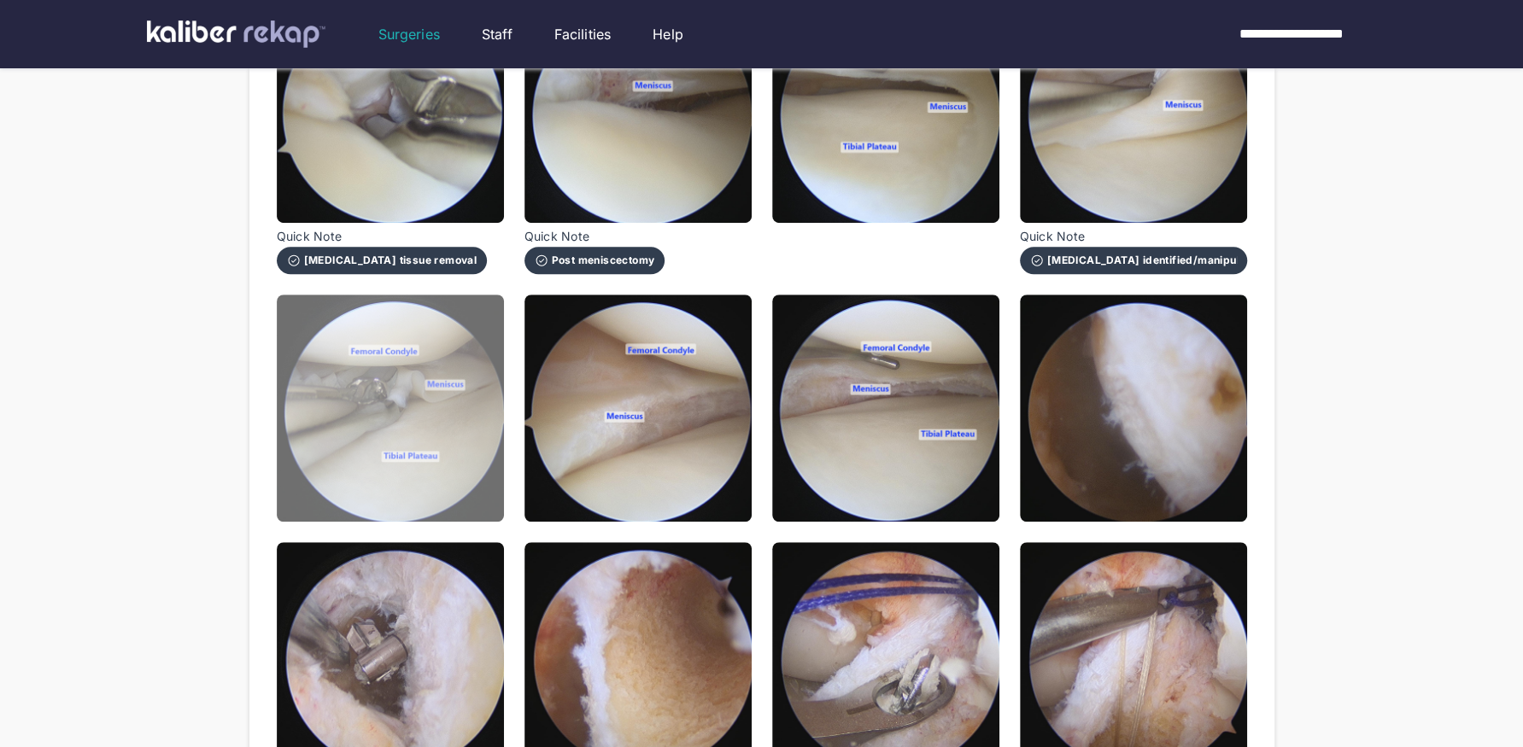
click at [471, 462] on img at bounding box center [390, 408] width 227 height 227
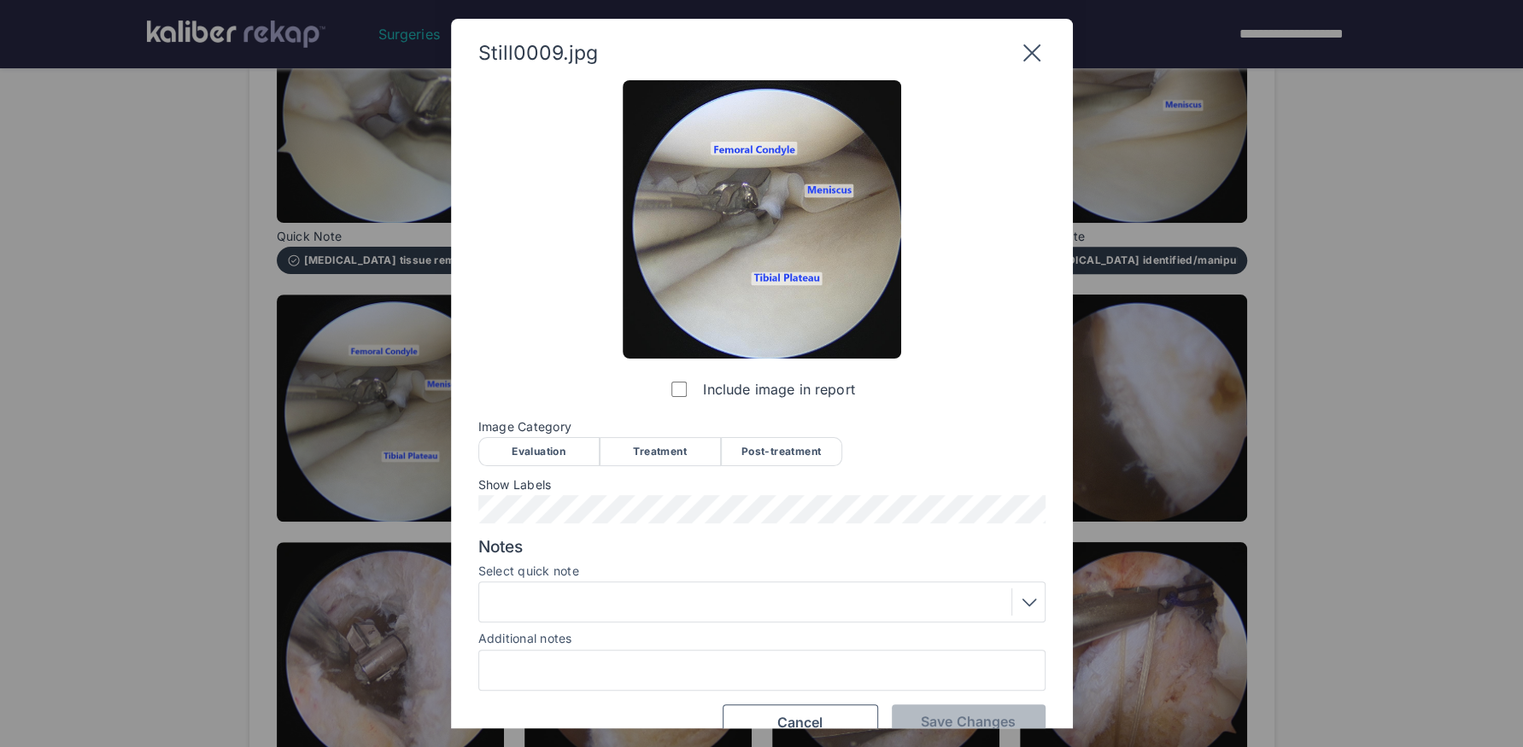
click at [666, 446] on div "Treatment" at bounding box center [659, 451] width 121 height 29
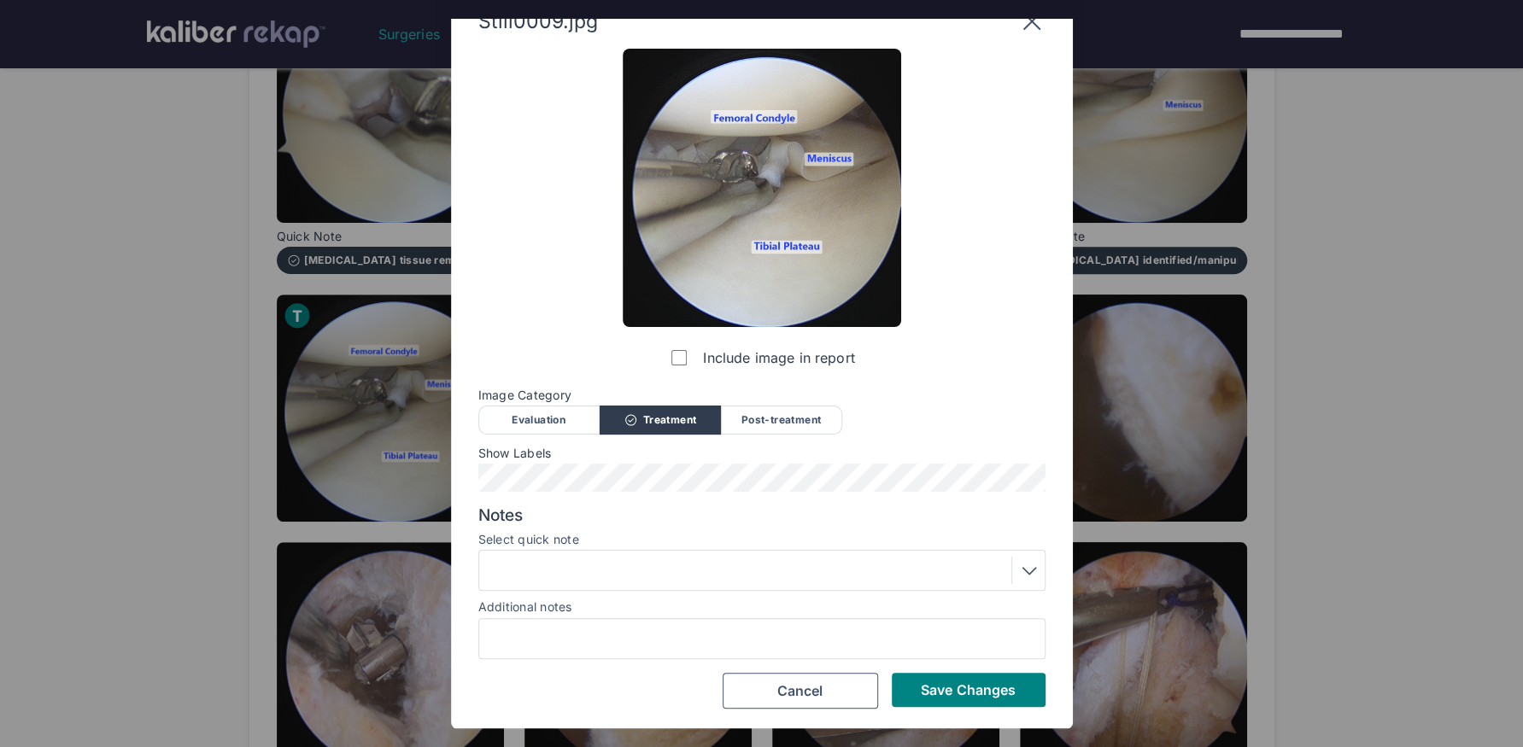
click at [558, 570] on div at bounding box center [761, 570] width 555 height 27
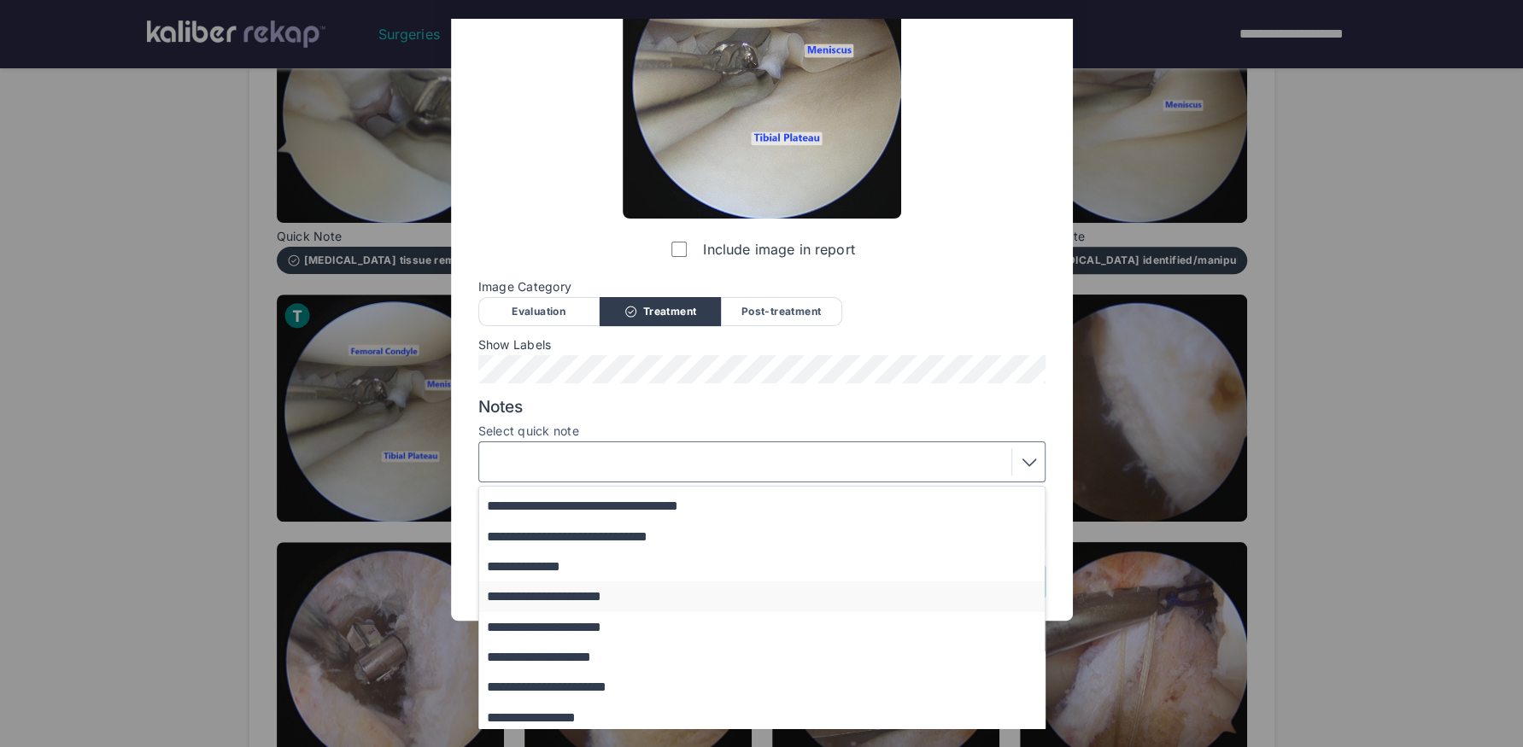
scroll to position [68, 0]
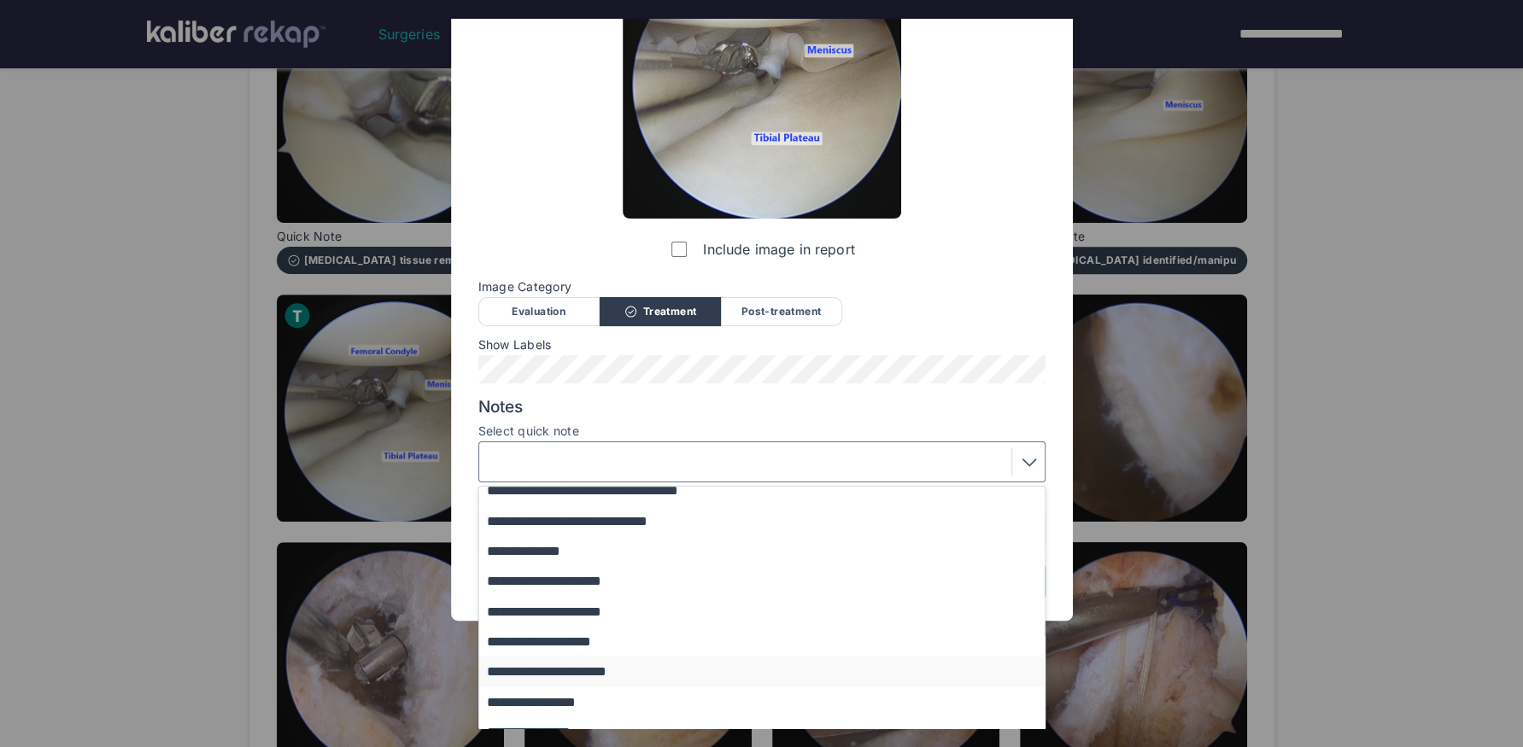
click at [569, 624] on button "**********" at bounding box center [770, 672] width 582 height 30
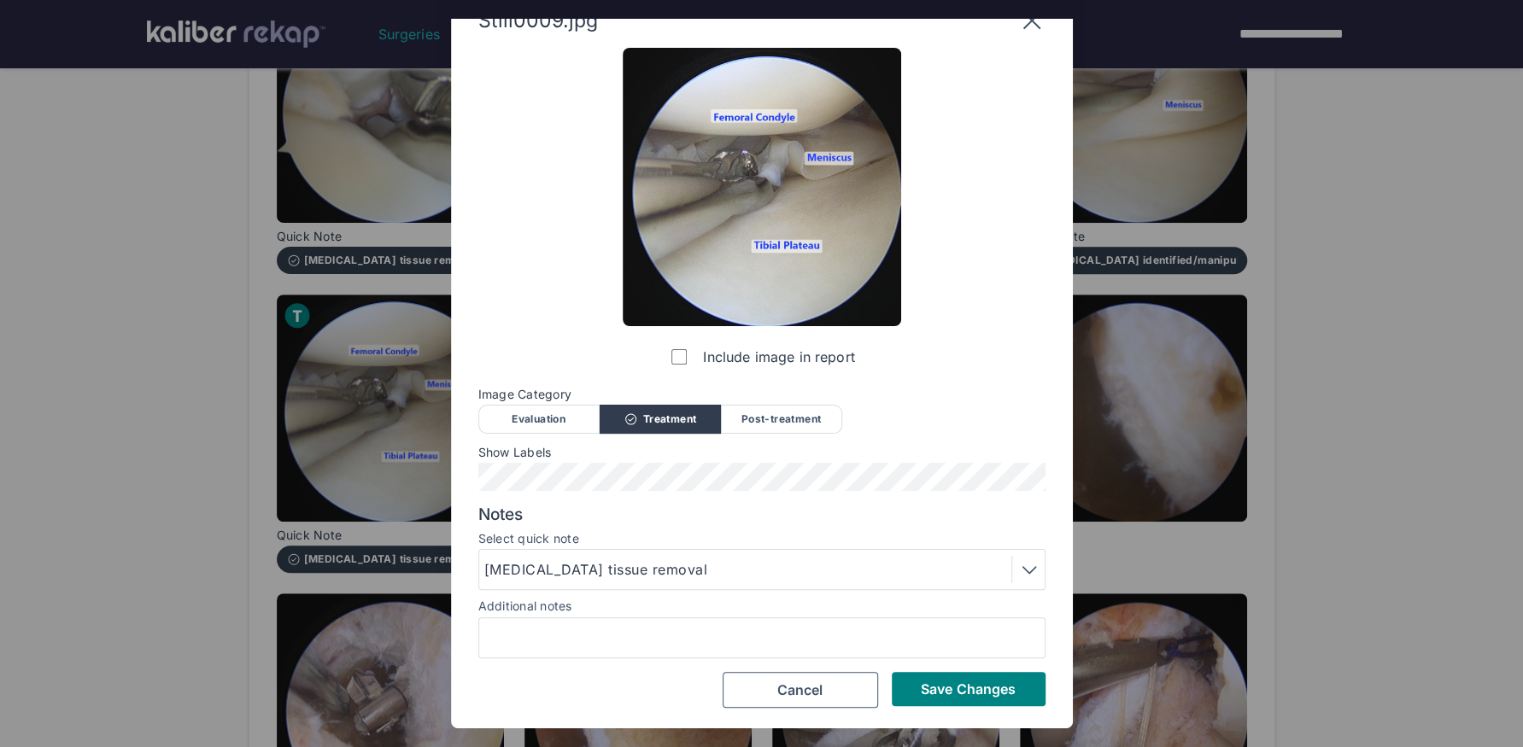
scroll to position [32, 0]
click at [972, 624] on span "Save Changes" at bounding box center [968, 689] width 95 height 17
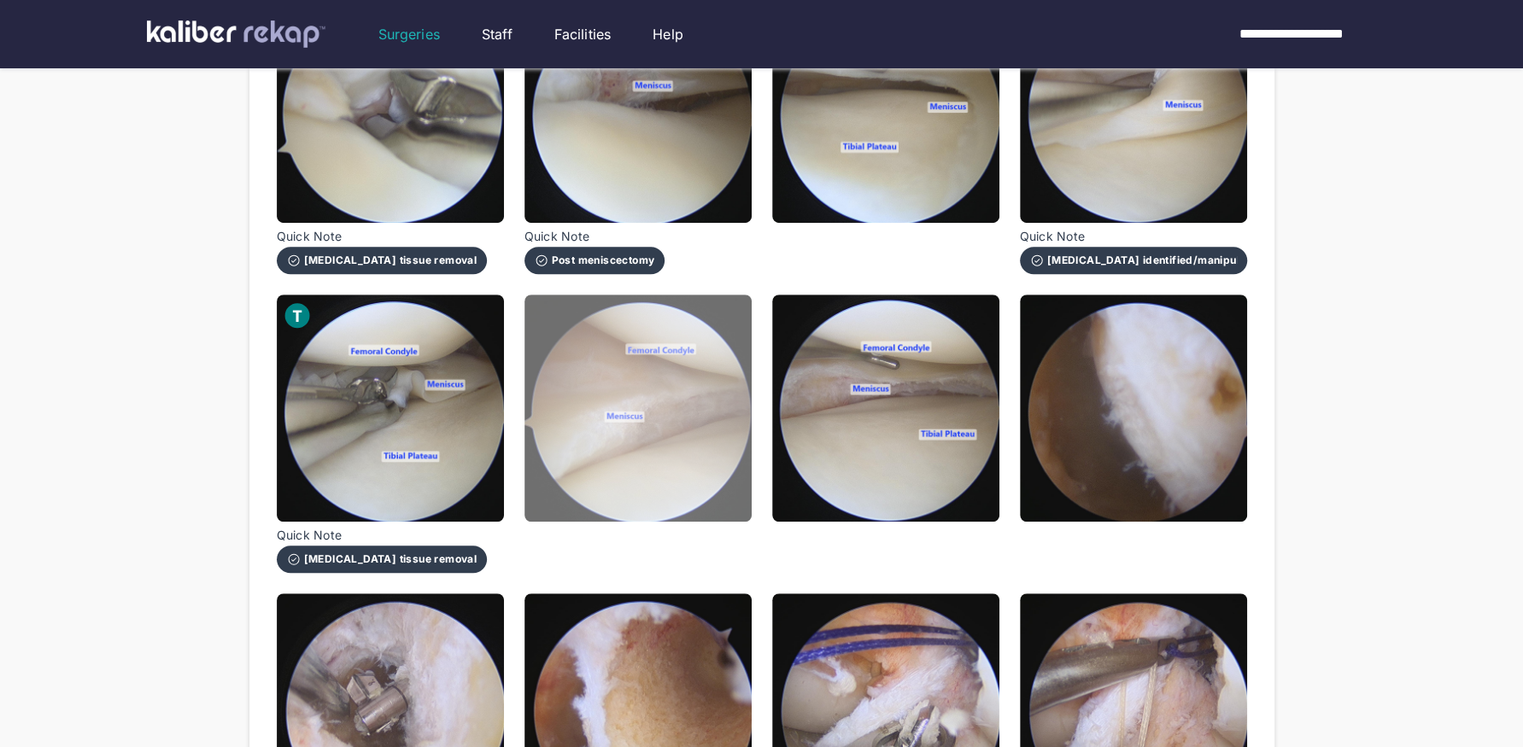
click at [673, 455] on img at bounding box center [637, 408] width 227 height 227
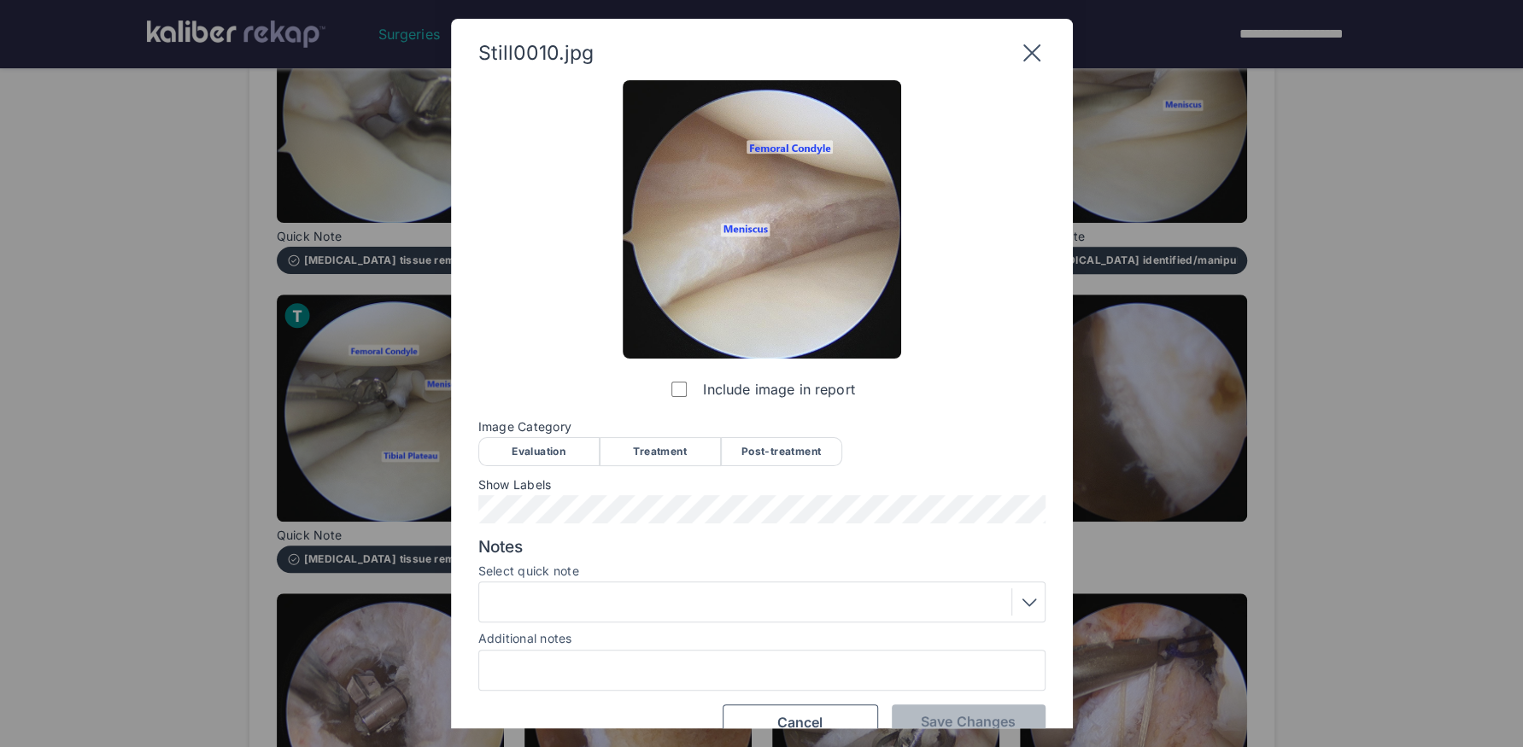
click at [759, 457] on div "Post-treatment" at bounding box center [781, 451] width 121 height 29
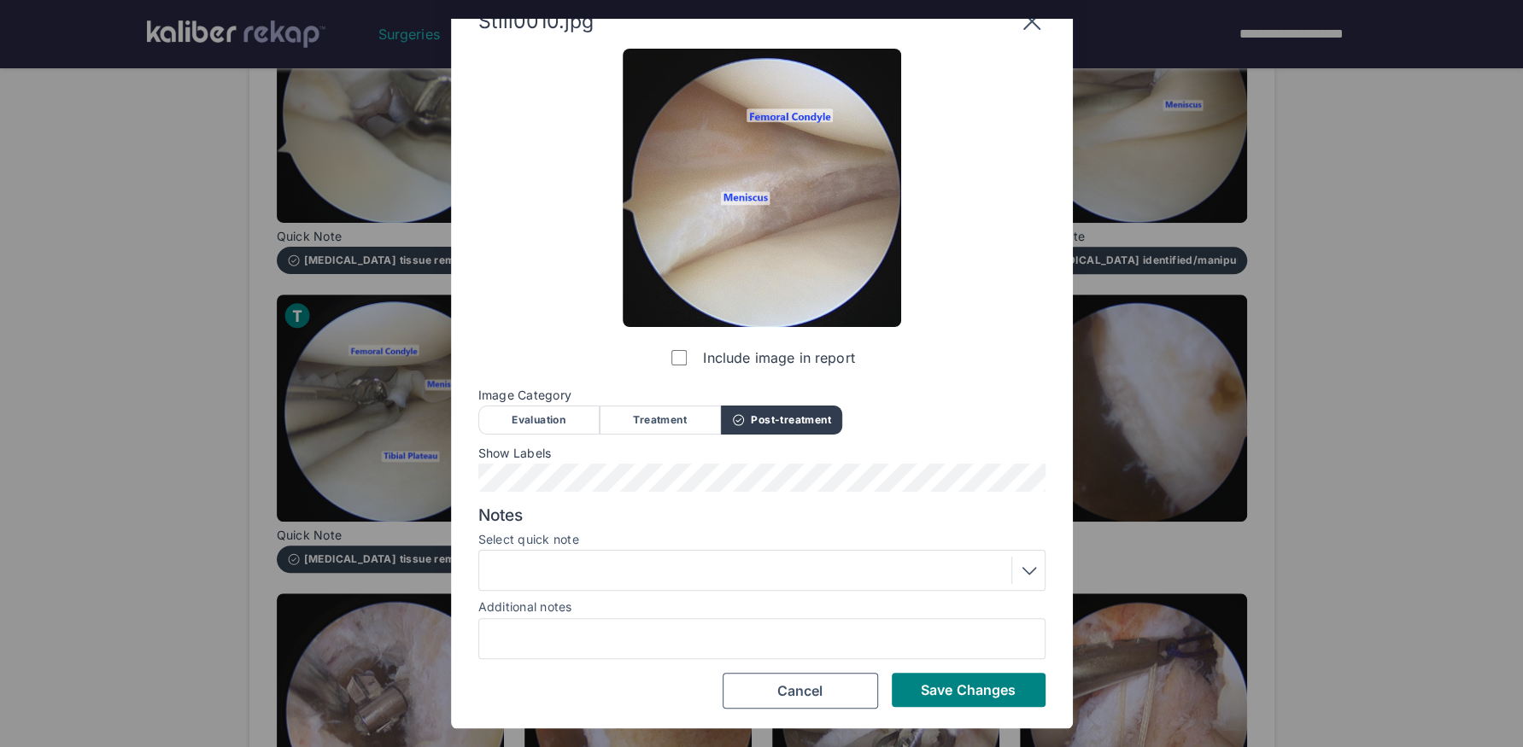
click at [623, 563] on div at bounding box center [761, 570] width 555 height 27
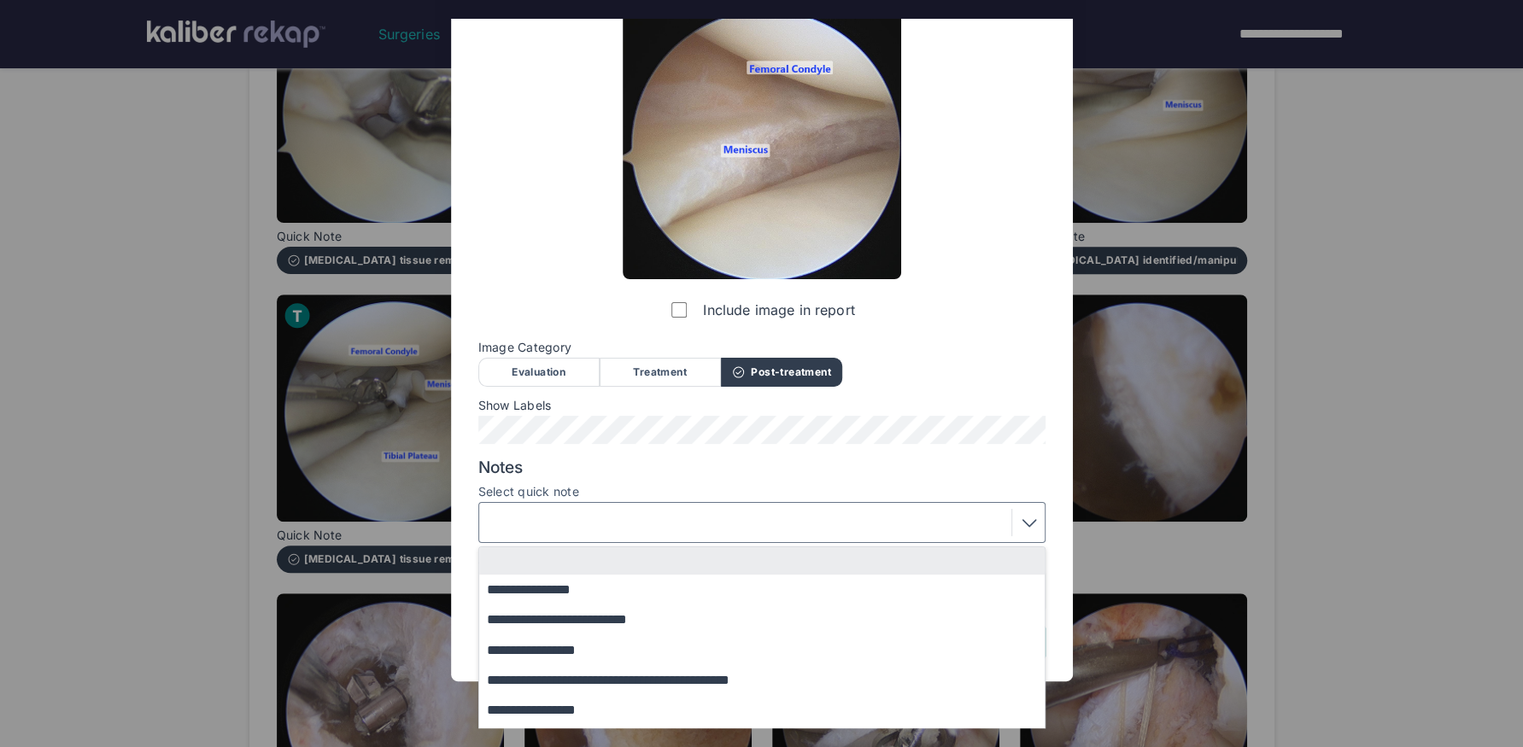
scroll to position [108, 0]
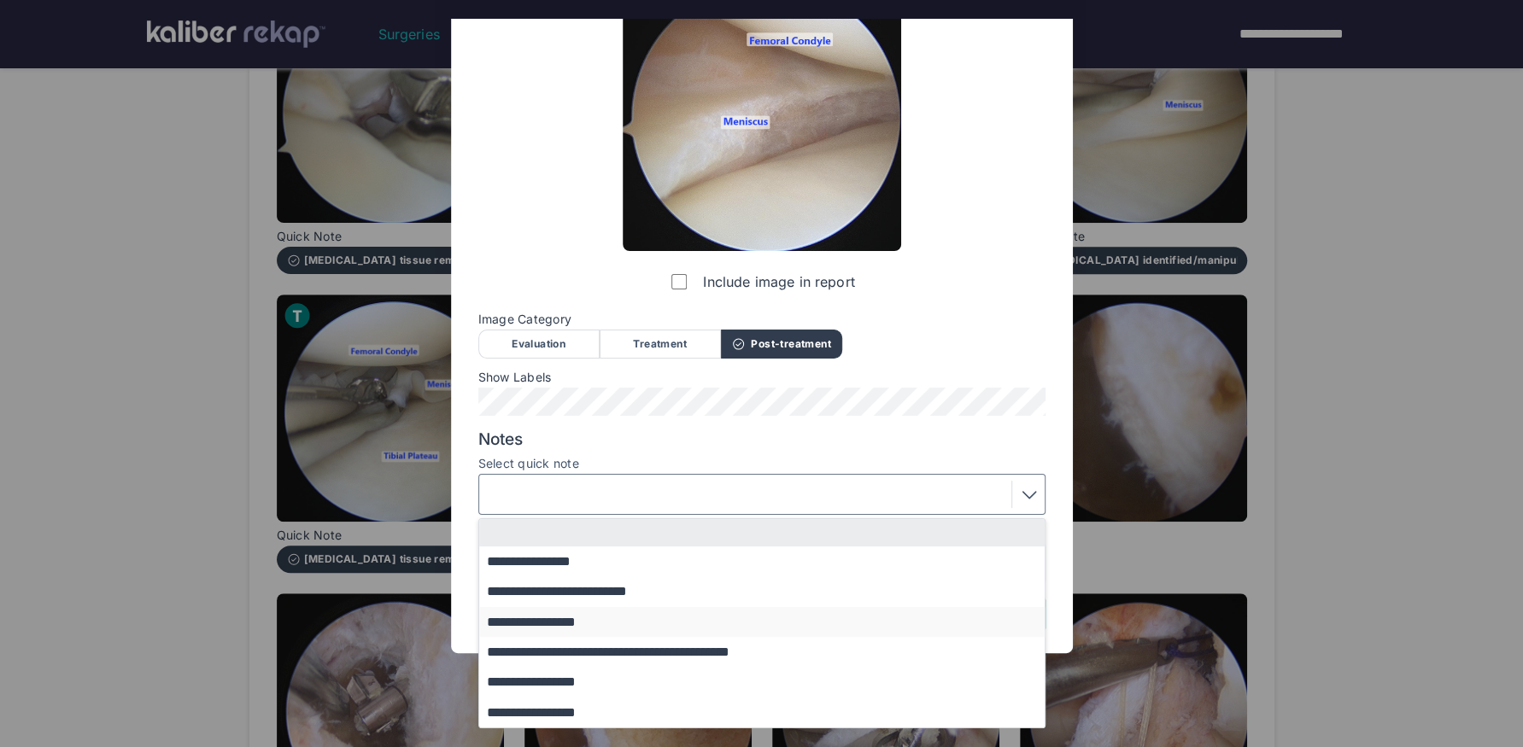
click at [646, 624] on button "**********" at bounding box center [770, 622] width 582 height 30
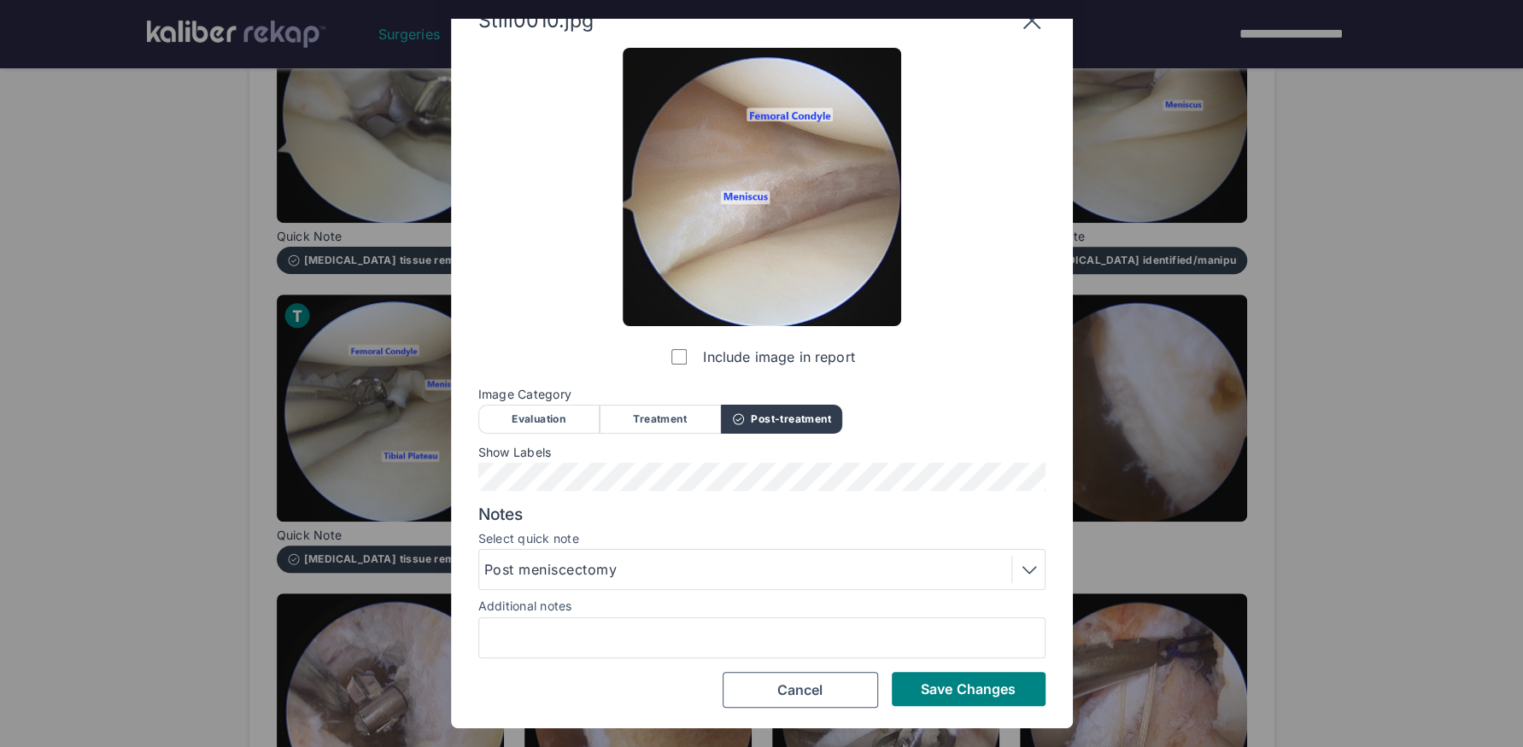
scroll to position [32, 0]
click at [1013, 624] on span "Save Changes" at bounding box center [968, 689] width 95 height 17
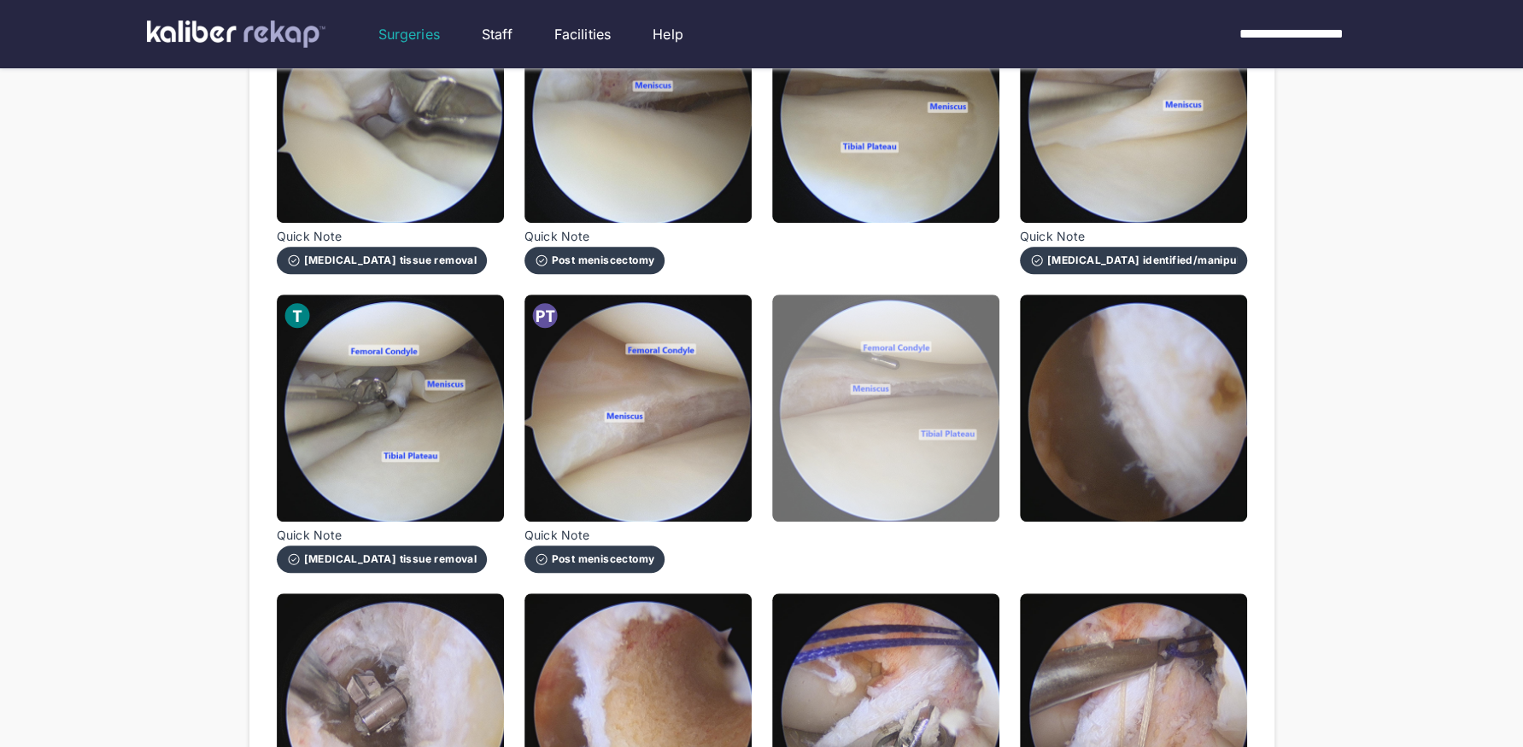
click at [914, 471] on img at bounding box center [885, 408] width 227 height 227
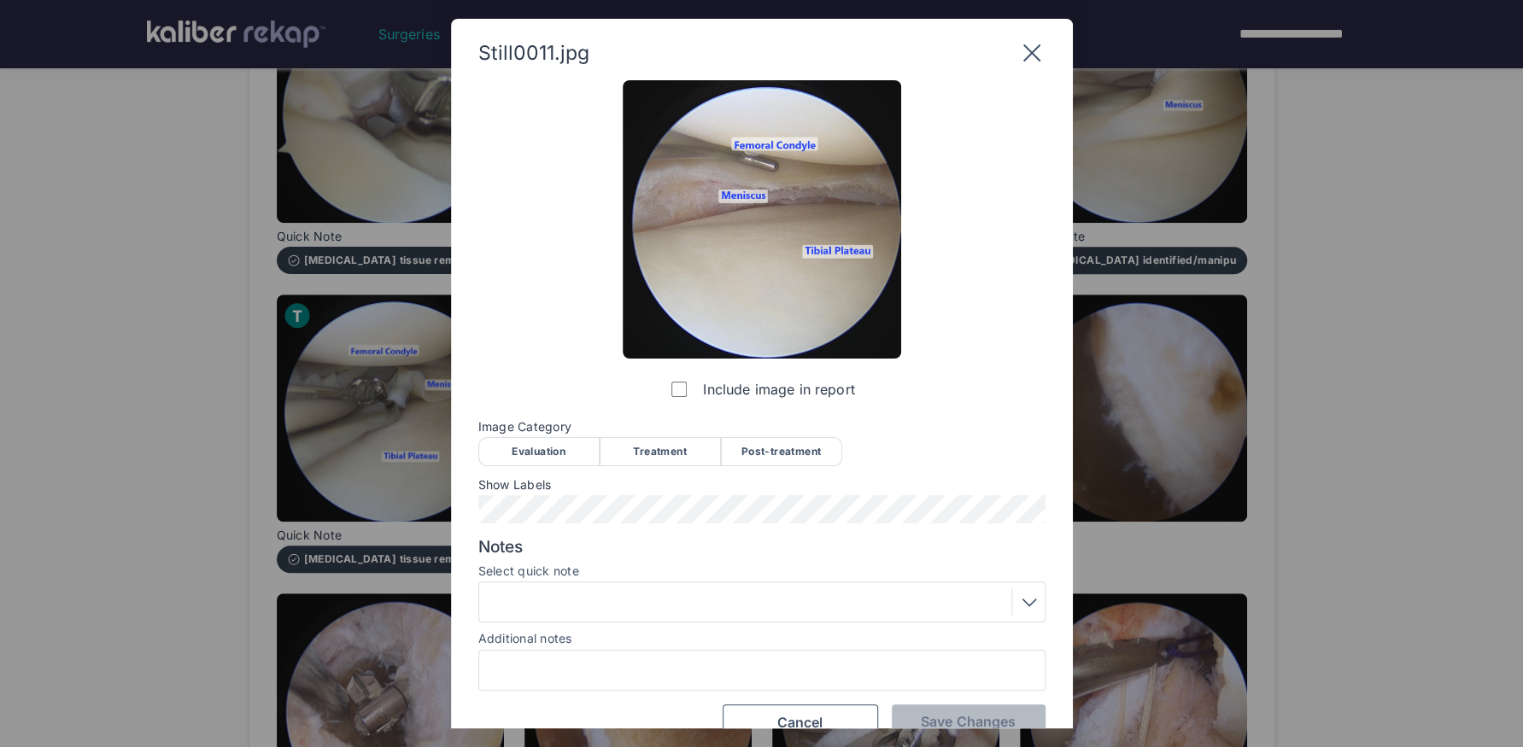
click at [801, 455] on div "Post-treatment" at bounding box center [781, 451] width 121 height 29
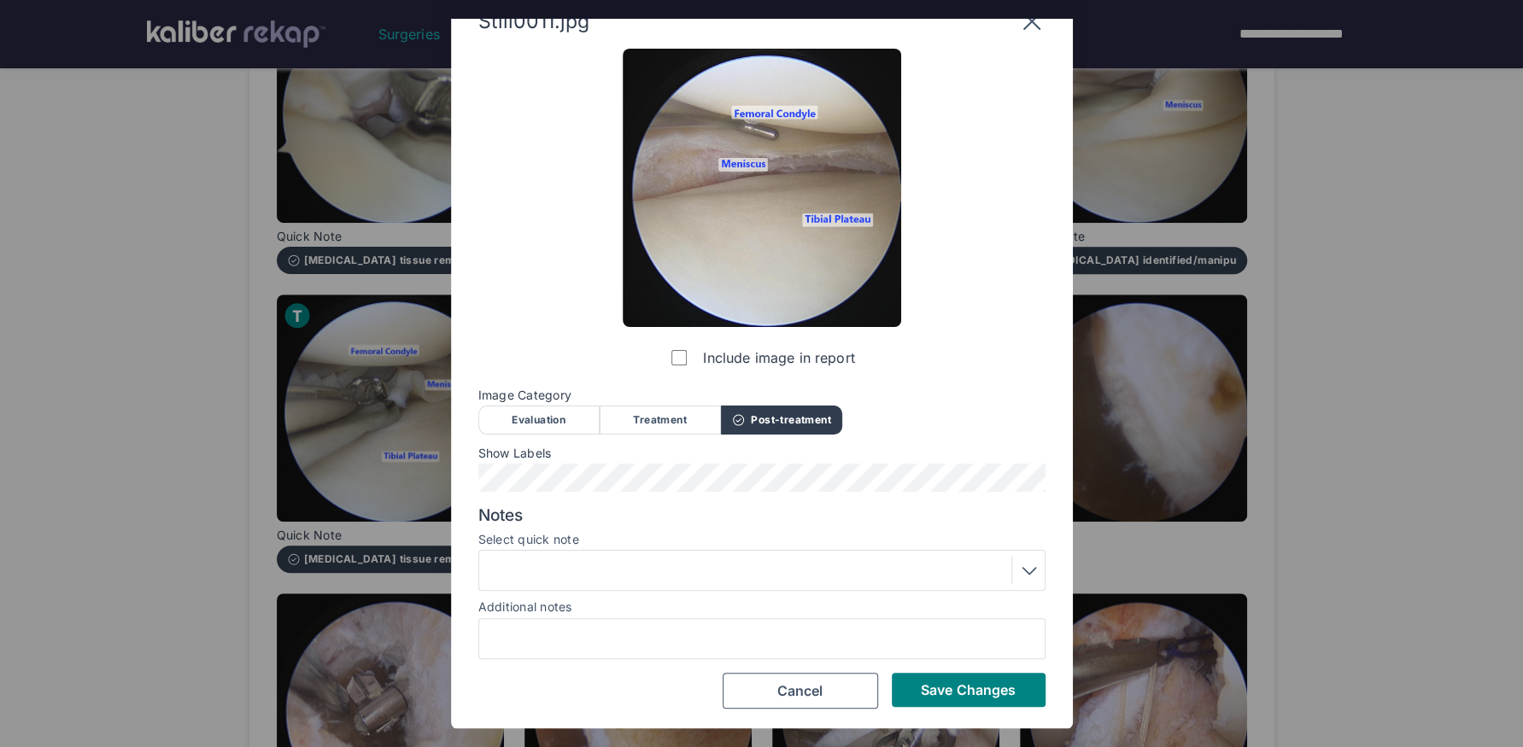
click at [699, 560] on div at bounding box center [761, 570] width 555 height 27
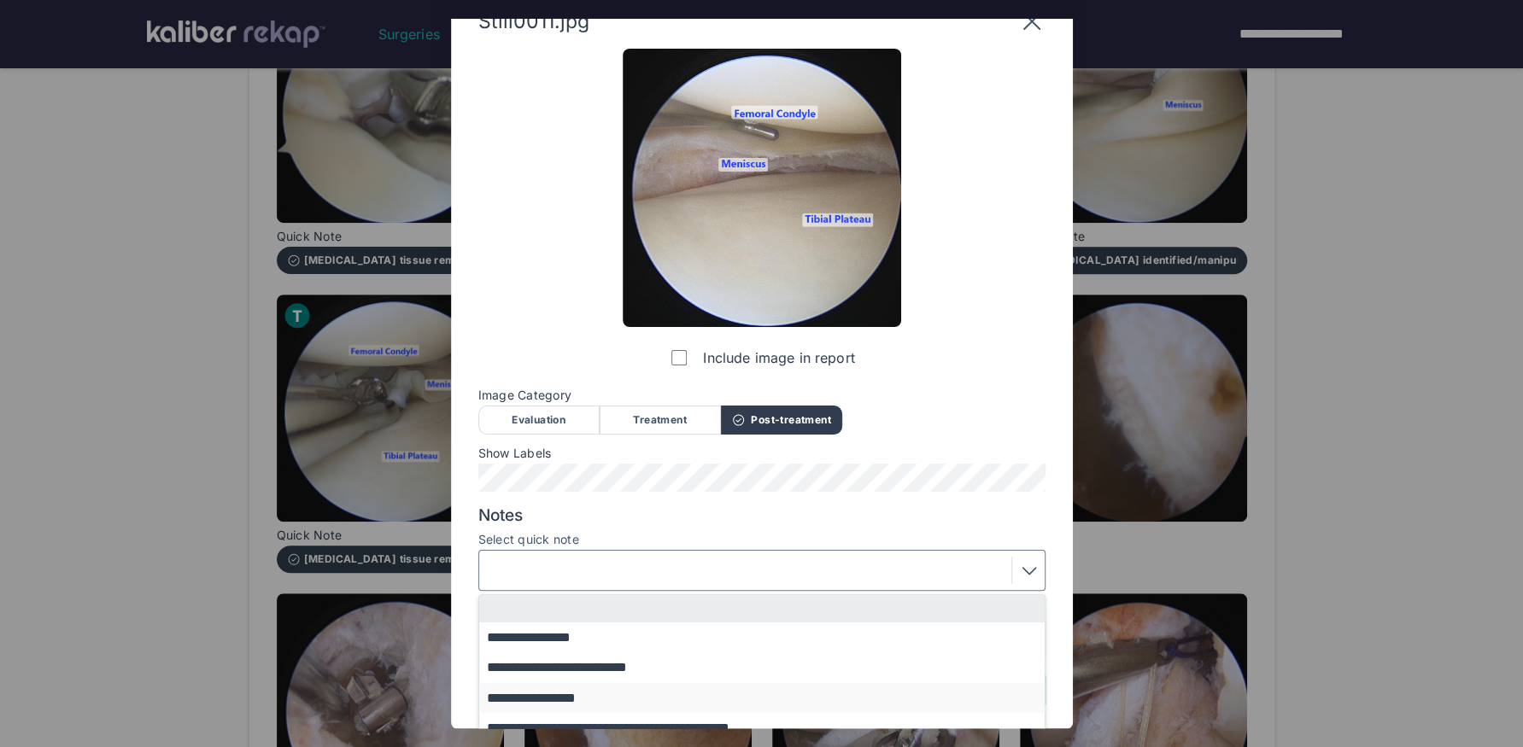
click at [586, 624] on button "**********" at bounding box center [770, 698] width 582 height 30
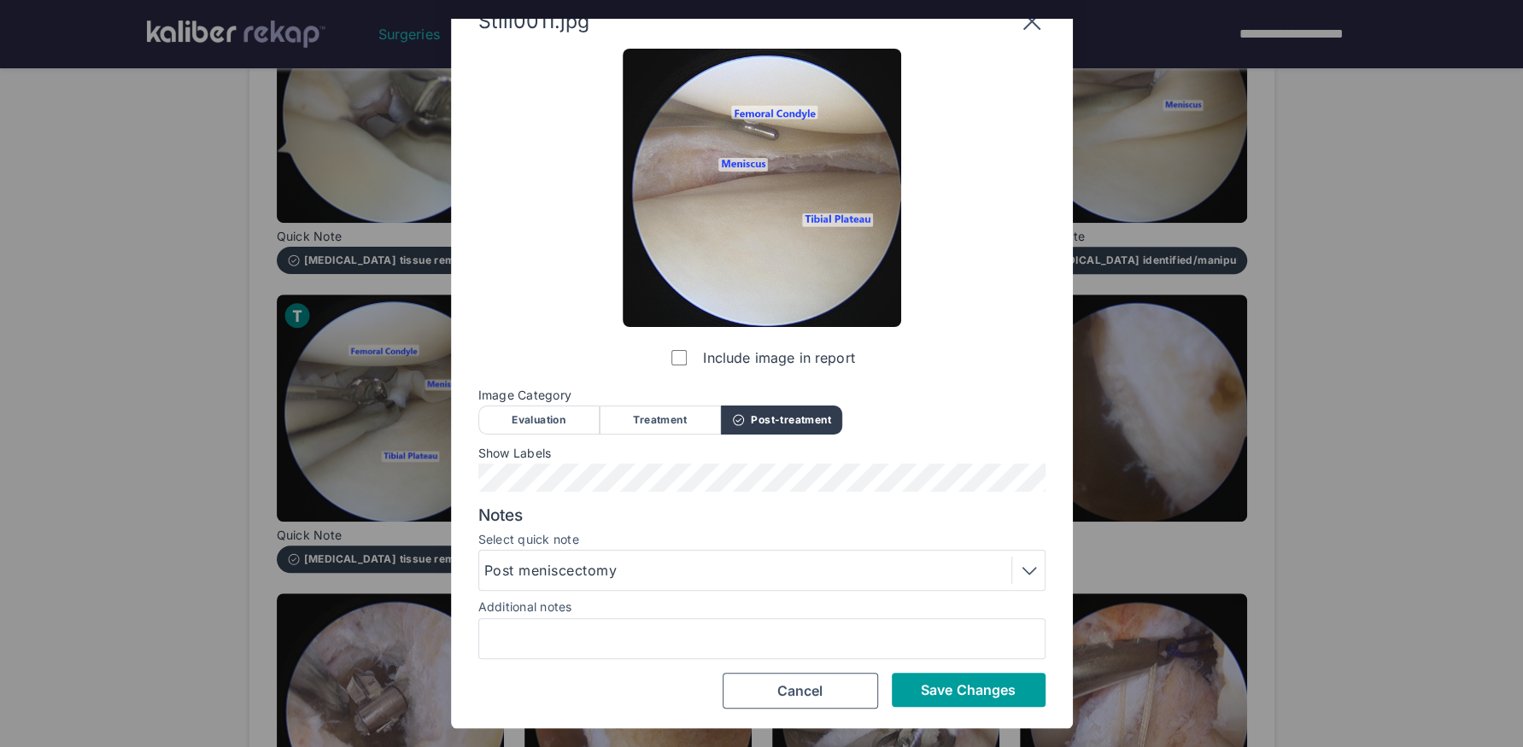
click at [936, 624] on button "Save Changes" at bounding box center [969, 690] width 154 height 34
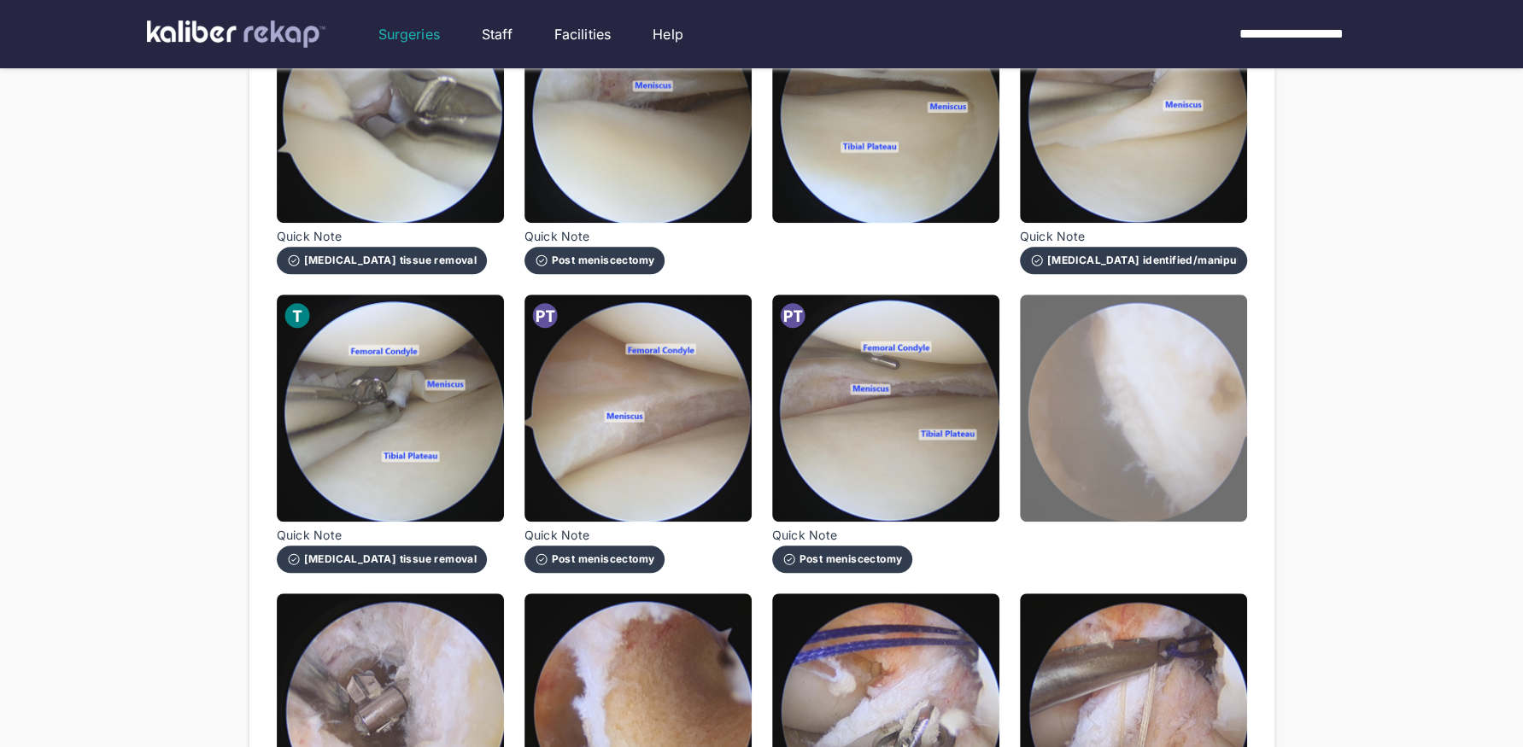
click at [1154, 455] on img at bounding box center [1133, 408] width 227 height 227
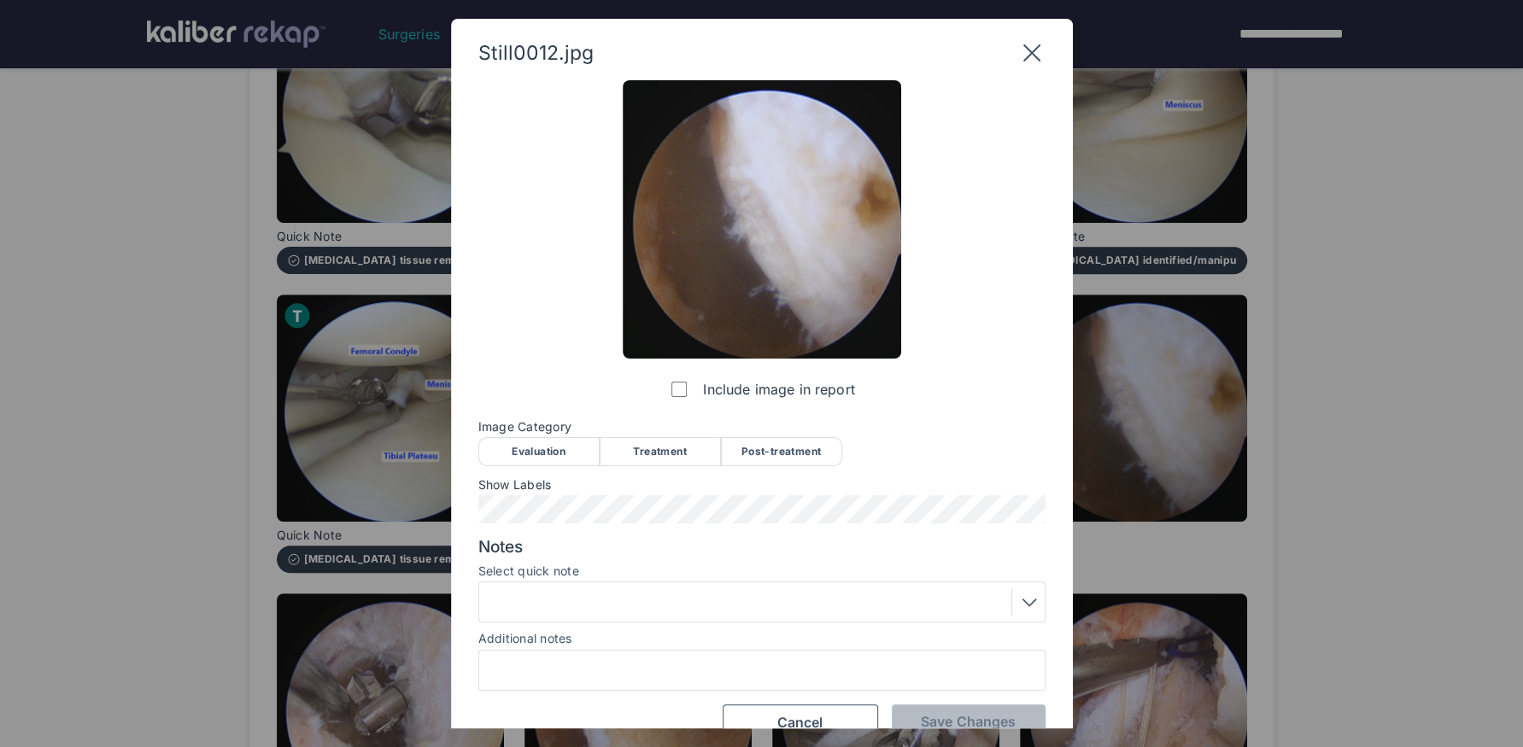
click at [657, 447] on div "Treatment" at bounding box center [659, 451] width 121 height 29
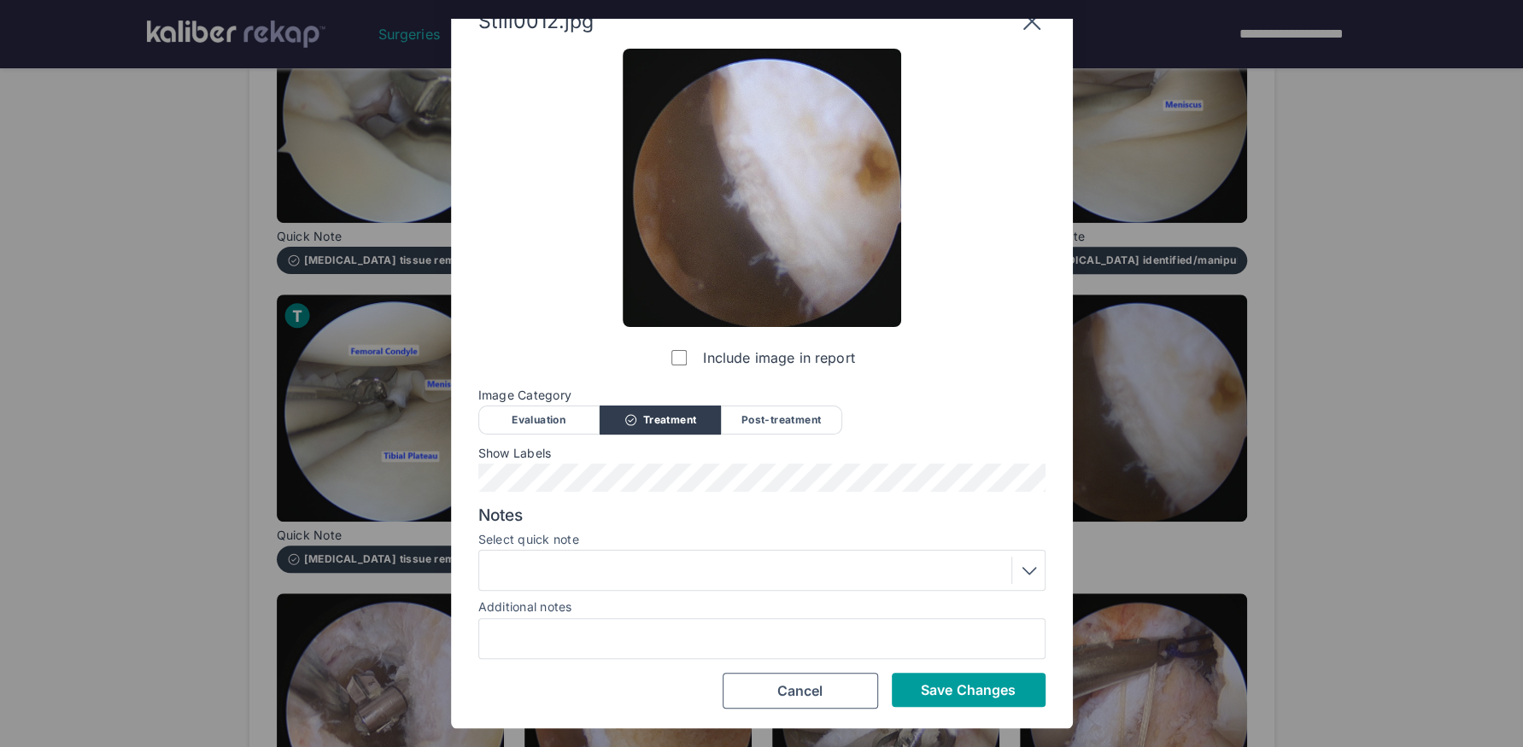
click at [1008, 624] on button "Save Changes" at bounding box center [969, 690] width 154 height 34
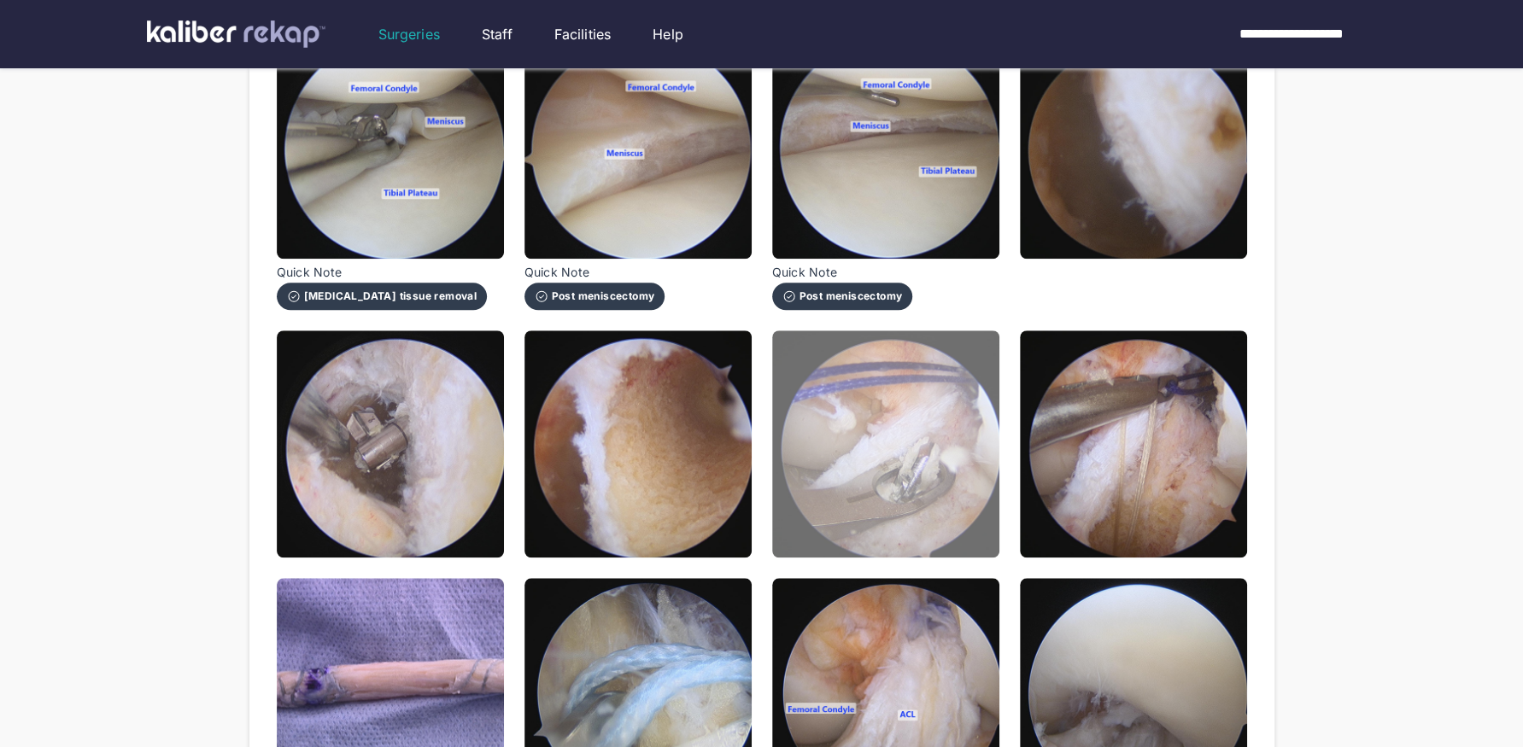
scroll to position [933, 0]
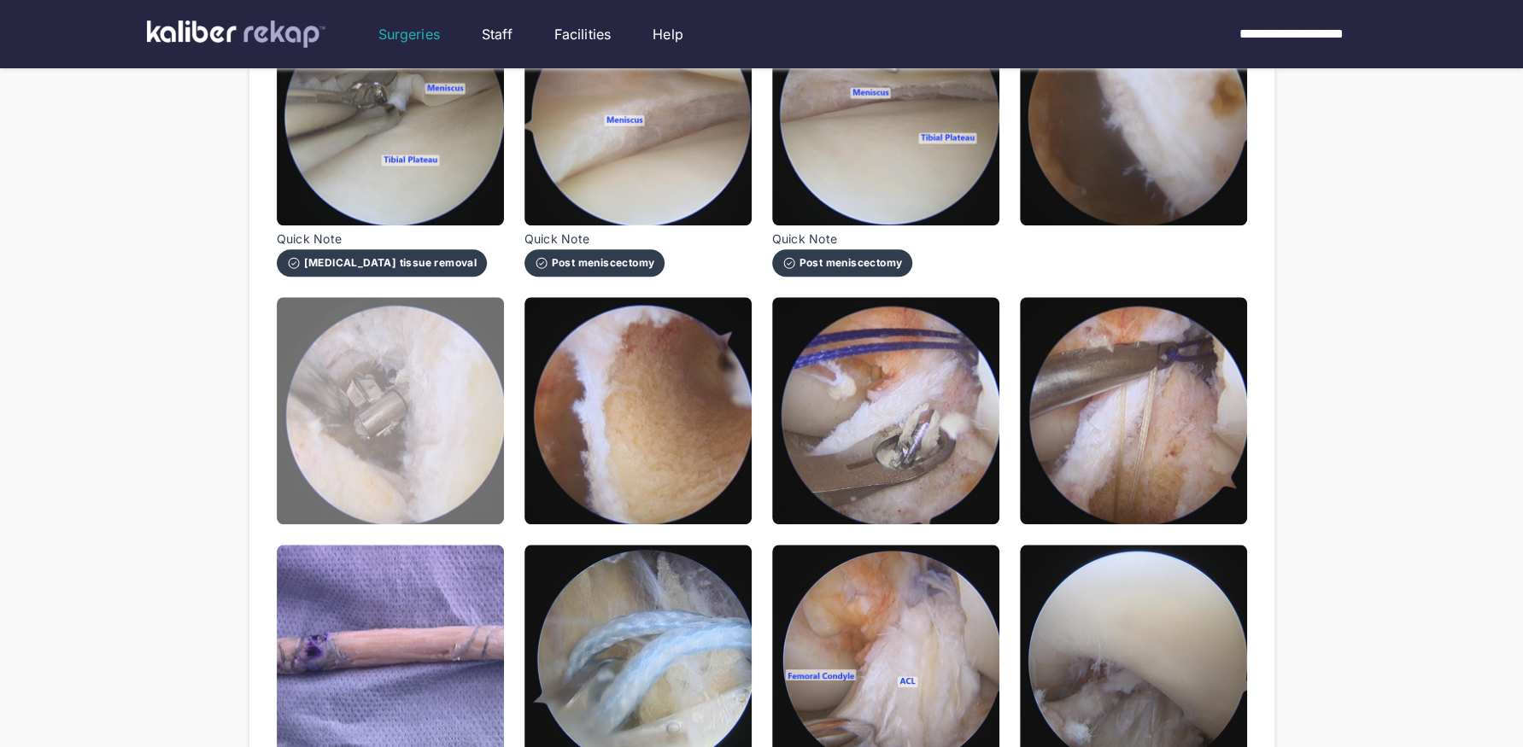
click at [447, 452] on img at bounding box center [390, 410] width 227 height 227
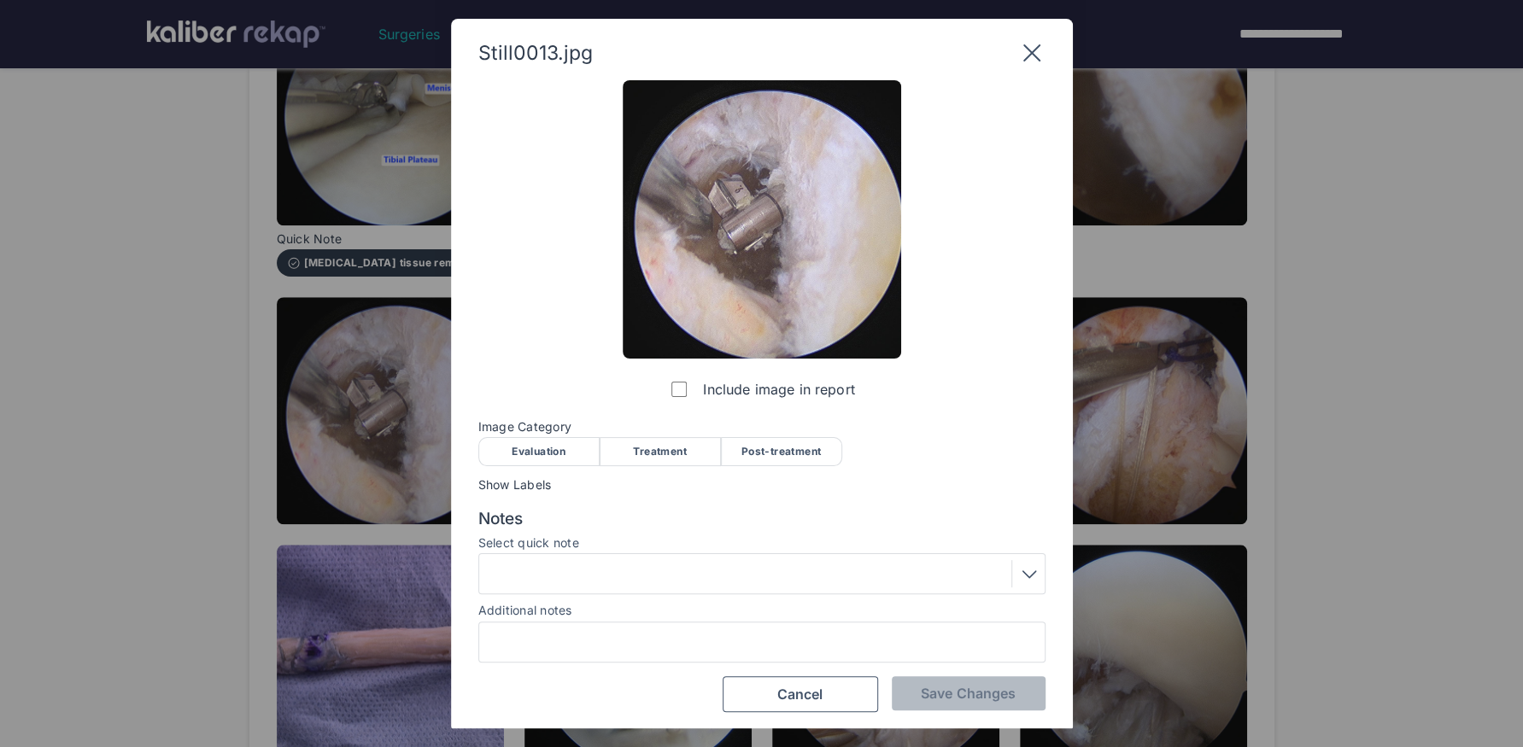
click at [646, 445] on div "Treatment" at bounding box center [659, 451] width 121 height 29
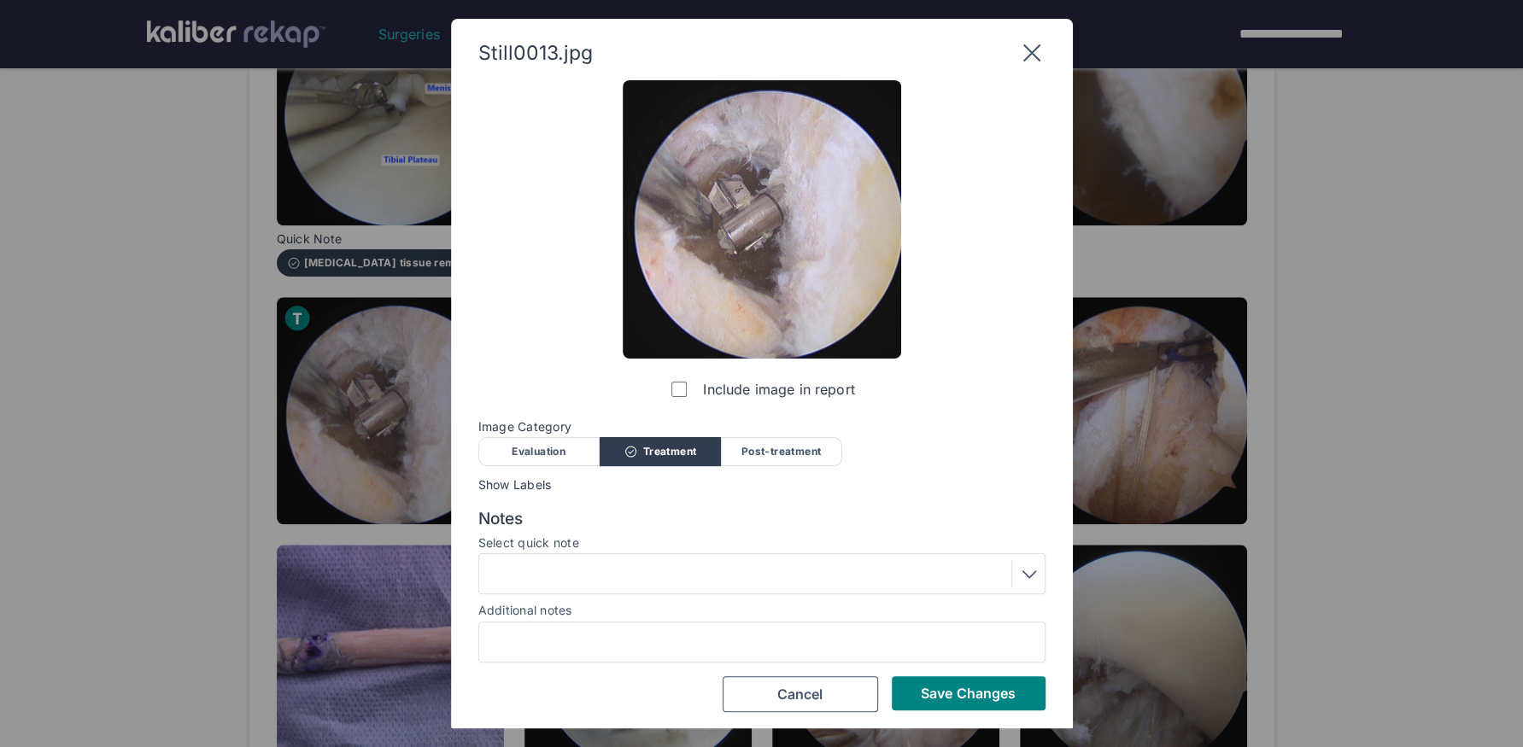
click at [599, 552] on div "Select quick note" at bounding box center [761, 544] width 567 height 17
click at [594, 575] on div at bounding box center [761, 573] width 555 height 27
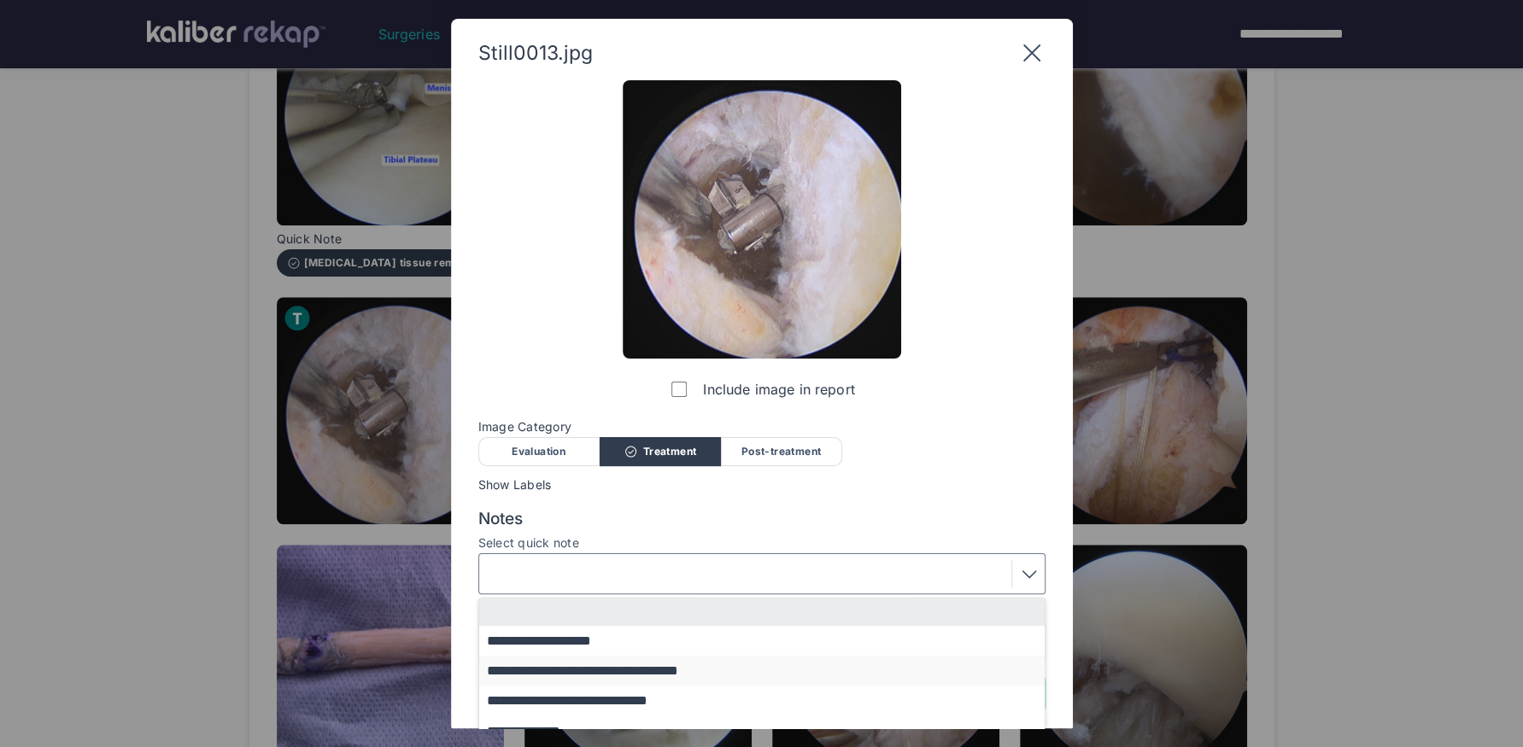
click at [572, 624] on button "**********" at bounding box center [770, 671] width 582 height 30
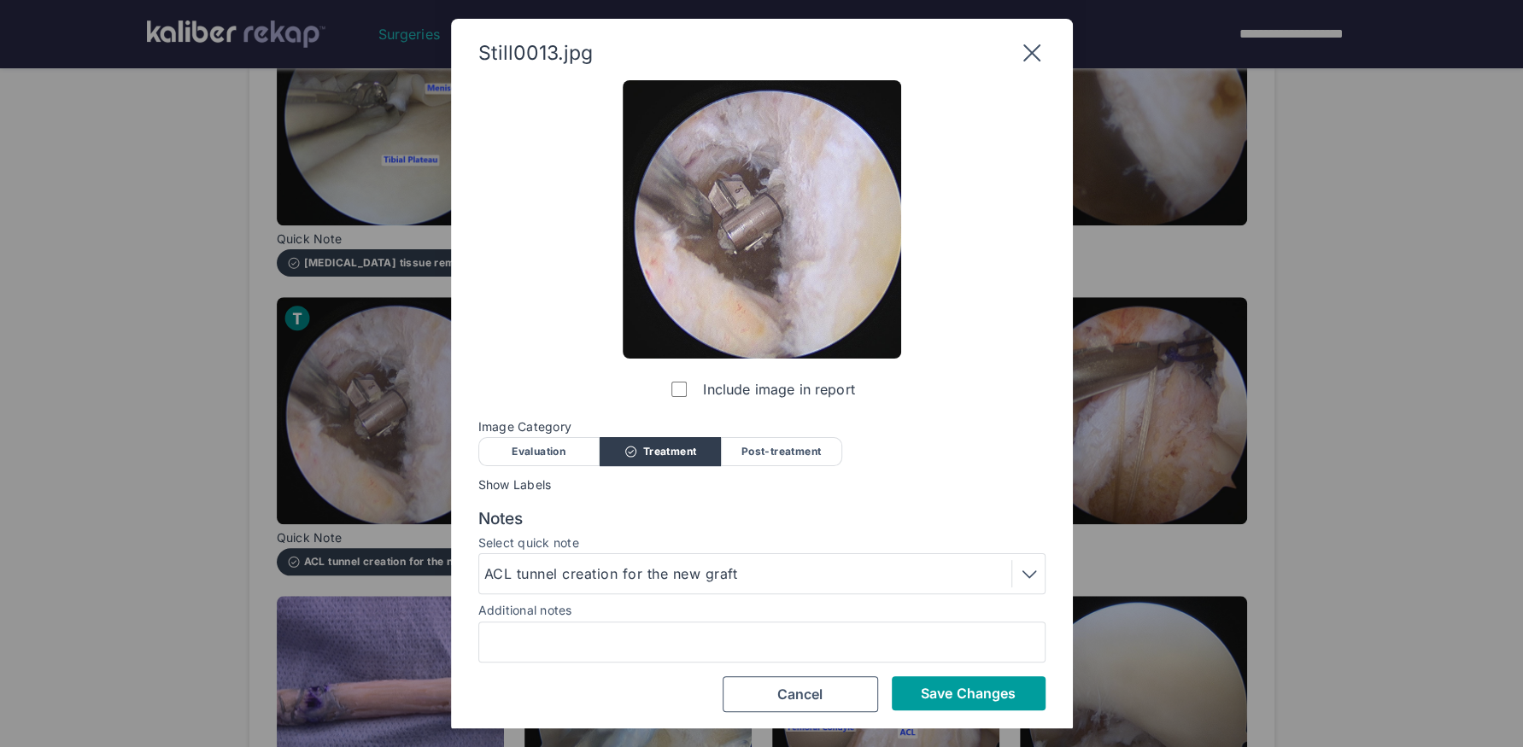
click at [943, 624] on span "Save Changes" at bounding box center [968, 693] width 95 height 17
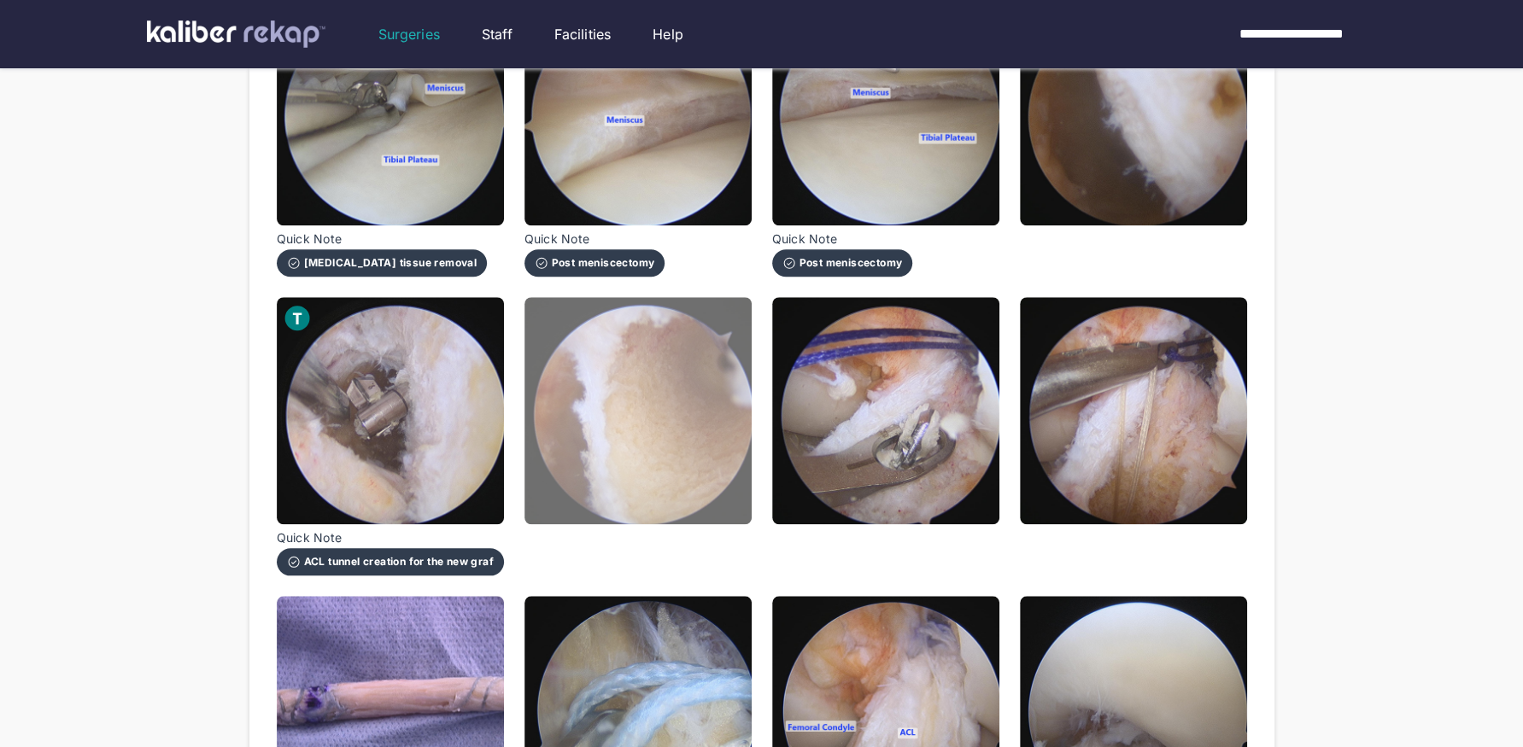
click at [697, 438] on img at bounding box center [637, 410] width 227 height 227
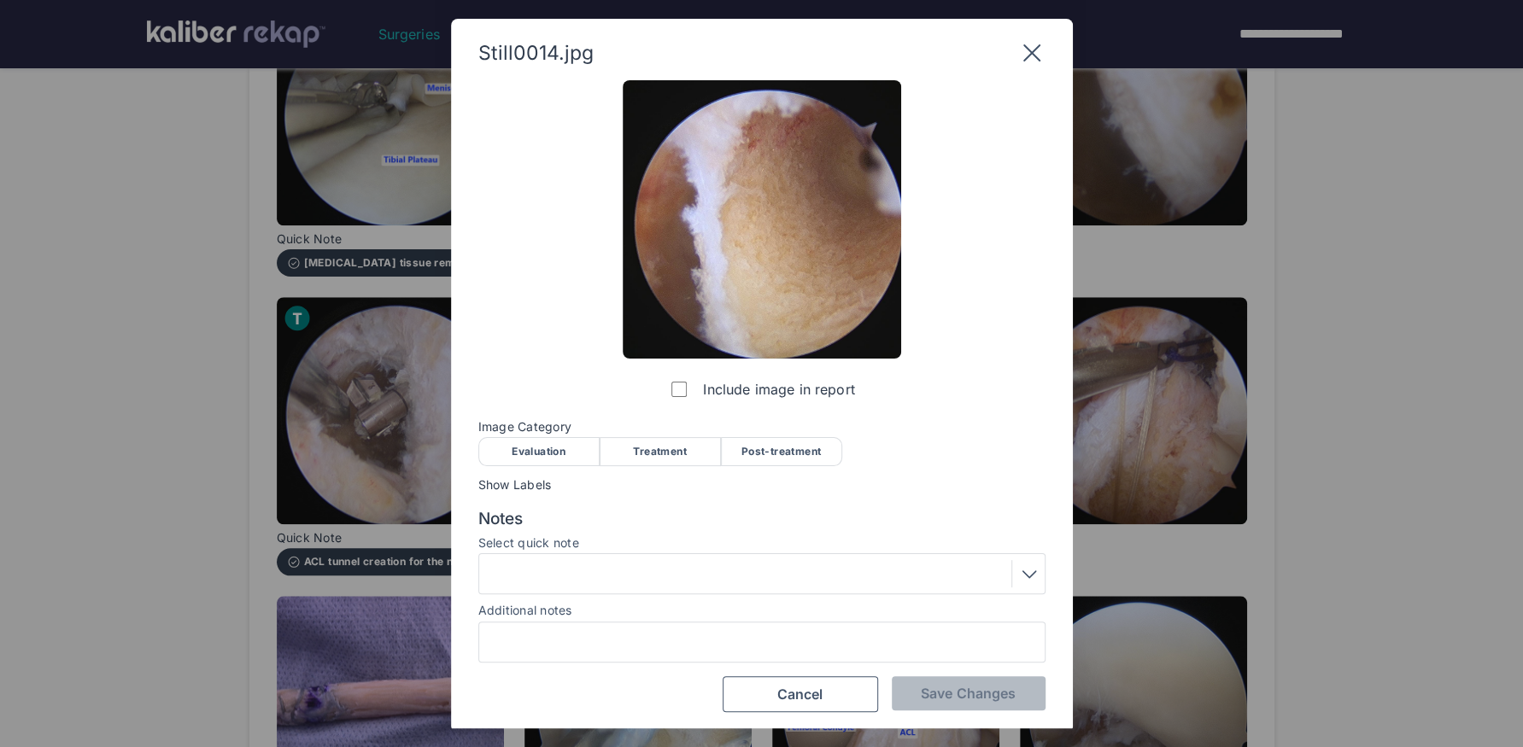
click at [688, 440] on div "Treatment" at bounding box center [659, 451] width 121 height 29
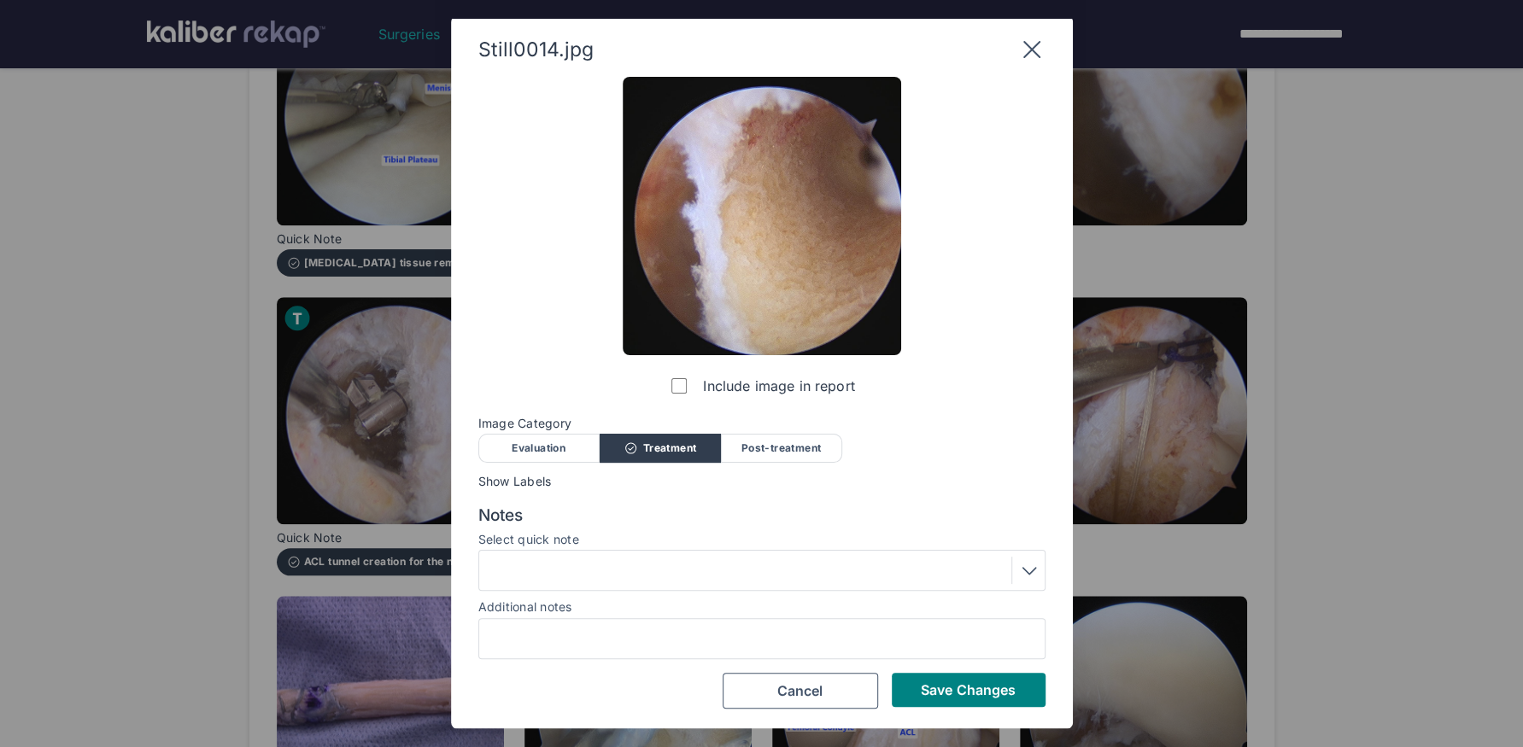
click at [775, 568] on div at bounding box center [761, 570] width 555 height 27
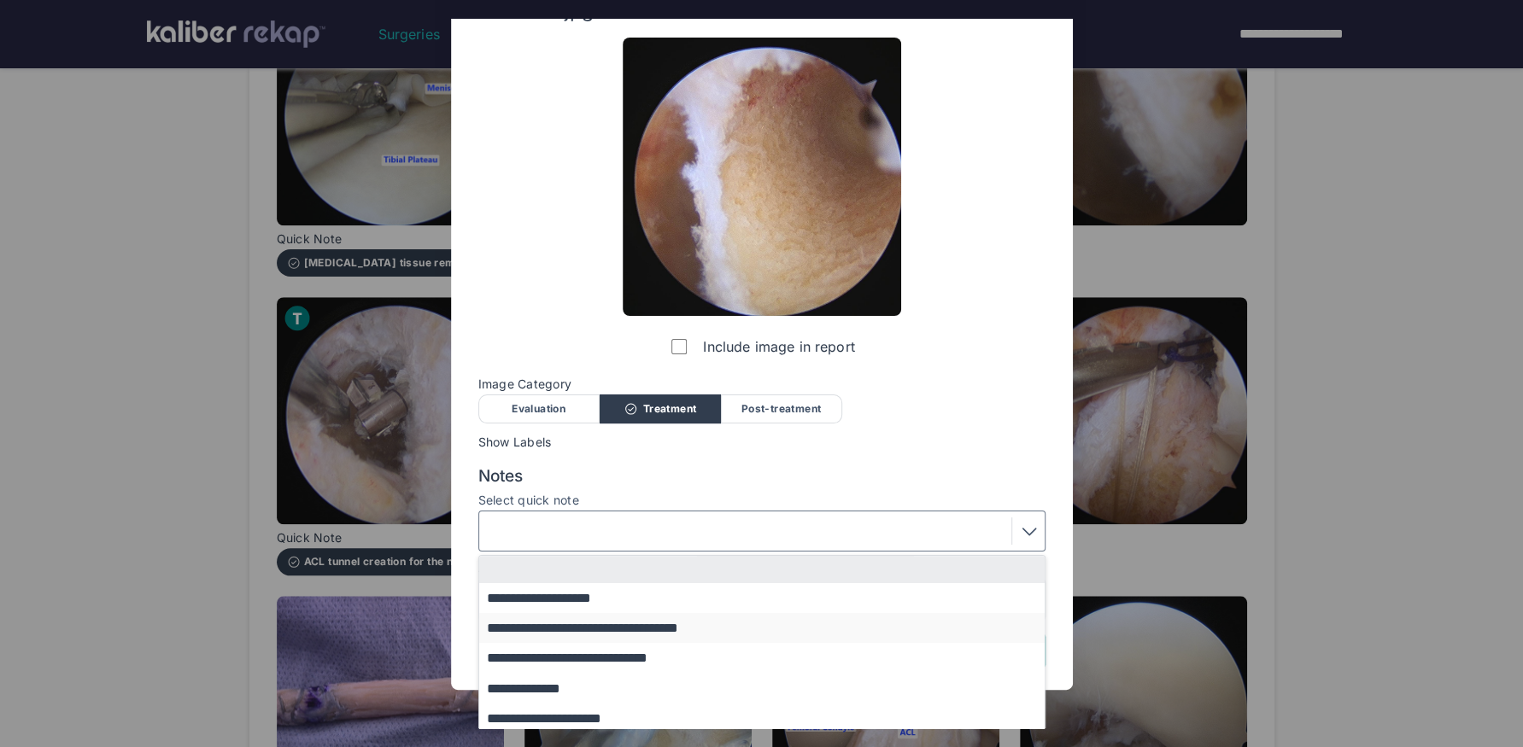
click at [717, 623] on button "**********" at bounding box center [770, 628] width 582 height 30
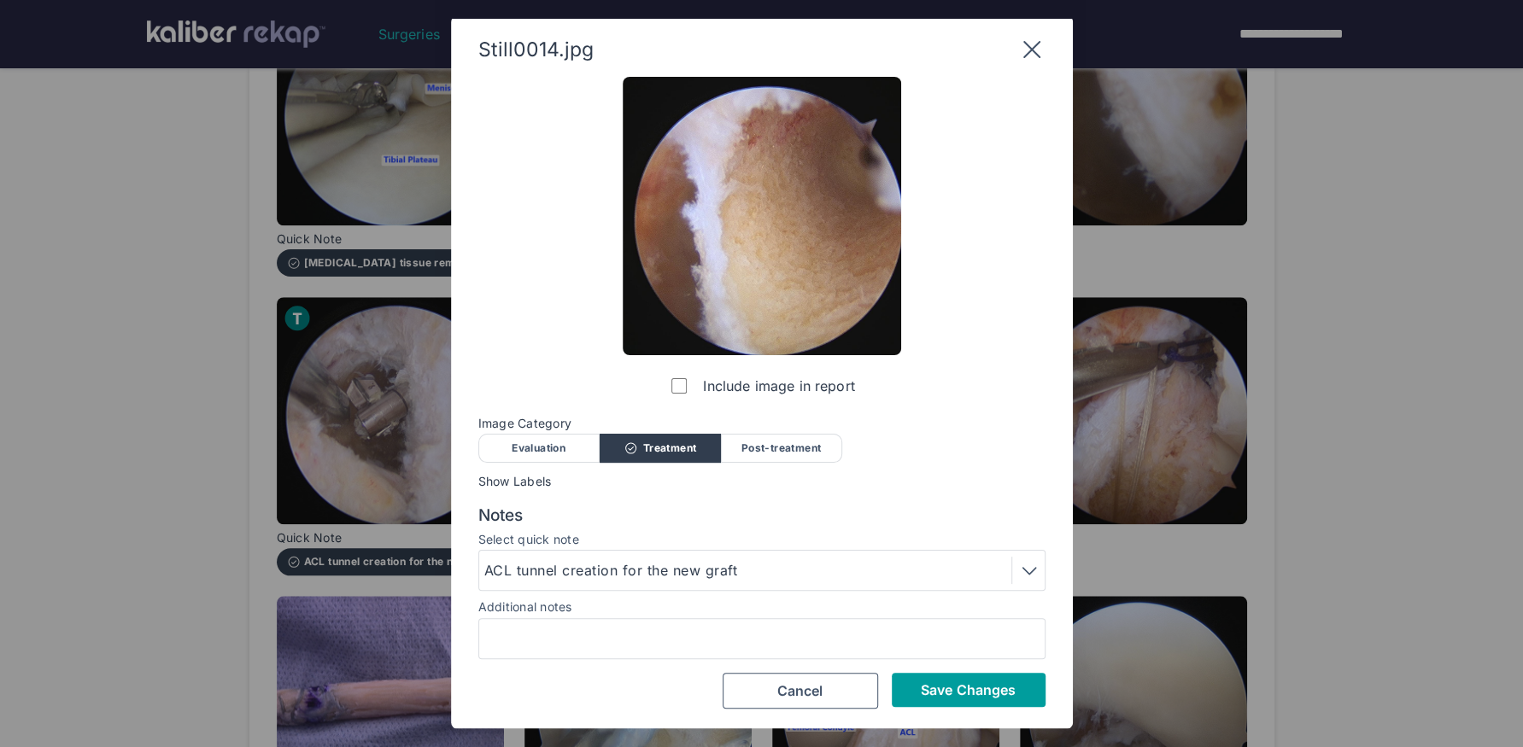
click at [962, 624] on span "Save Changes" at bounding box center [968, 689] width 95 height 17
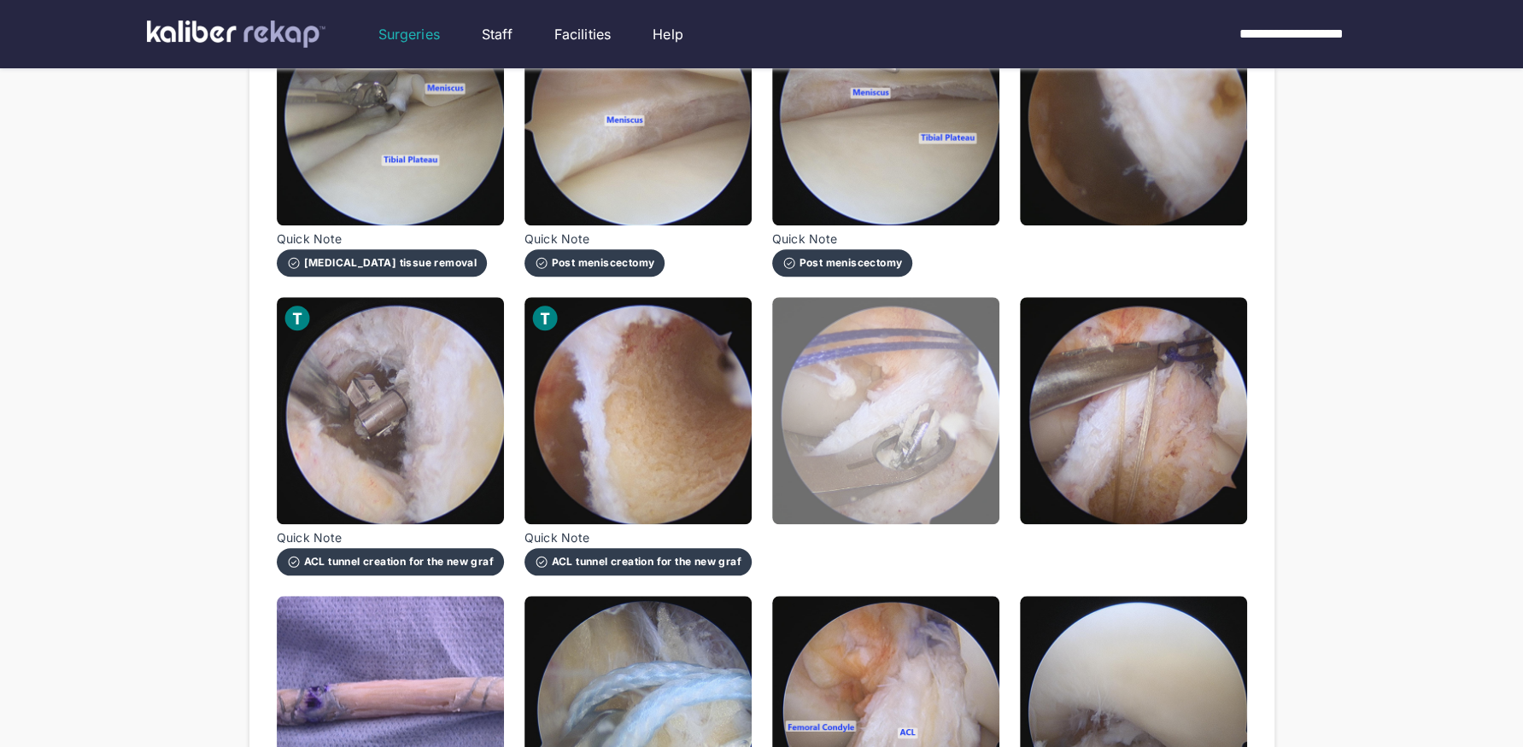
click at [888, 480] on img at bounding box center [885, 410] width 227 height 227
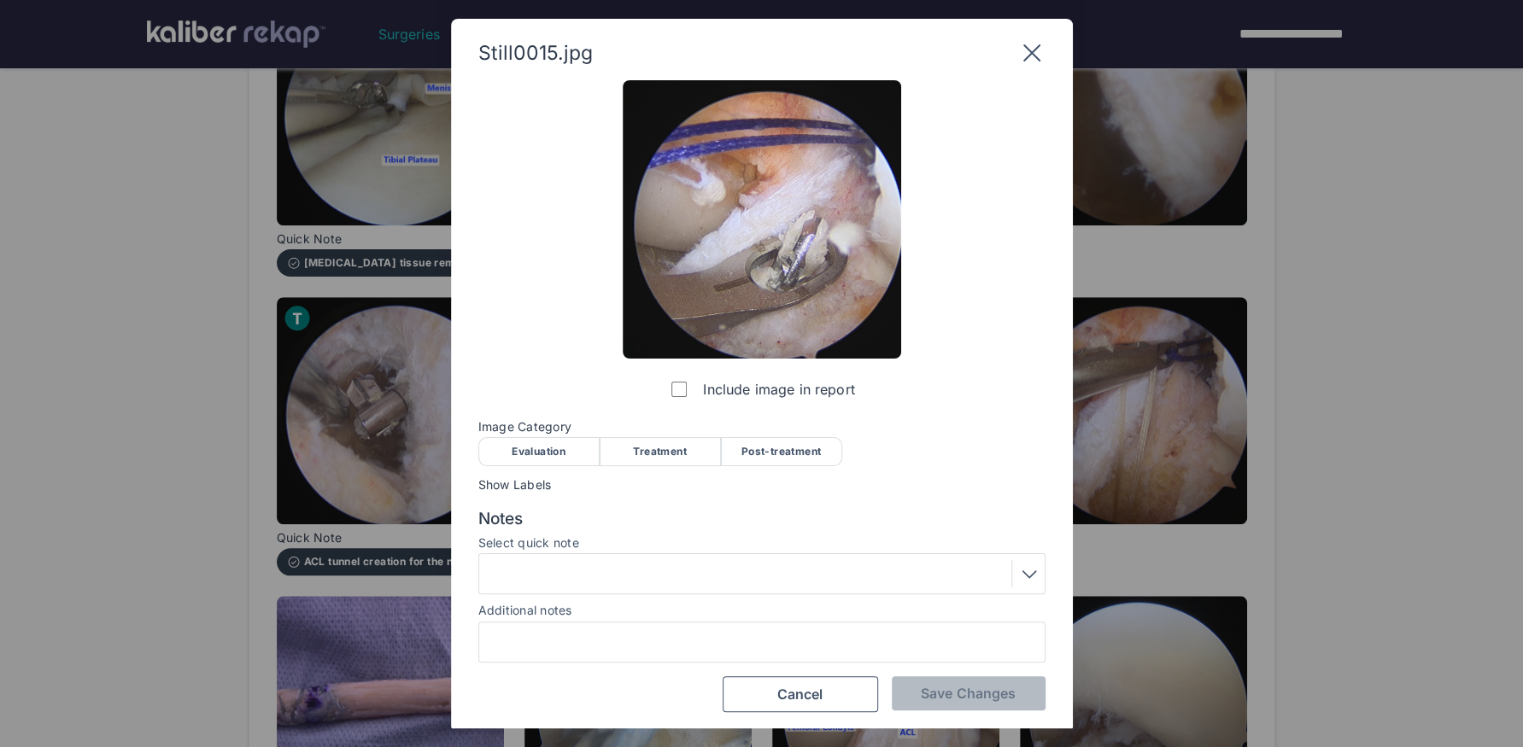
click at [658, 435] on div "Image Category Evaluation Treatment Post-treatment Evaluation Treatment Post-tr…" at bounding box center [761, 442] width 567 height 44
click at [658, 446] on div "Treatment" at bounding box center [659, 451] width 121 height 29
click at [669, 561] on div at bounding box center [761, 573] width 555 height 27
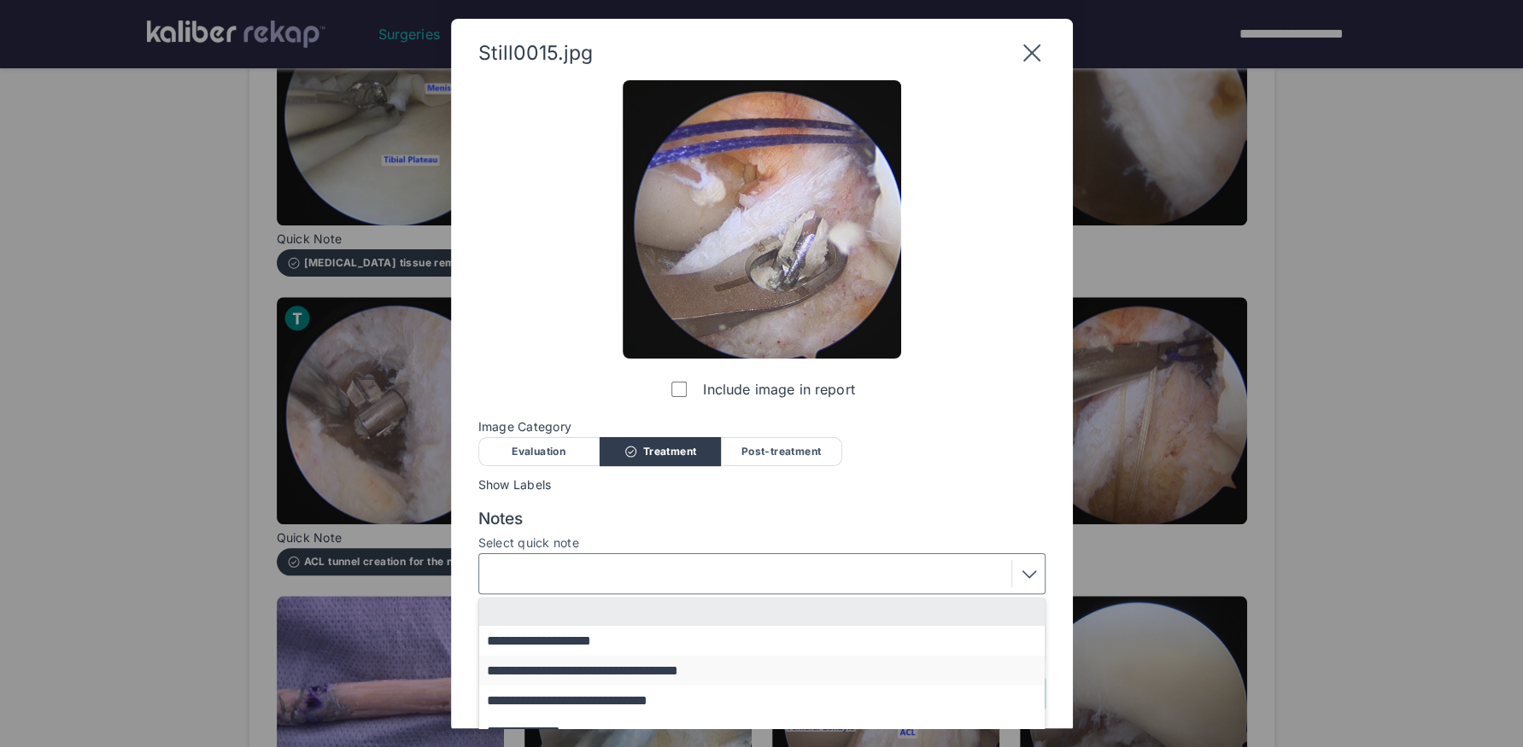
click at [644, 624] on button "**********" at bounding box center [770, 671] width 582 height 30
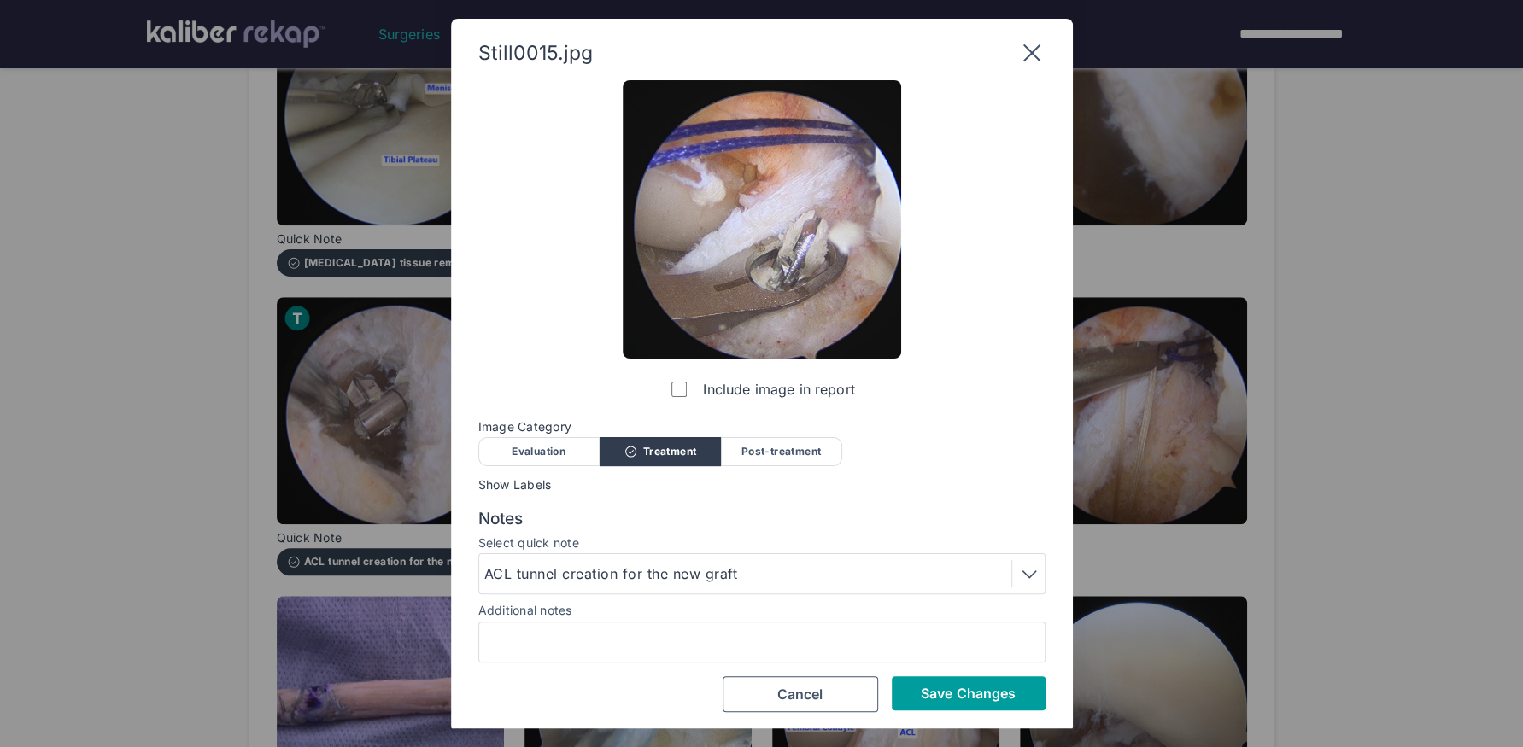
click at [923, 624] on span "Save Changes" at bounding box center [968, 693] width 95 height 17
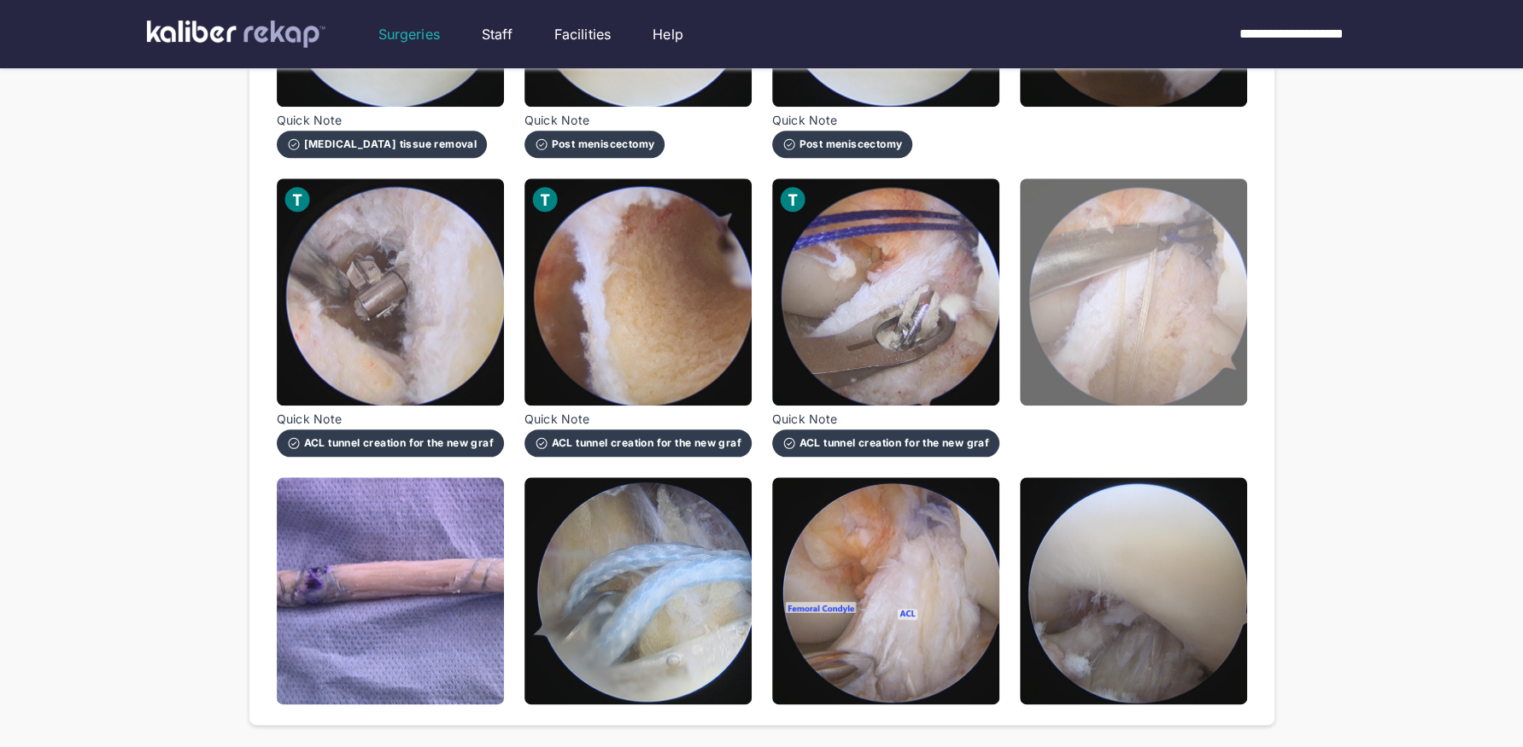
scroll to position [1125, 0]
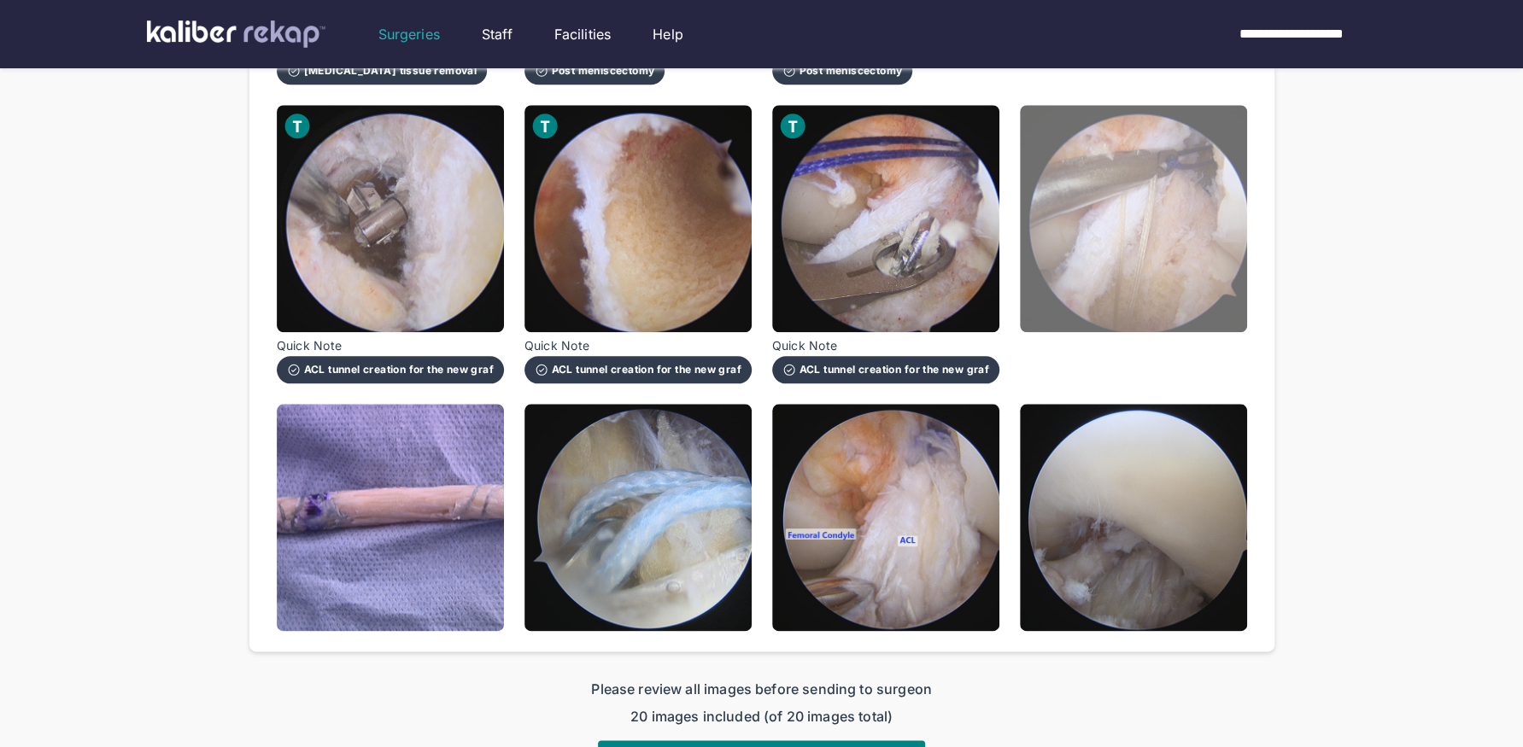
click at [1109, 219] on img at bounding box center [1133, 218] width 227 height 227
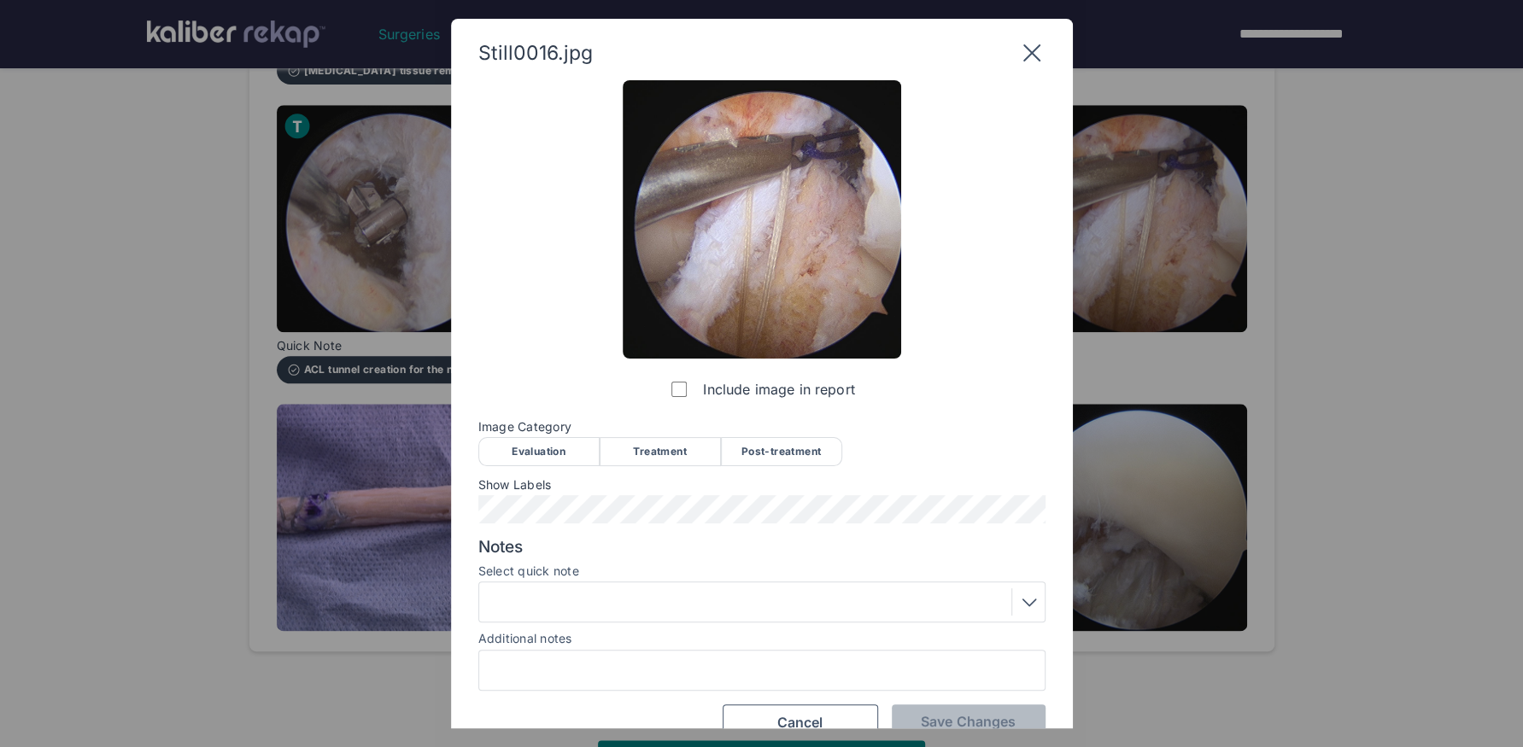
click at [686, 456] on div "Treatment" at bounding box center [659, 451] width 121 height 29
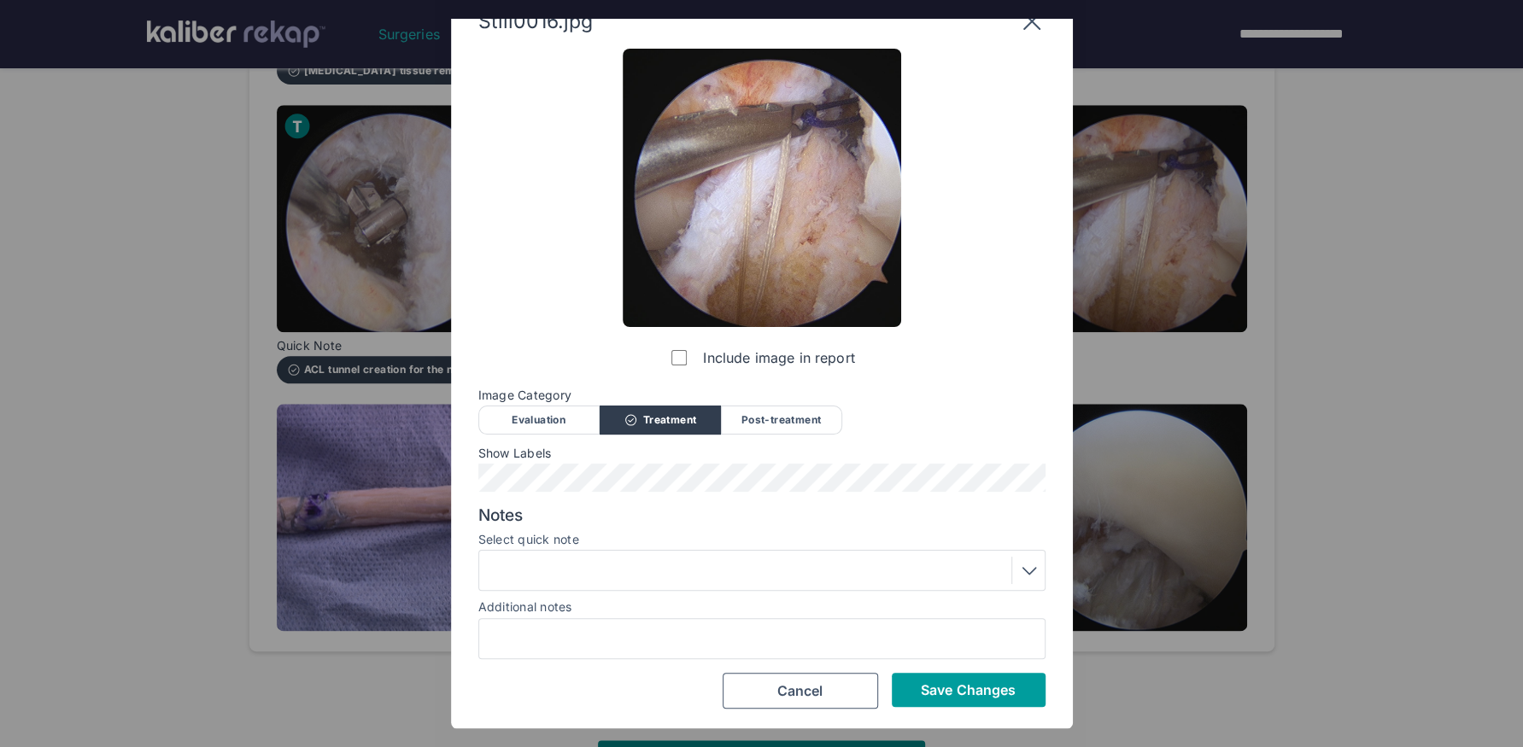
click at [973, 624] on button "Save Changes" at bounding box center [969, 690] width 154 height 34
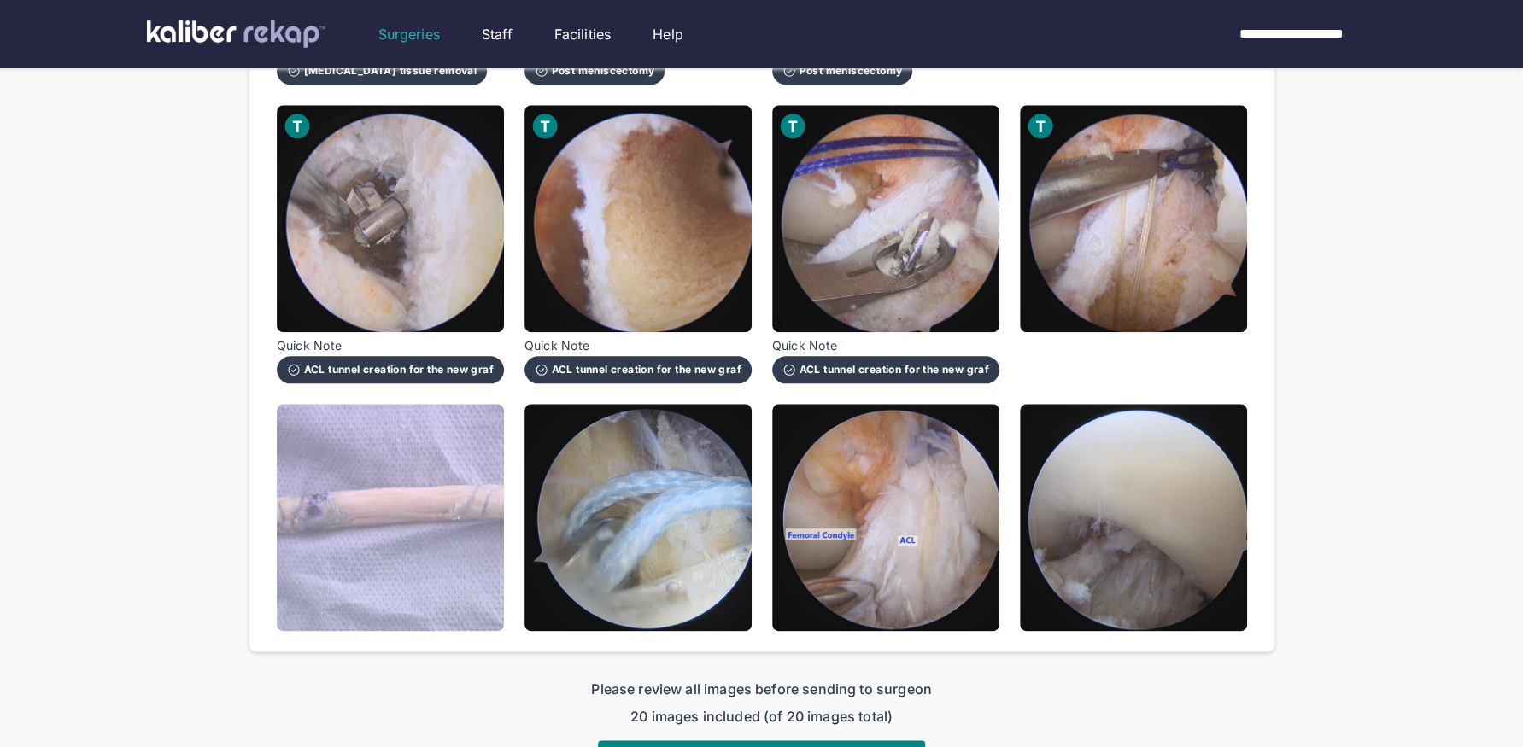
click at [459, 576] on img at bounding box center [390, 517] width 227 height 227
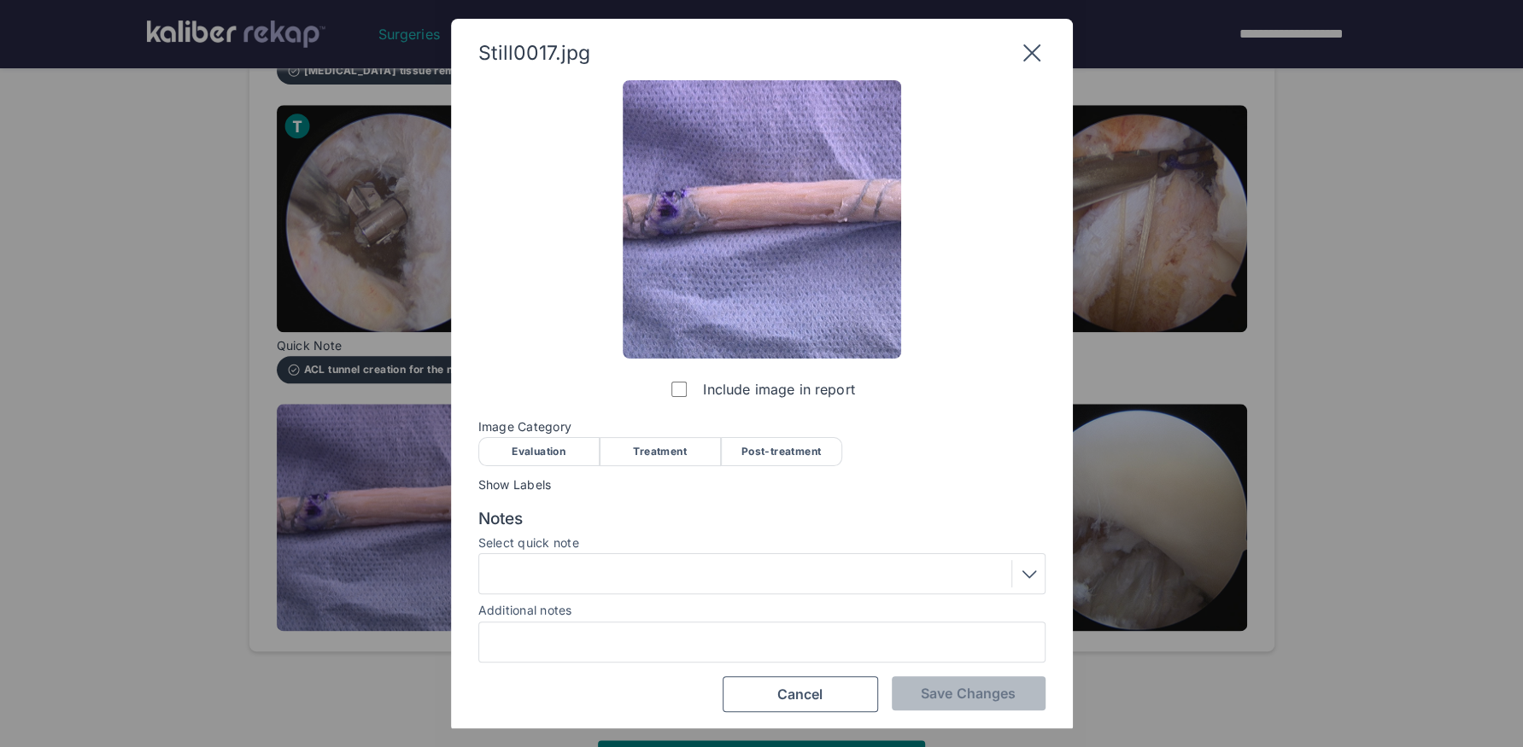
click at [669, 447] on div "Treatment" at bounding box center [659, 451] width 121 height 29
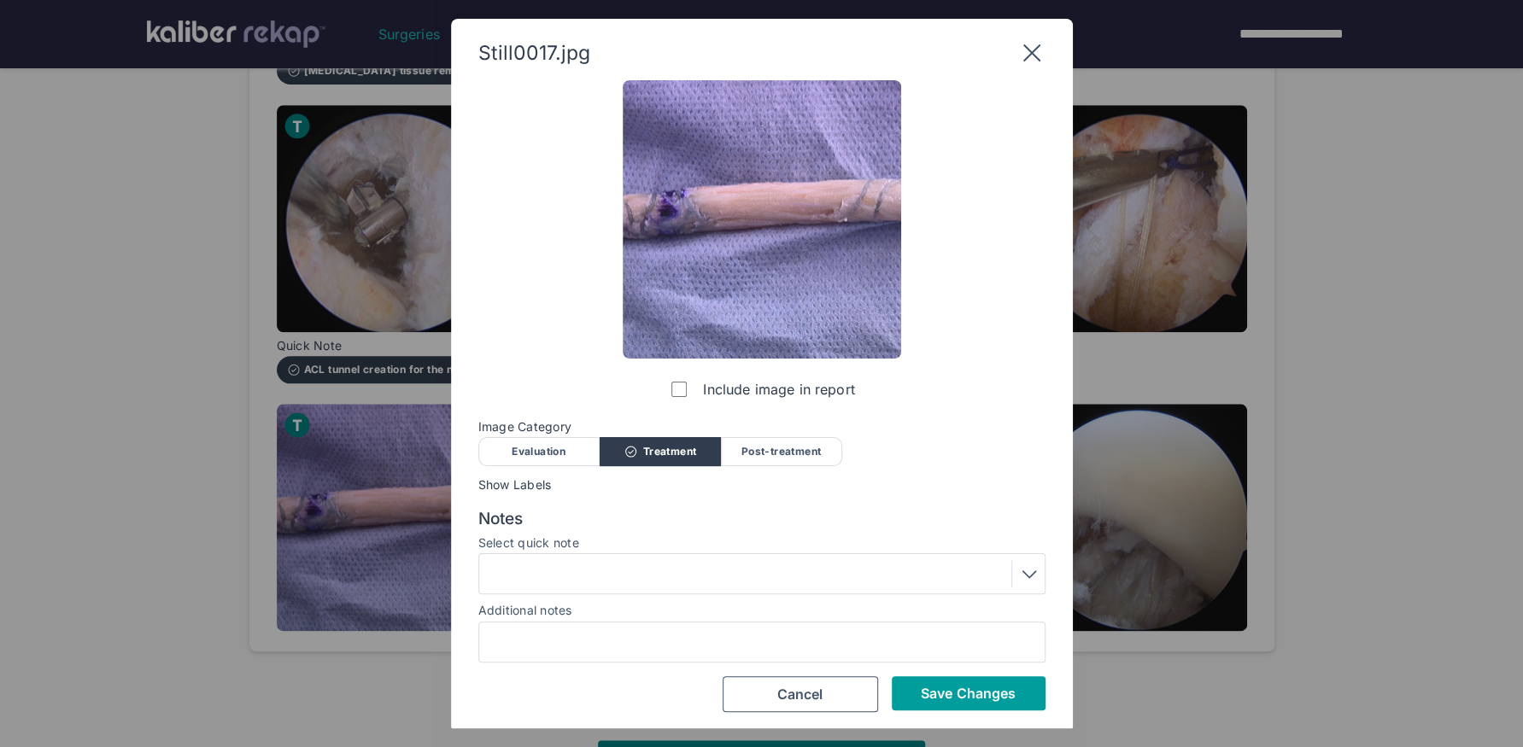
click at [935, 624] on span "Save Changes" at bounding box center [968, 693] width 95 height 17
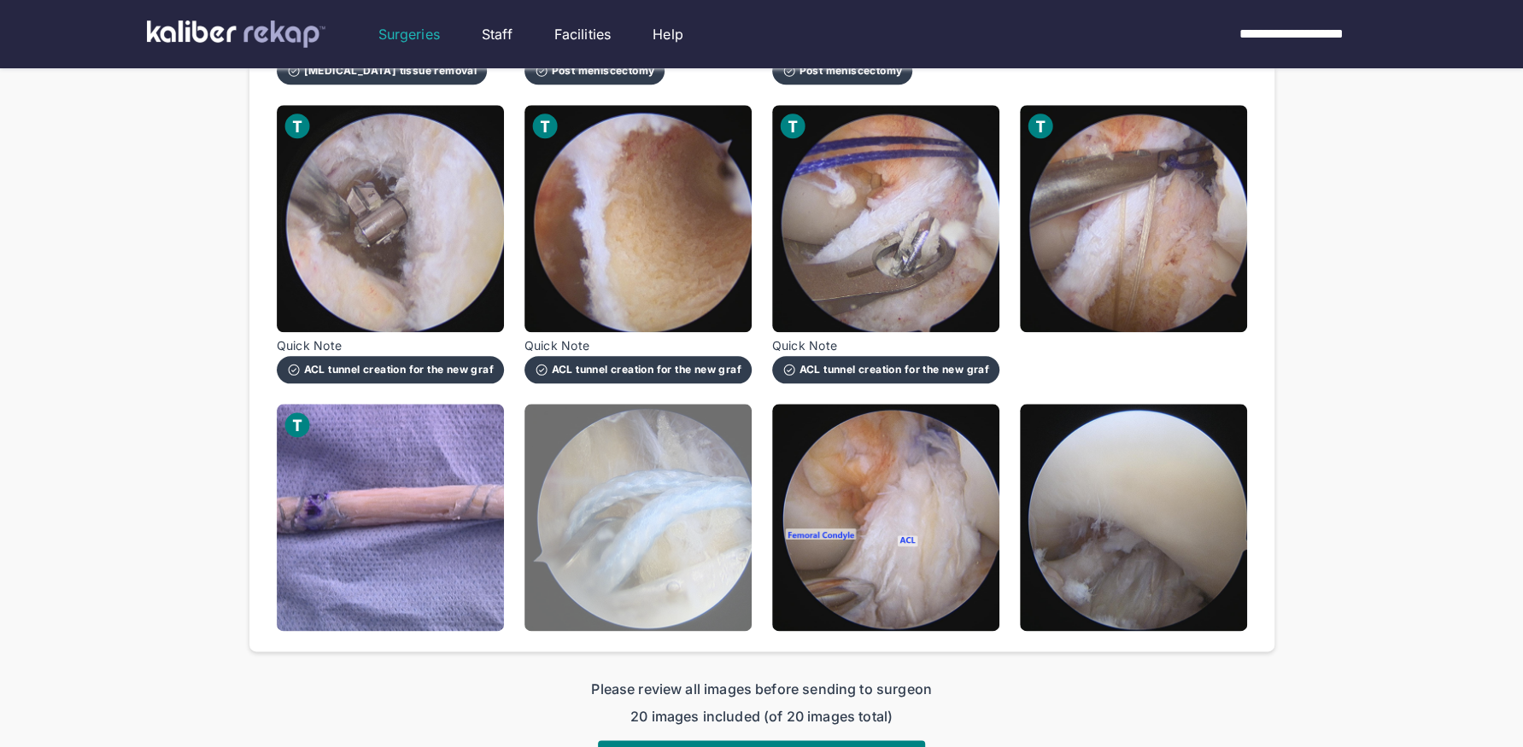
click at [720, 566] on img at bounding box center [637, 517] width 227 height 227
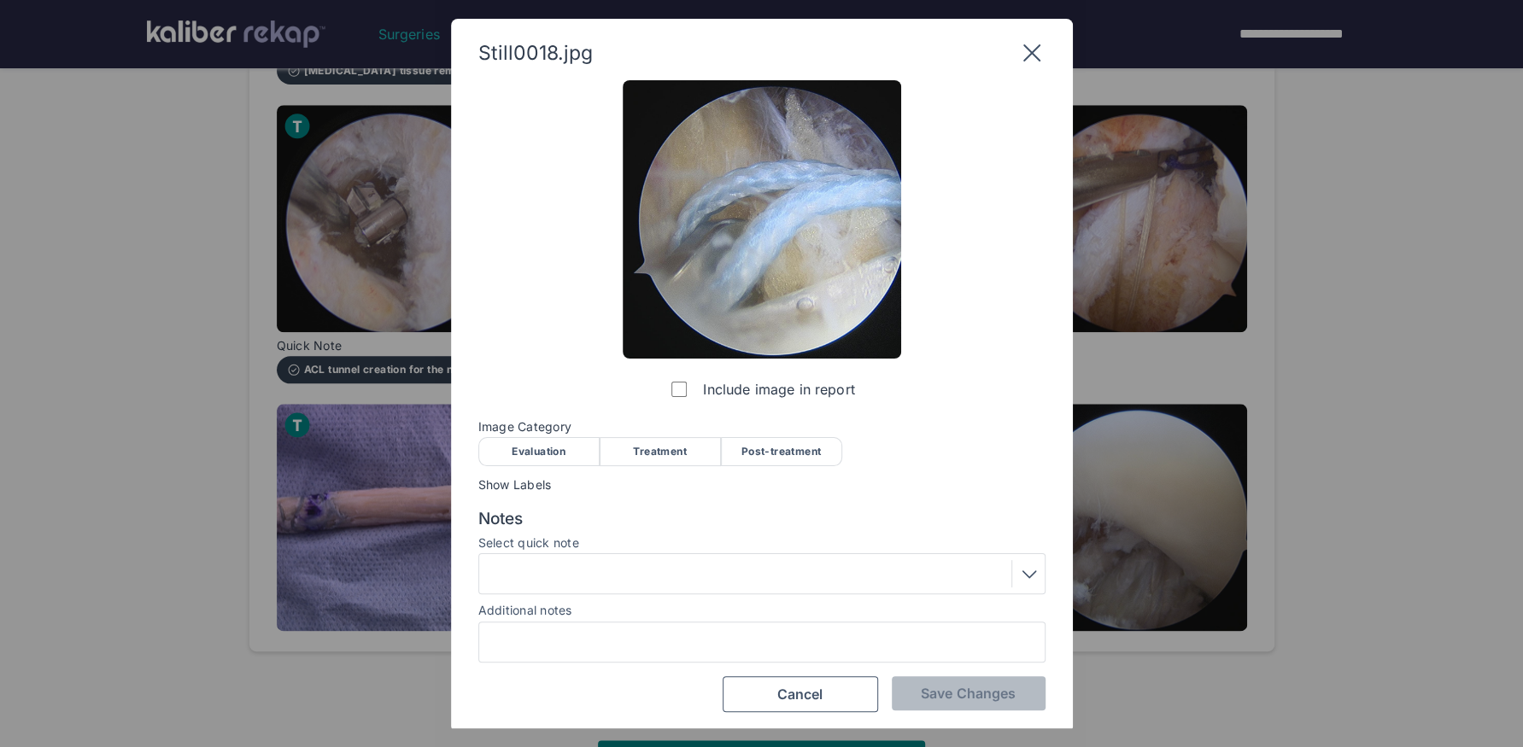
click at [664, 440] on div "Treatment" at bounding box center [659, 451] width 121 height 29
click at [643, 574] on div at bounding box center [761, 573] width 555 height 27
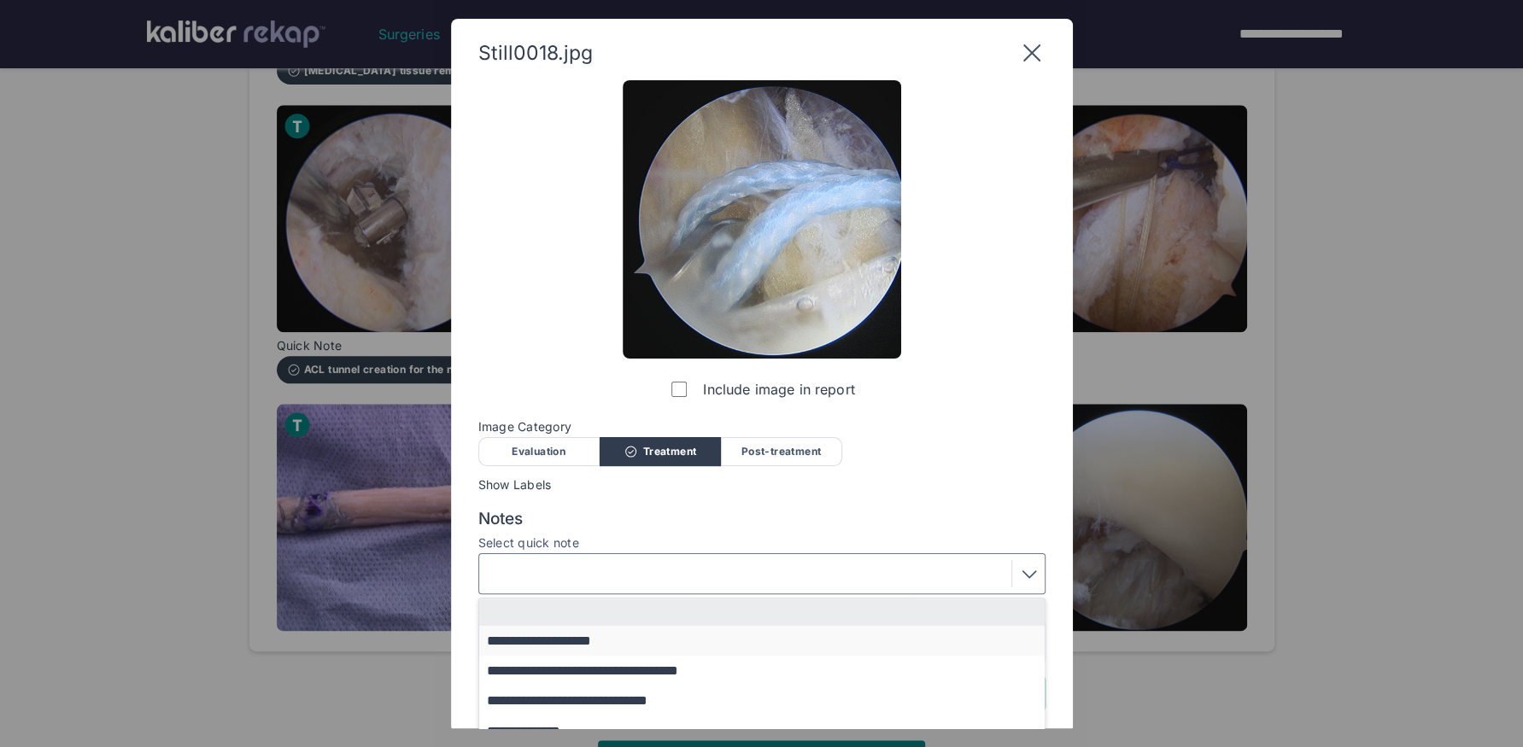
click at [590, 624] on button "**********" at bounding box center [770, 641] width 582 height 30
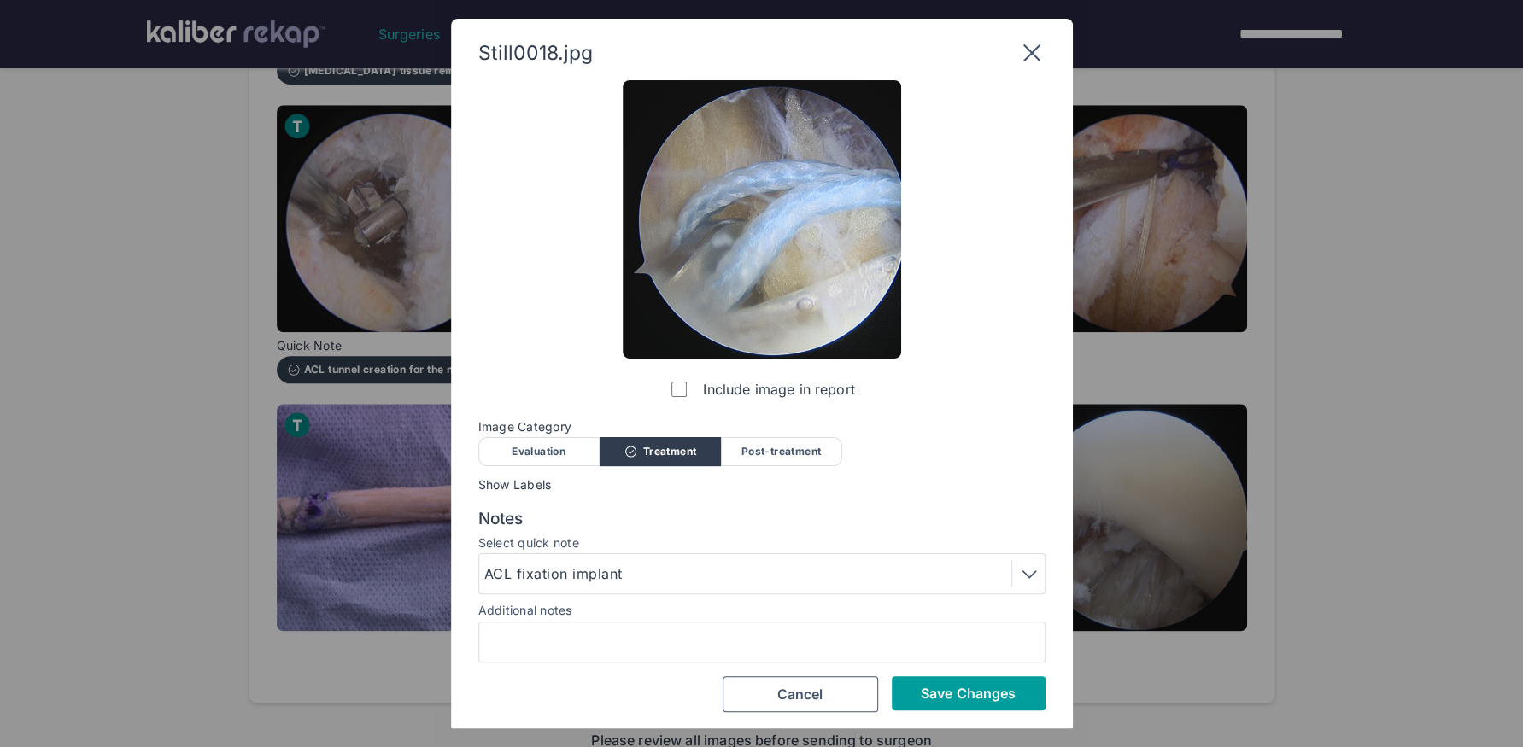
click at [918, 624] on button "Save Changes" at bounding box center [969, 693] width 154 height 34
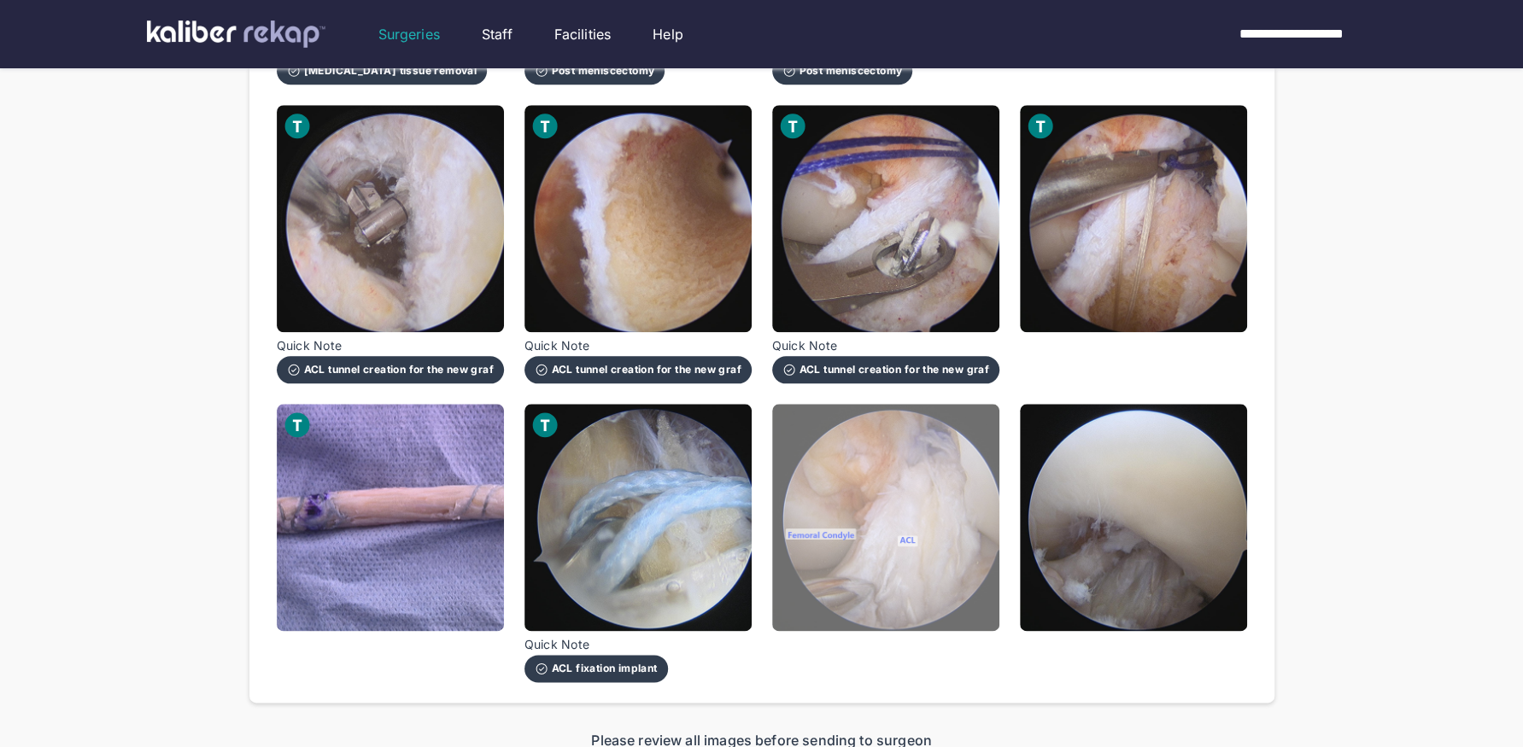
click at [893, 546] on img at bounding box center [885, 517] width 227 height 227
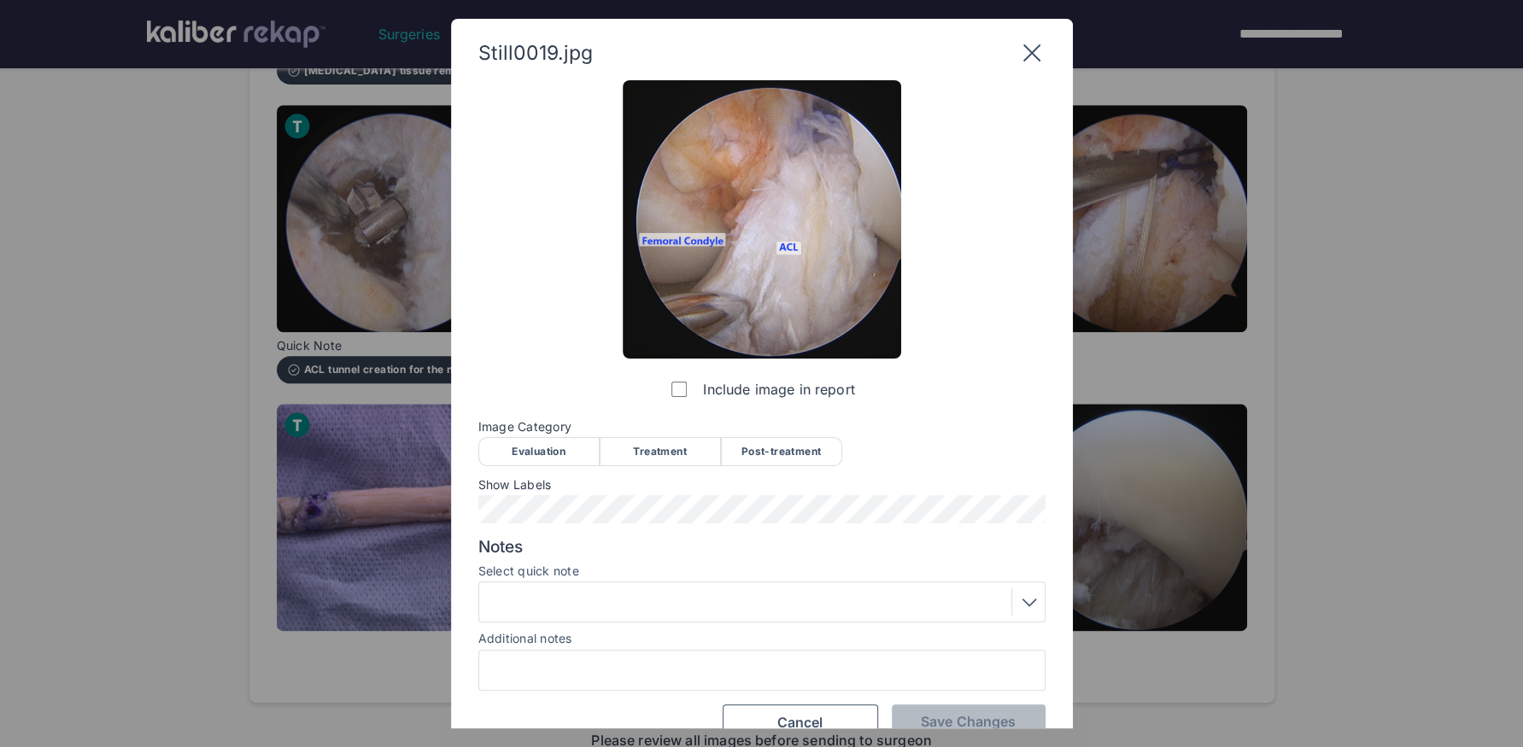
click at [759, 455] on div "Post-treatment" at bounding box center [781, 451] width 121 height 29
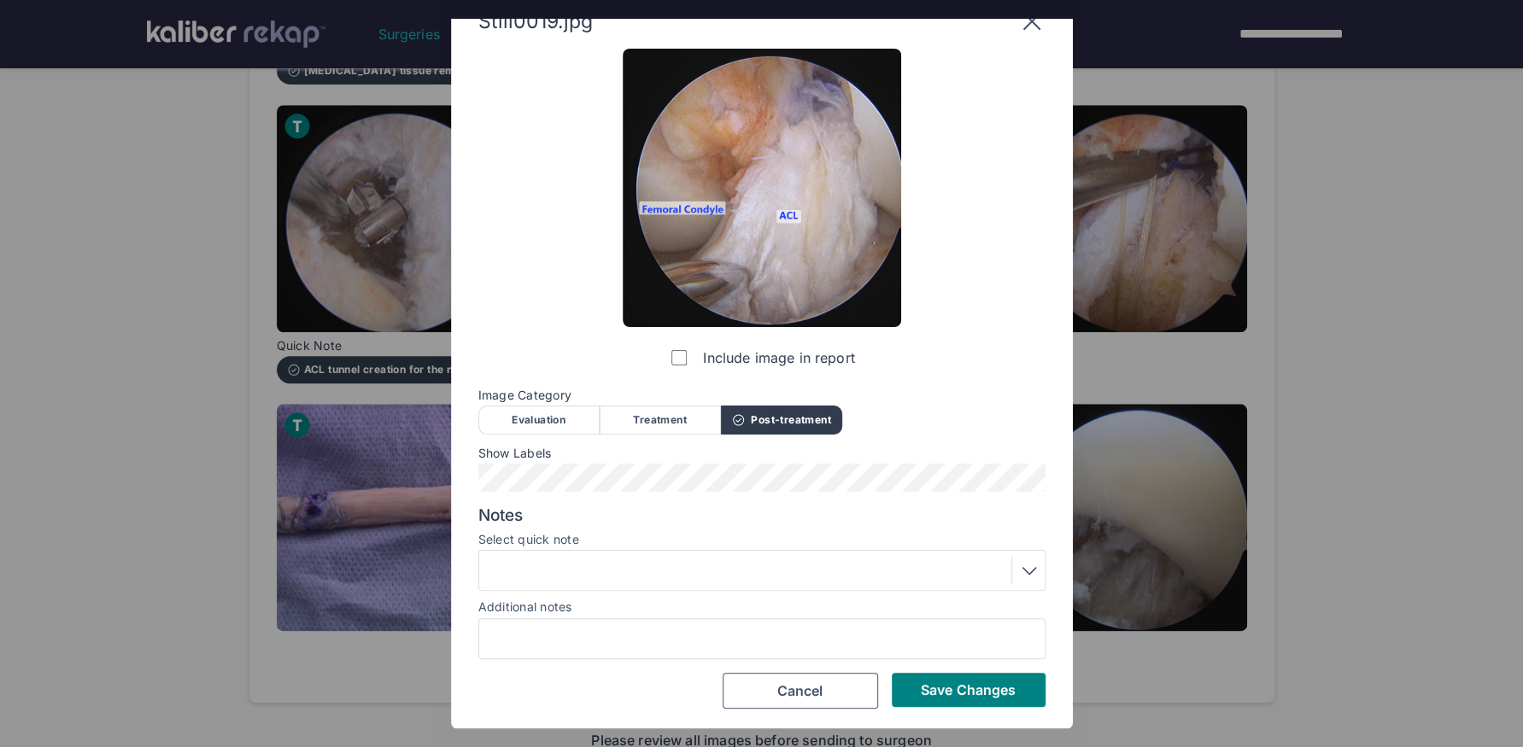
click at [620, 572] on div at bounding box center [761, 570] width 555 height 27
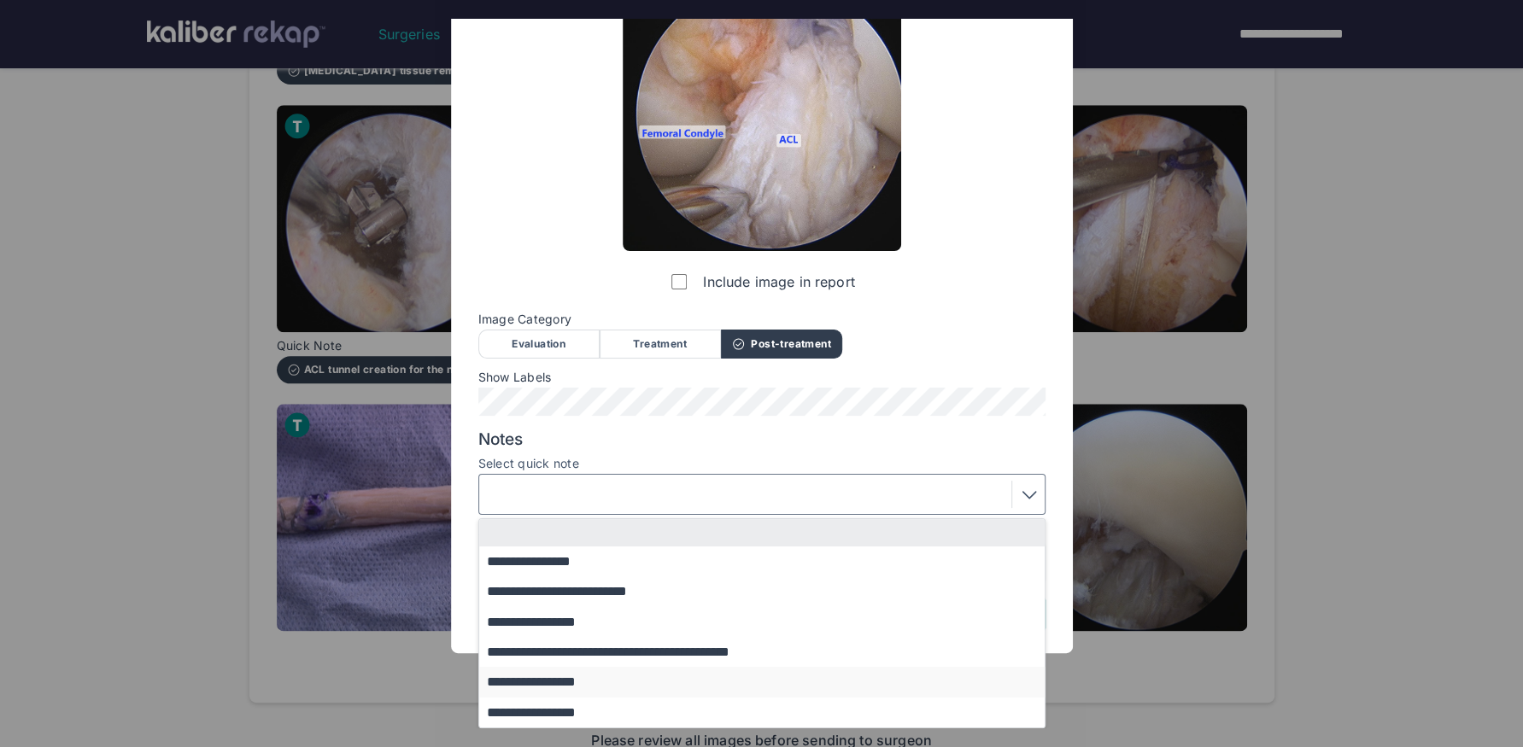
click at [588, 624] on button "**********" at bounding box center [770, 682] width 582 height 30
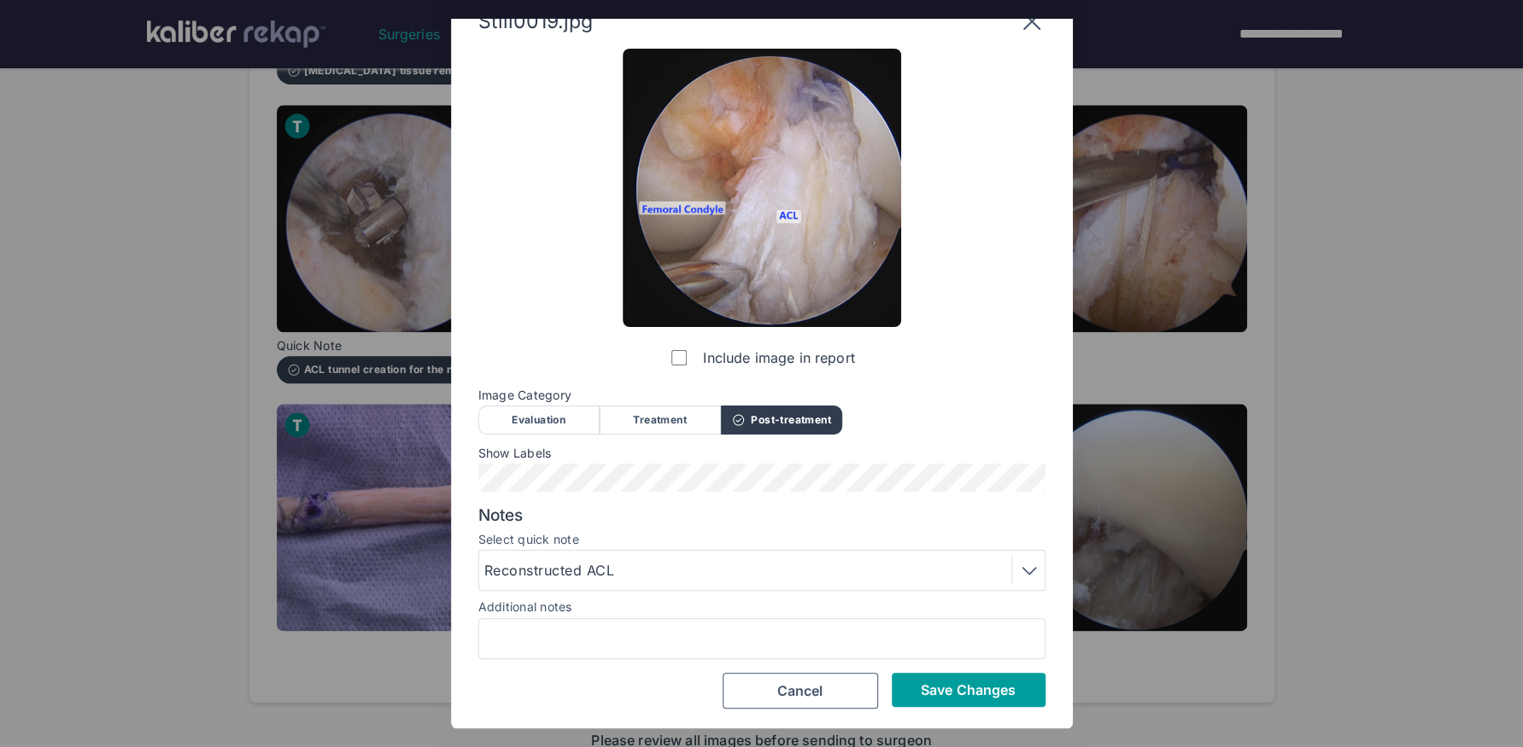
click at [938, 624] on span "Save Changes" at bounding box center [968, 689] width 95 height 17
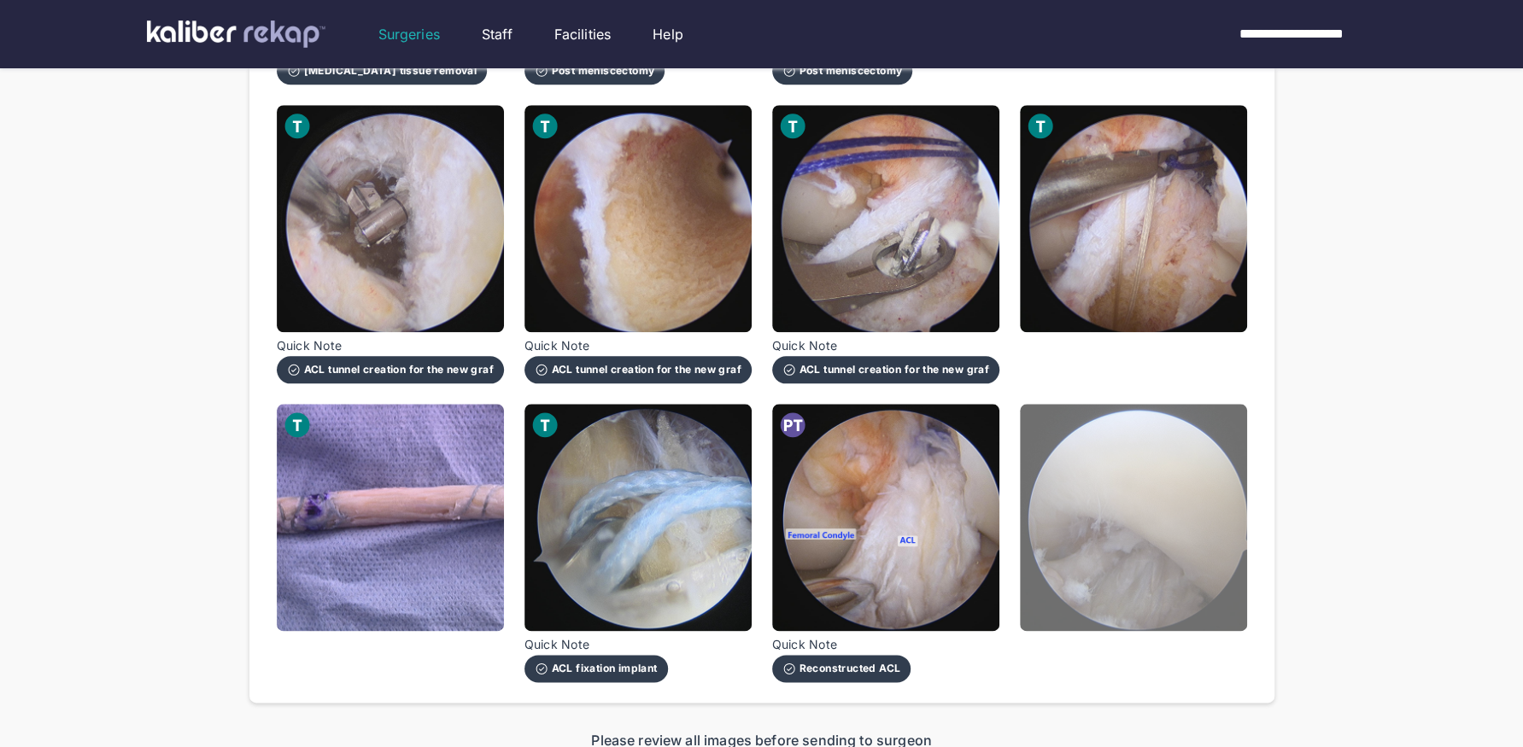
click at [1083, 582] on img at bounding box center [1133, 517] width 227 height 227
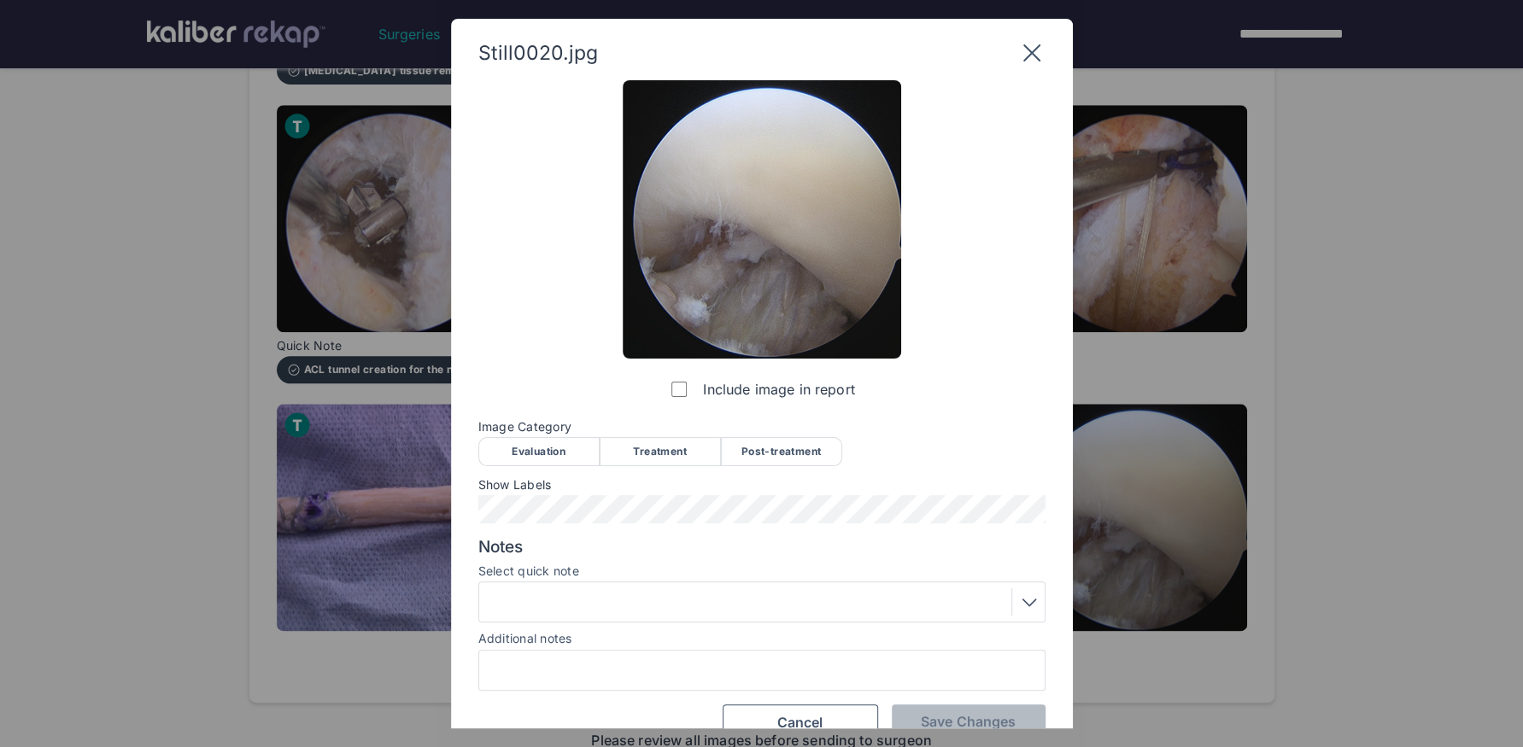
click at [739, 453] on div "Post-treatment" at bounding box center [781, 451] width 121 height 29
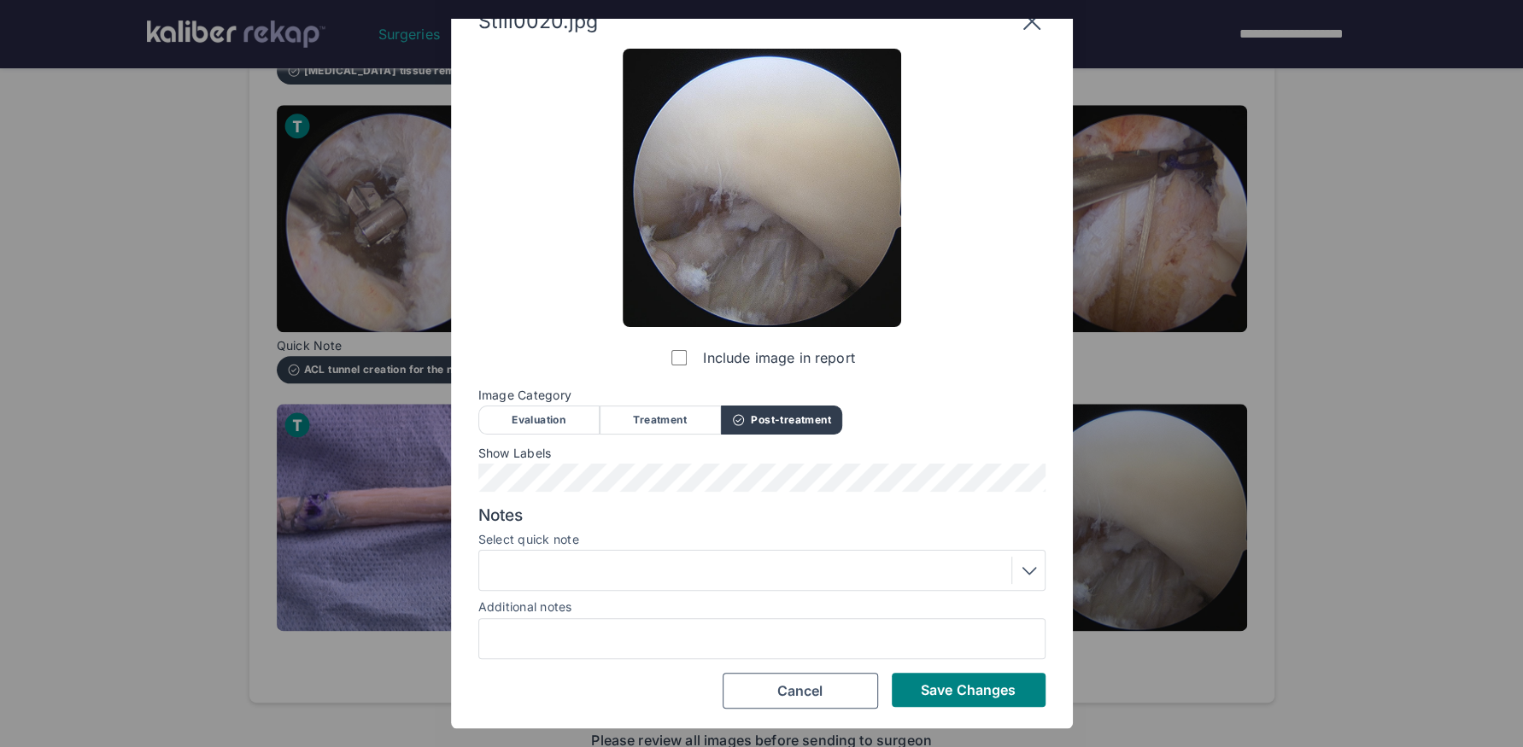
click at [725, 572] on div at bounding box center [761, 570] width 555 height 27
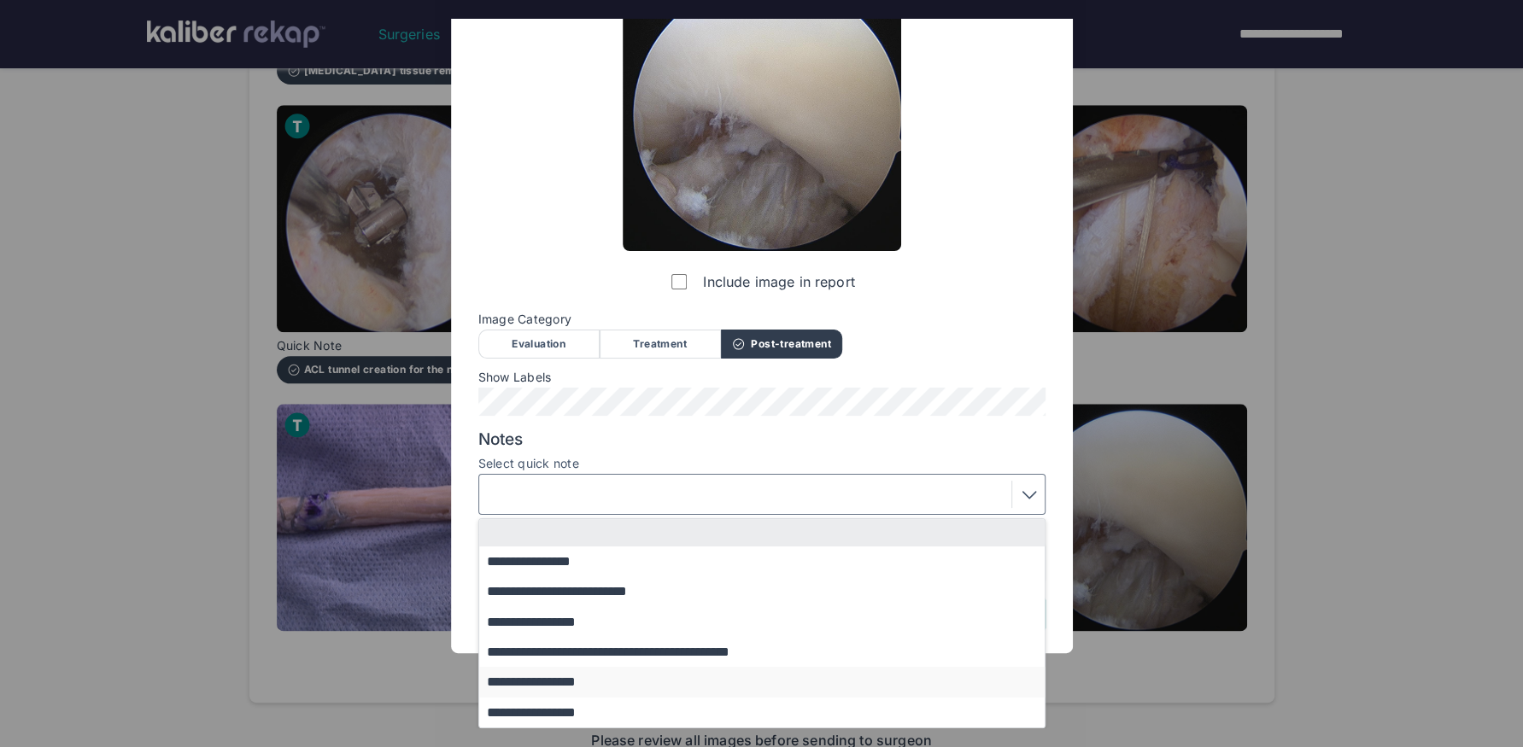
click at [609, 624] on button "**********" at bounding box center [770, 682] width 582 height 30
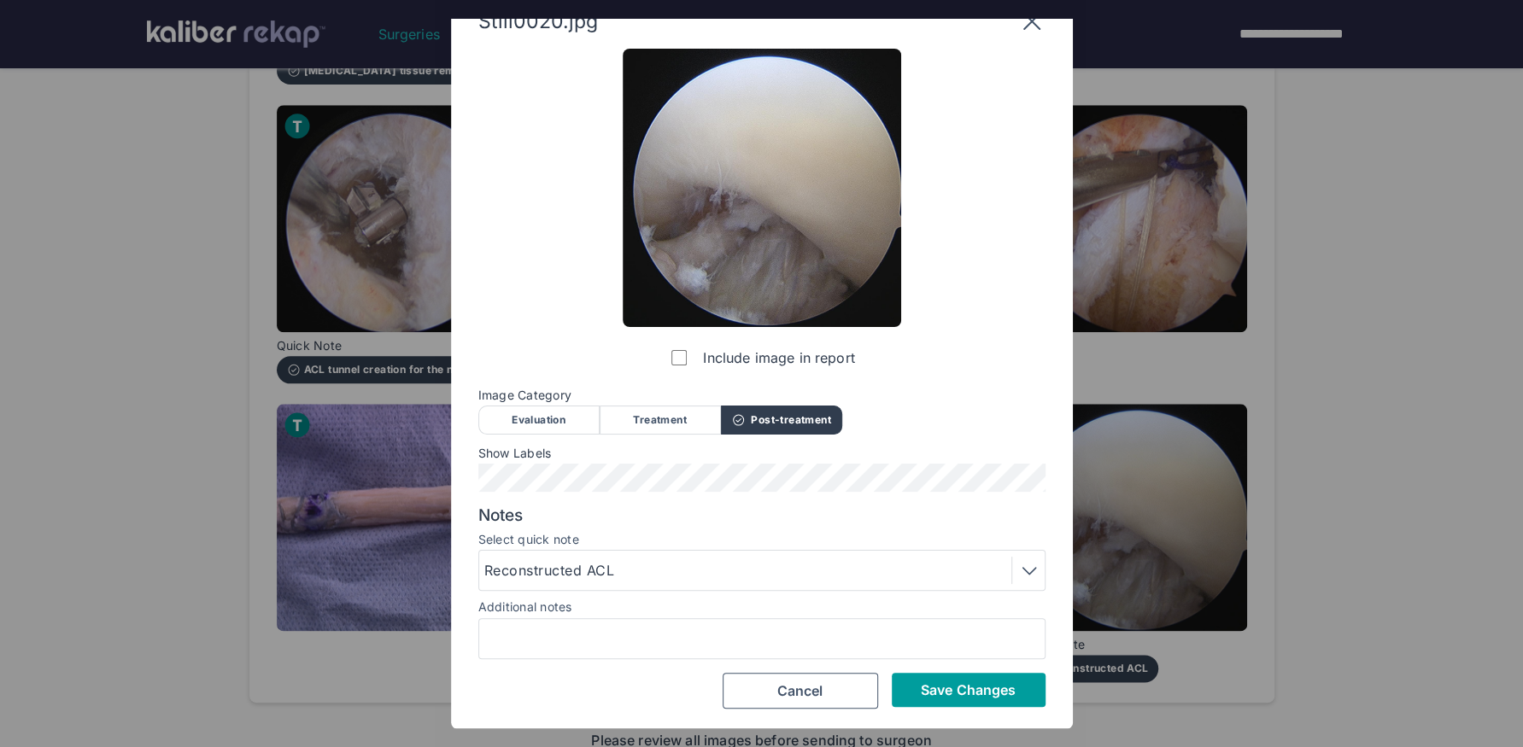
click at [990, 624] on span "Save Changes" at bounding box center [968, 689] width 95 height 17
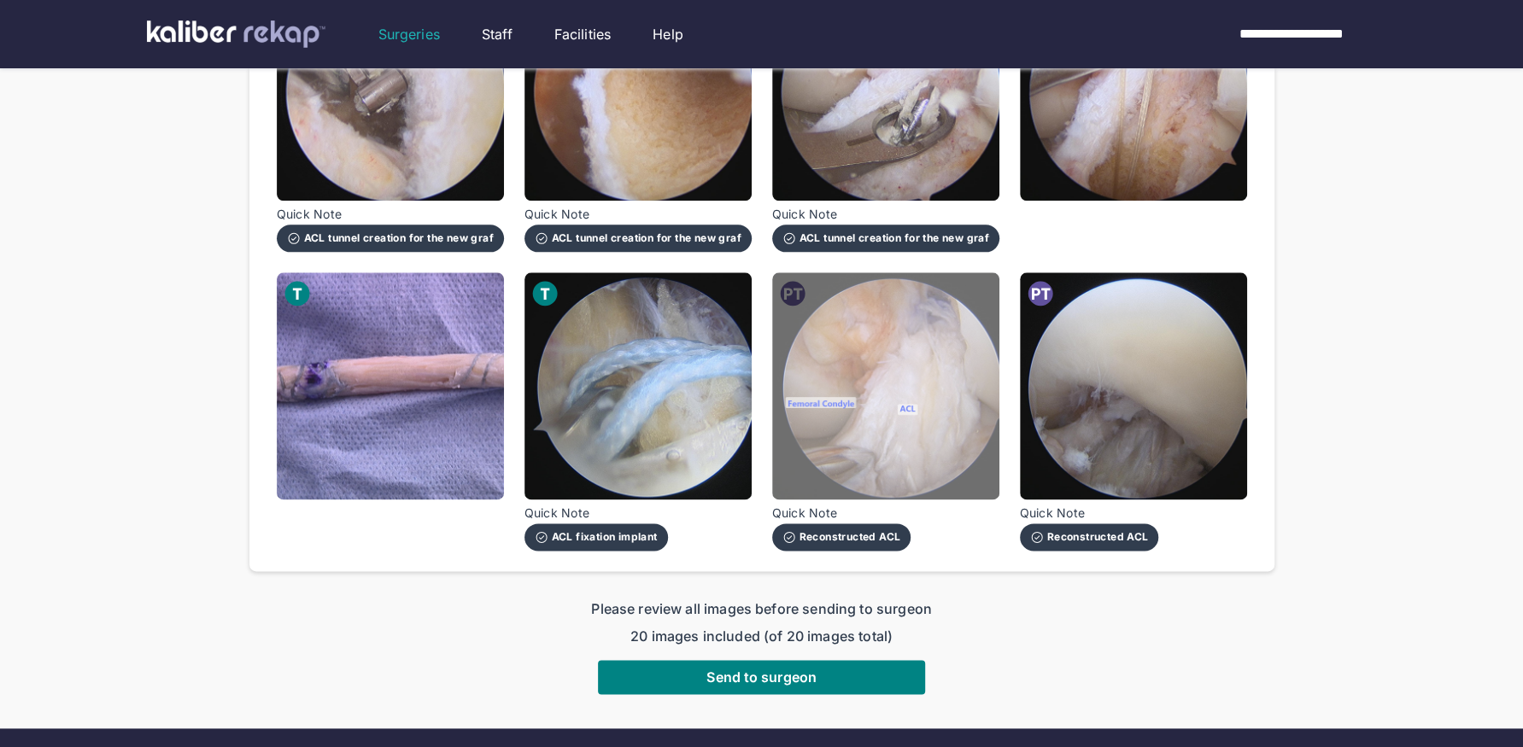
scroll to position [1318, 0]
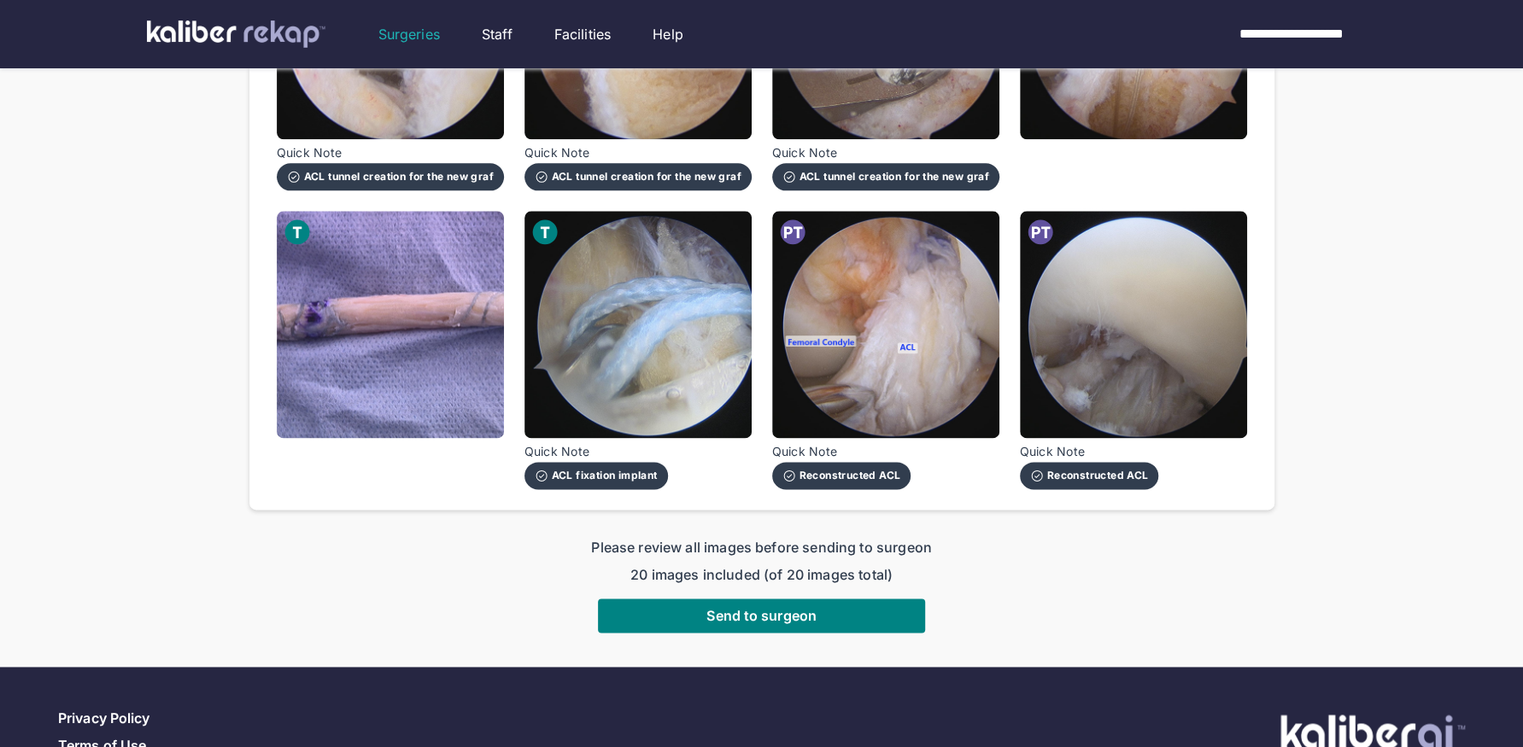
click at [704, 599] on button "Send to surgeon" at bounding box center [761, 616] width 327 height 34
